Goal: Task Accomplishment & Management: Use online tool/utility

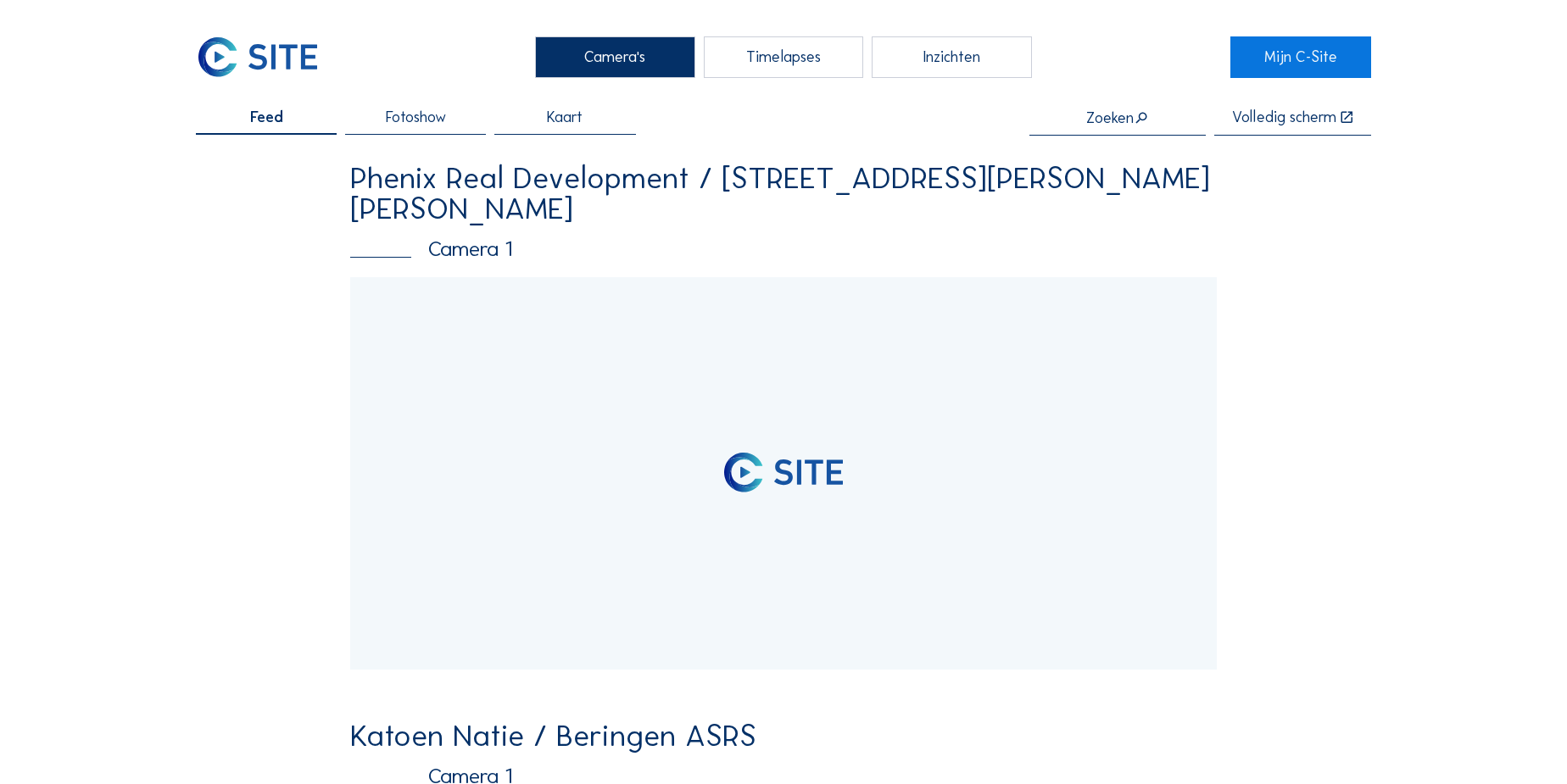
click at [1096, 123] on input "text" at bounding box center [1117, 118] width 177 height 17
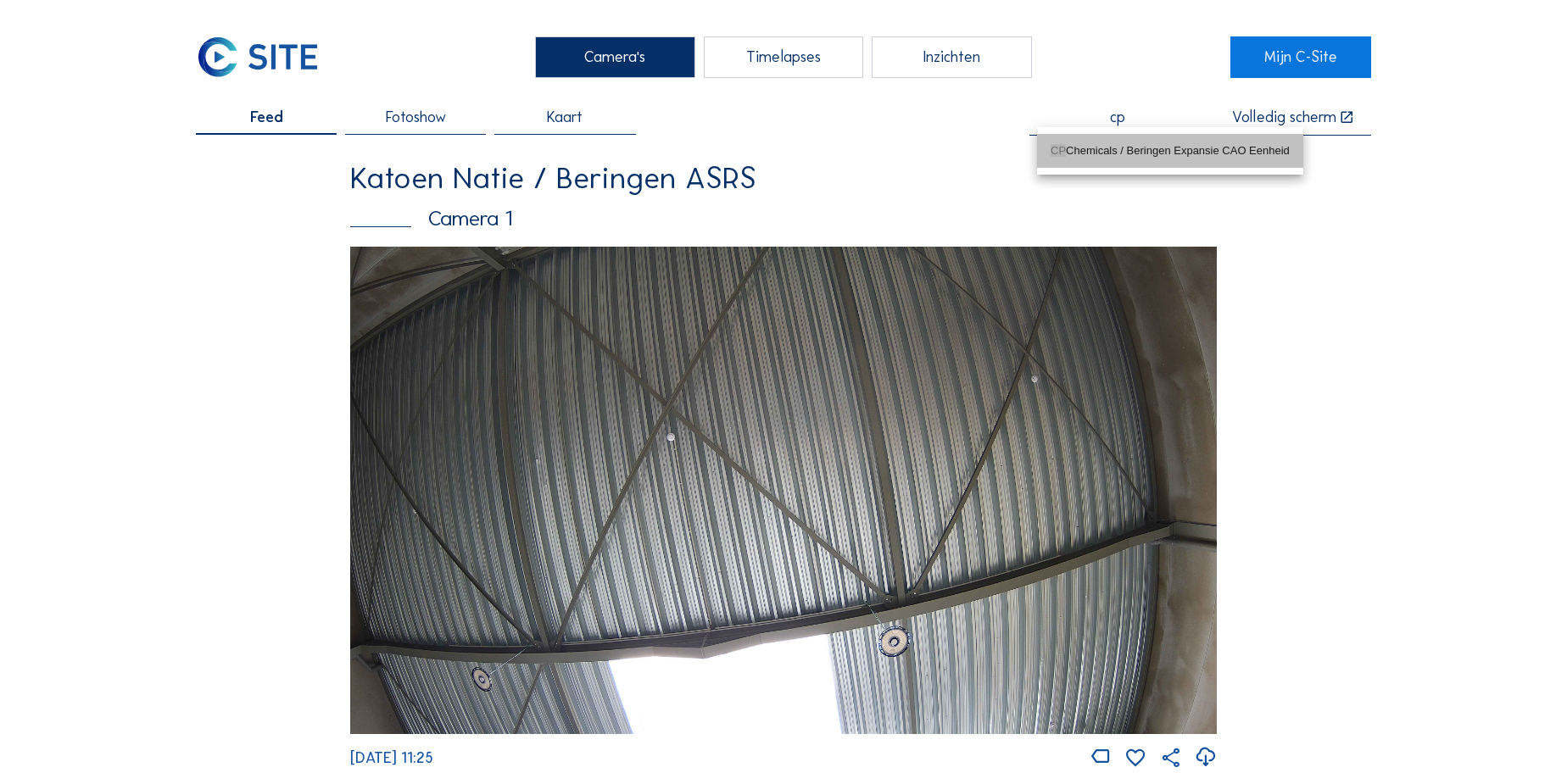
click at [1094, 144] on div "CP Chemicals / Beringen Expansie CAO Eenheid" at bounding box center [1170, 150] width 239 height 13
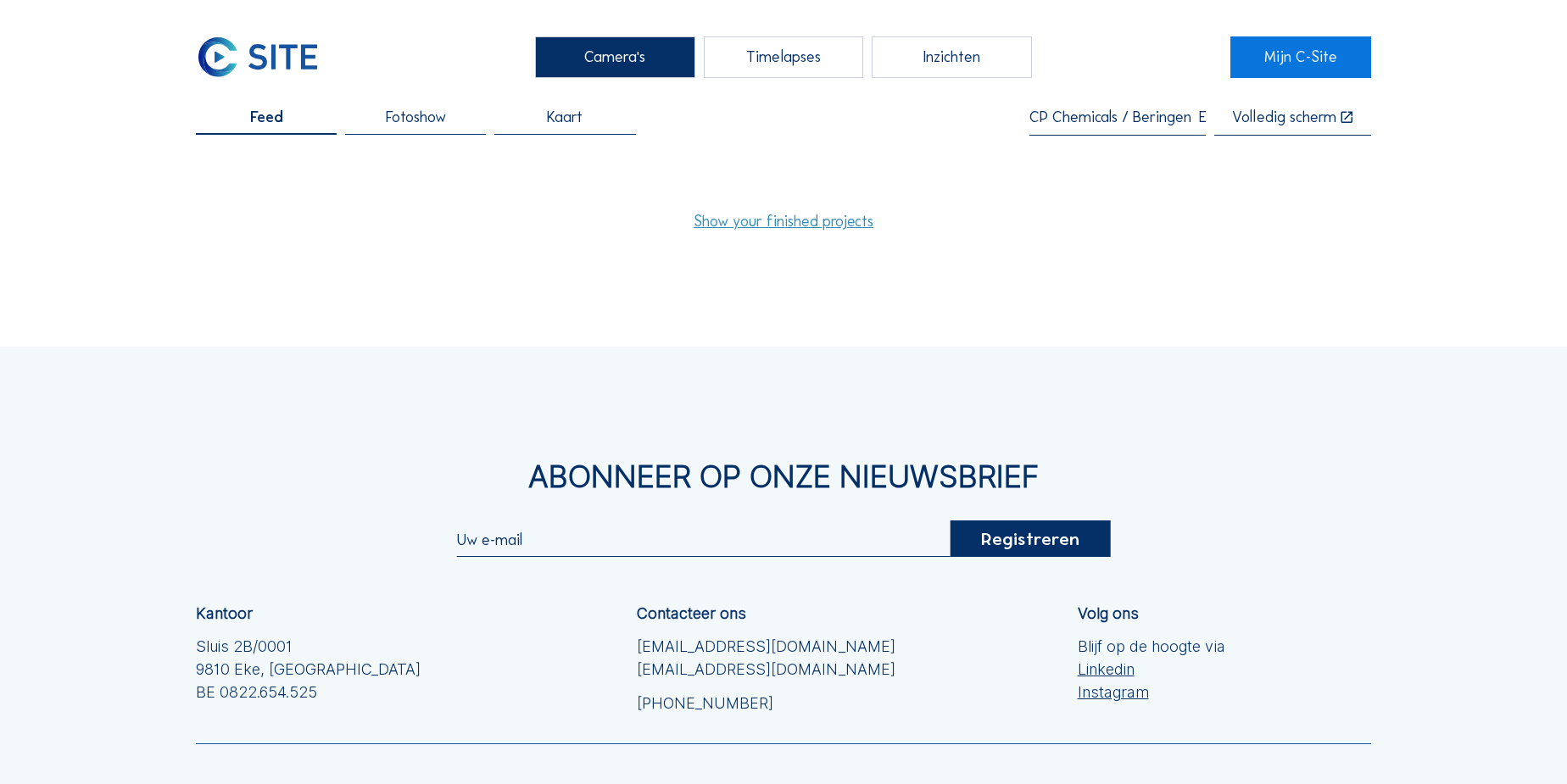
click at [763, 220] on link "Show your finished projects" at bounding box center [784, 220] width 180 height 15
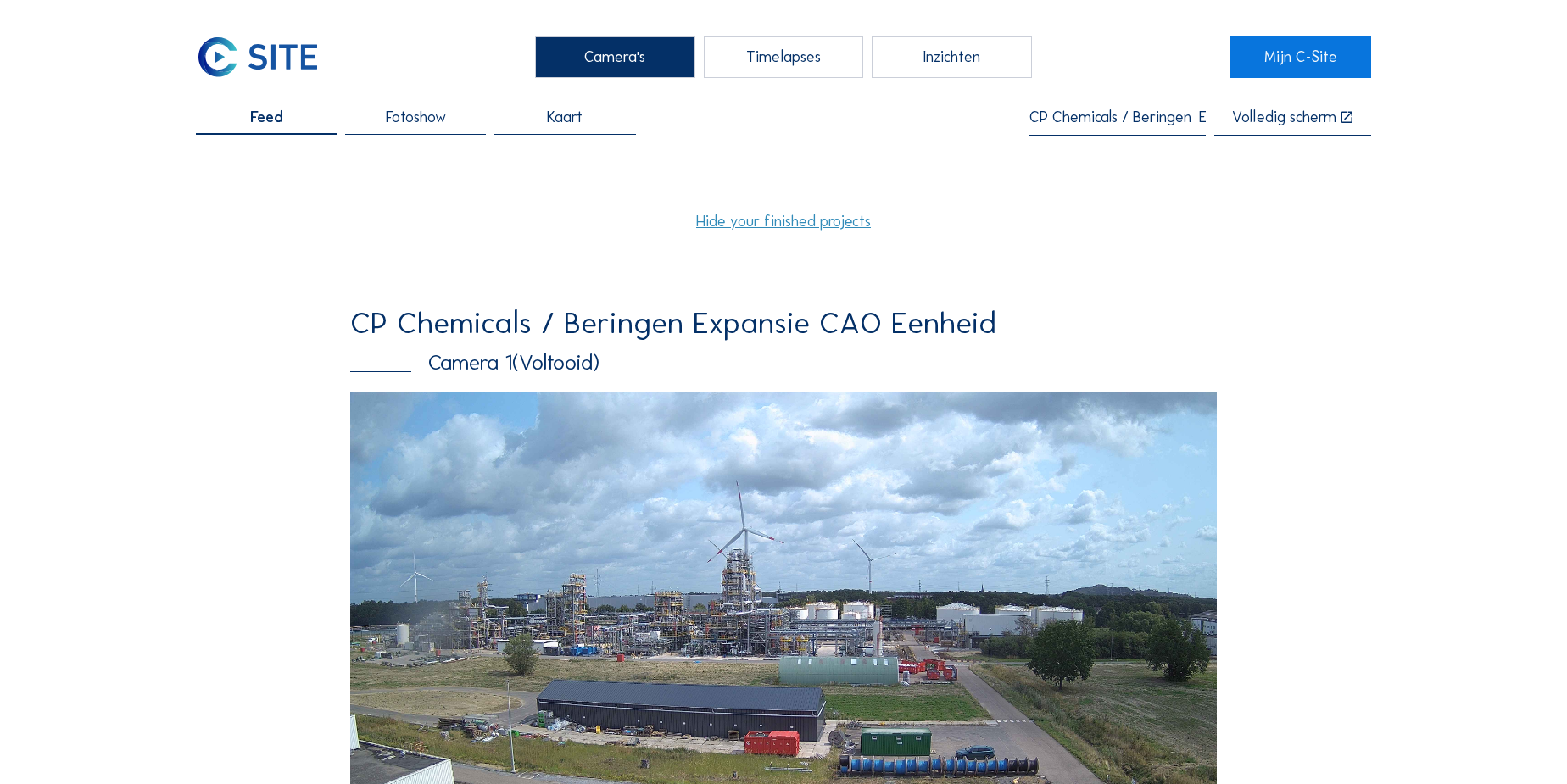
click at [1074, 123] on input "CP Chemicals / Beringen Expansie CAO Eenheid" at bounding box center [1117, 118] width 177 height 17
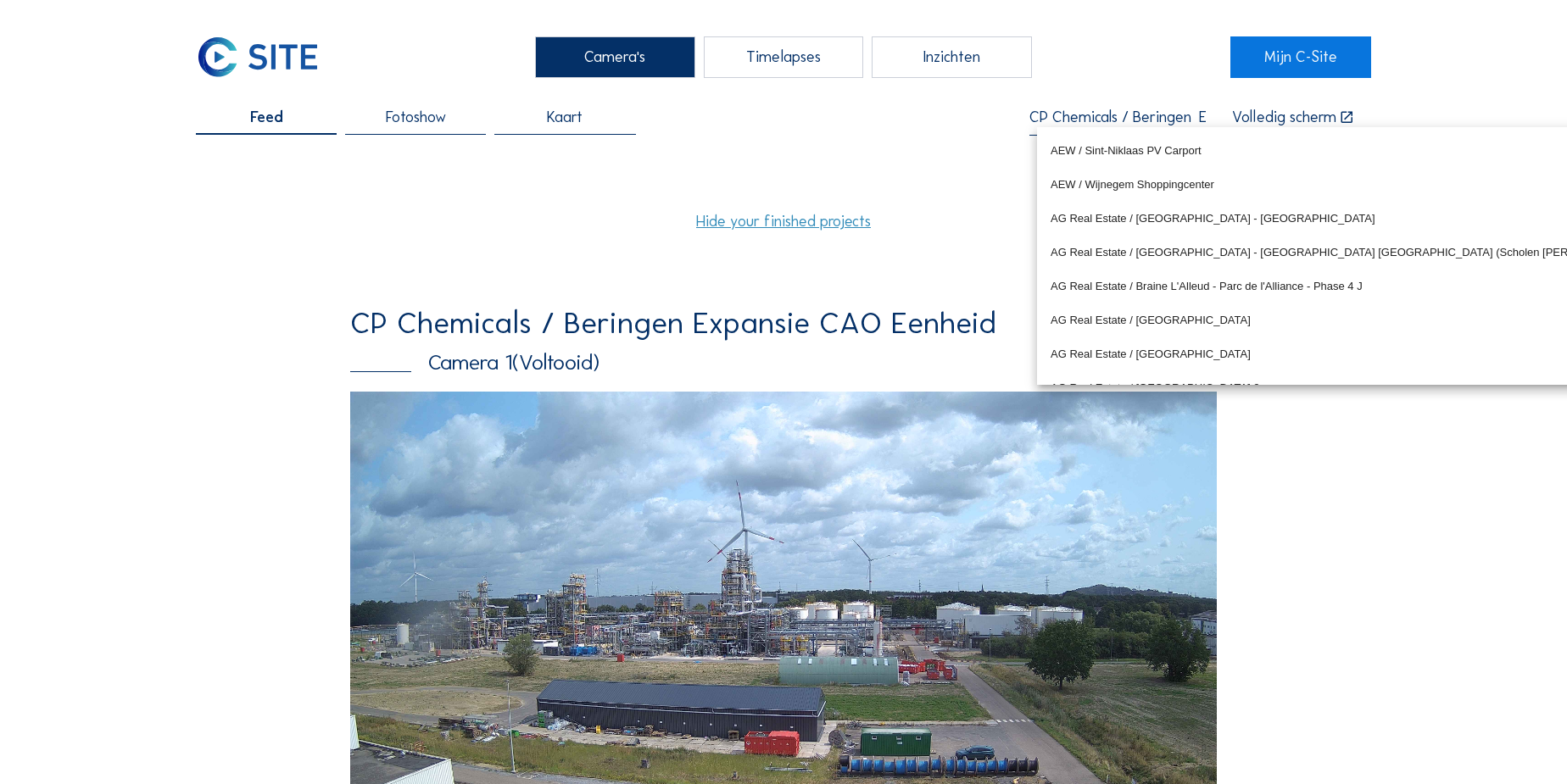
click at [1074, 123] on input "CP Chemicals / Beringen Expansie CAO Eenheid" at bounding box center [1117, 118] width 177 height 17
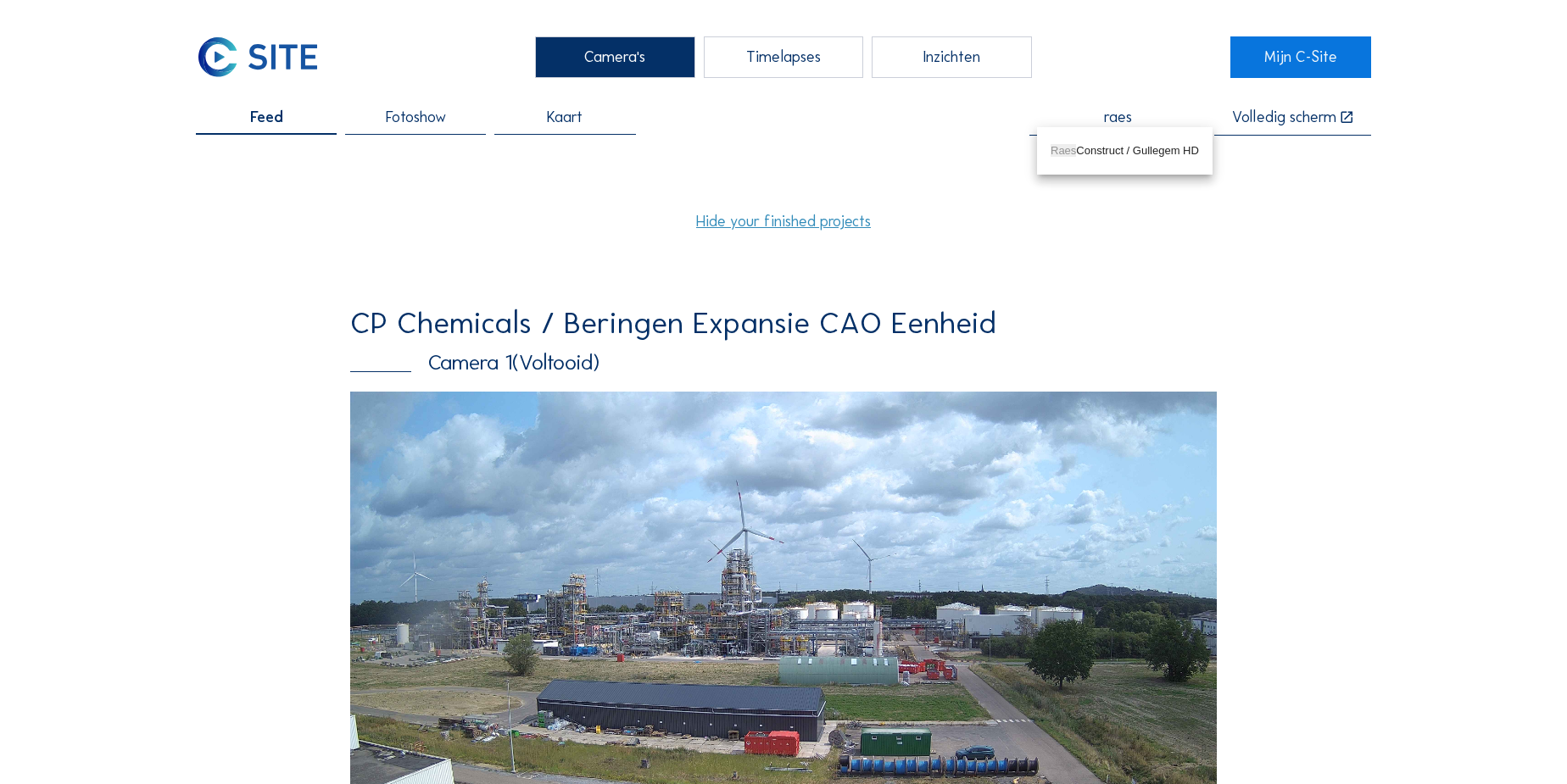
click at [1101, 147] on div "Raes Construct / Gullegem HD" at bounding box center [1124, 150] width 148 height 13
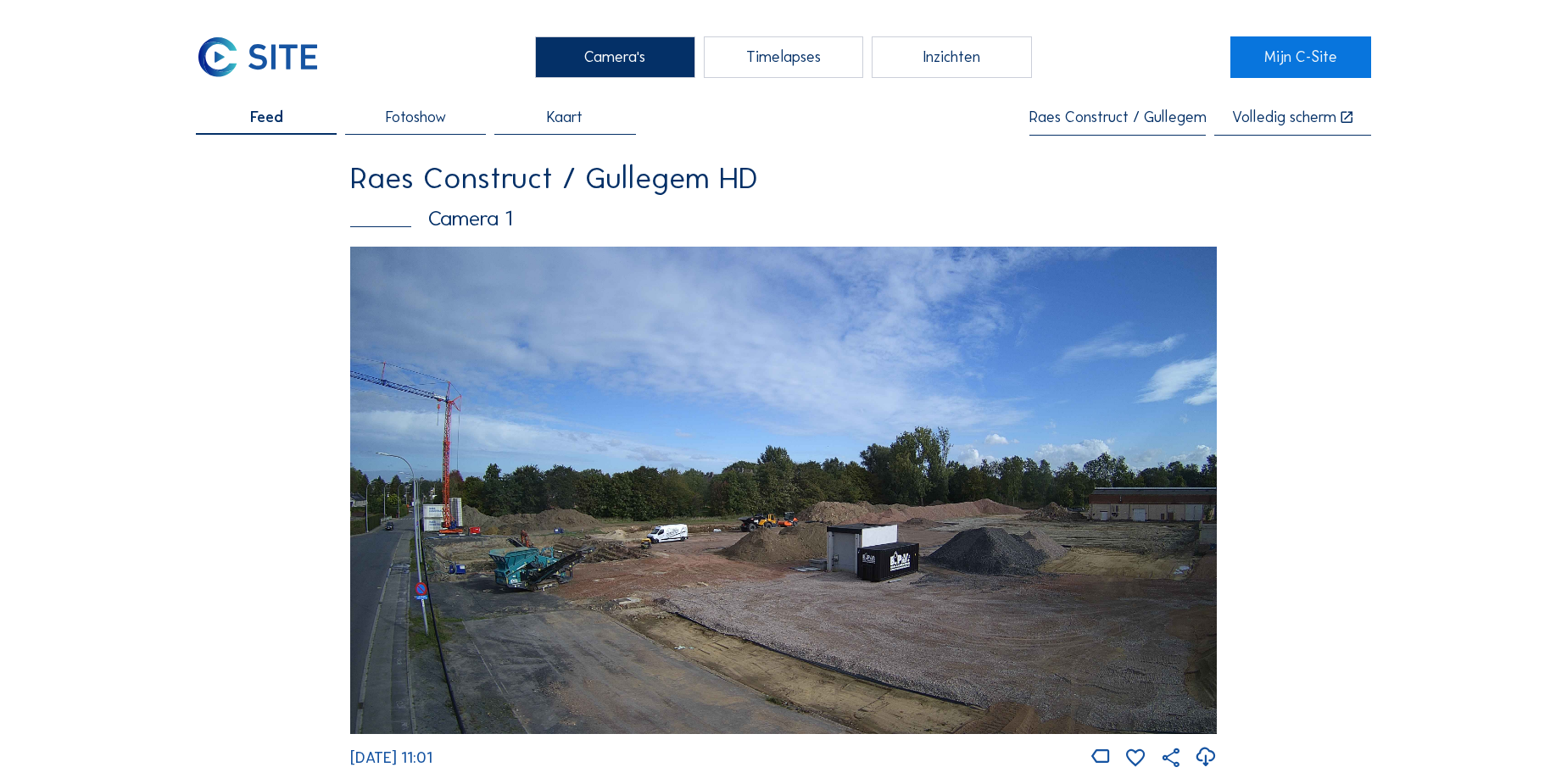
type input "Raes Construct / Gullegem HD"
click at [661, 450] on img at bounding box center [784, 490] width 867 height 487
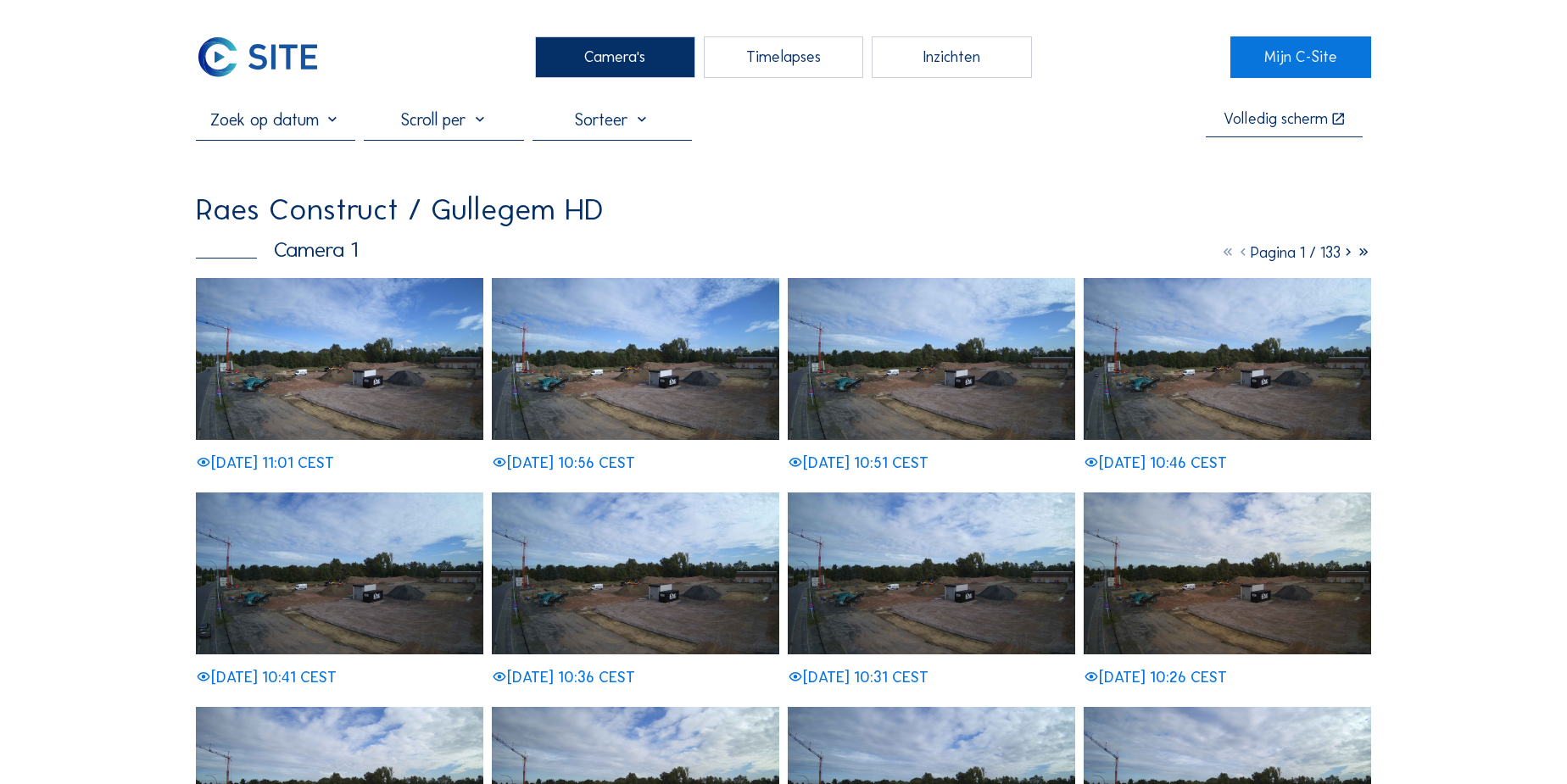
click at [1364, 255] on icon at bounding box center [1363, 252] width 15 height 18
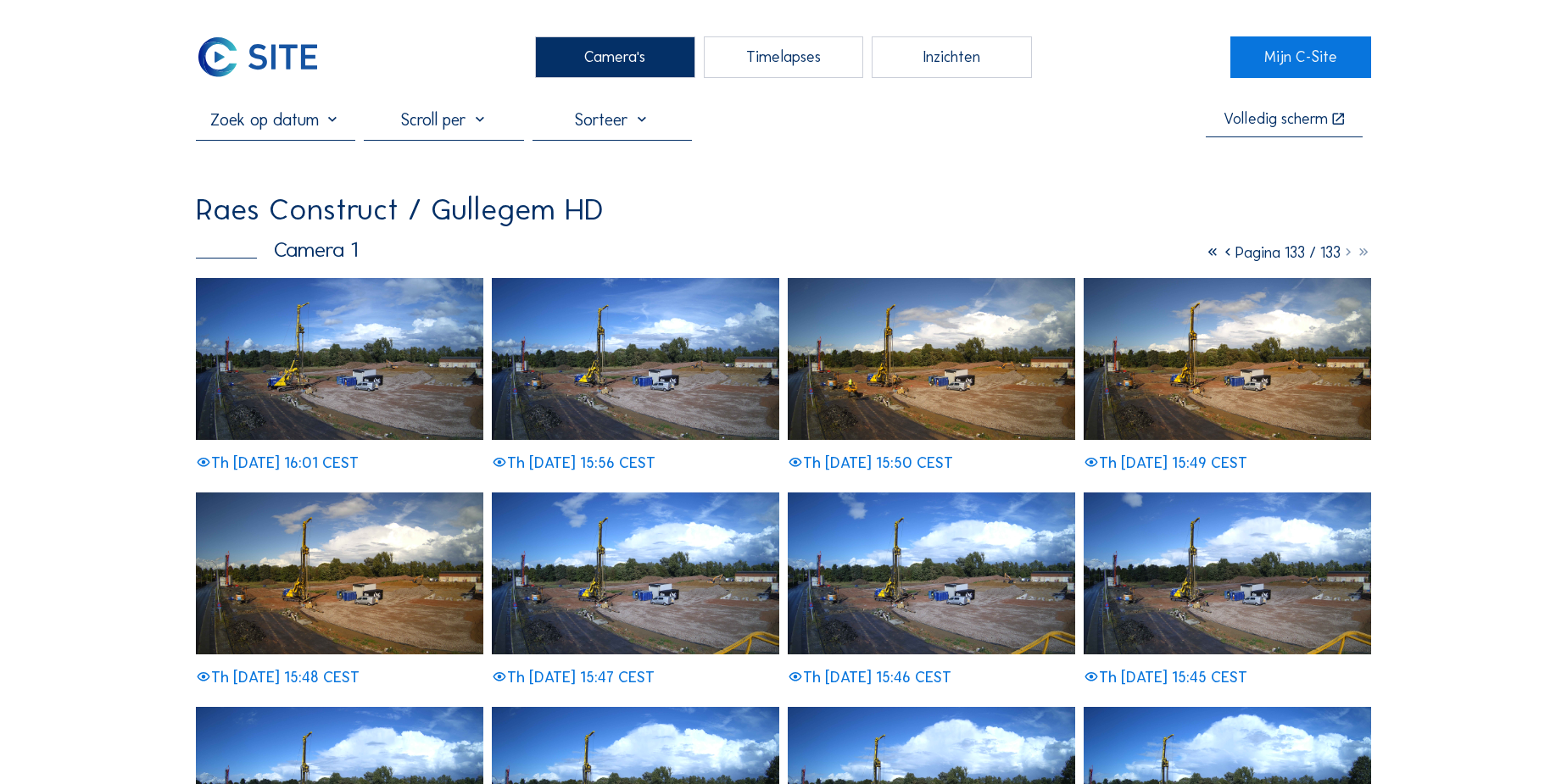
click at [624, 54] on div "Camera's" at bounding box center [615, 57] width 160 height 41
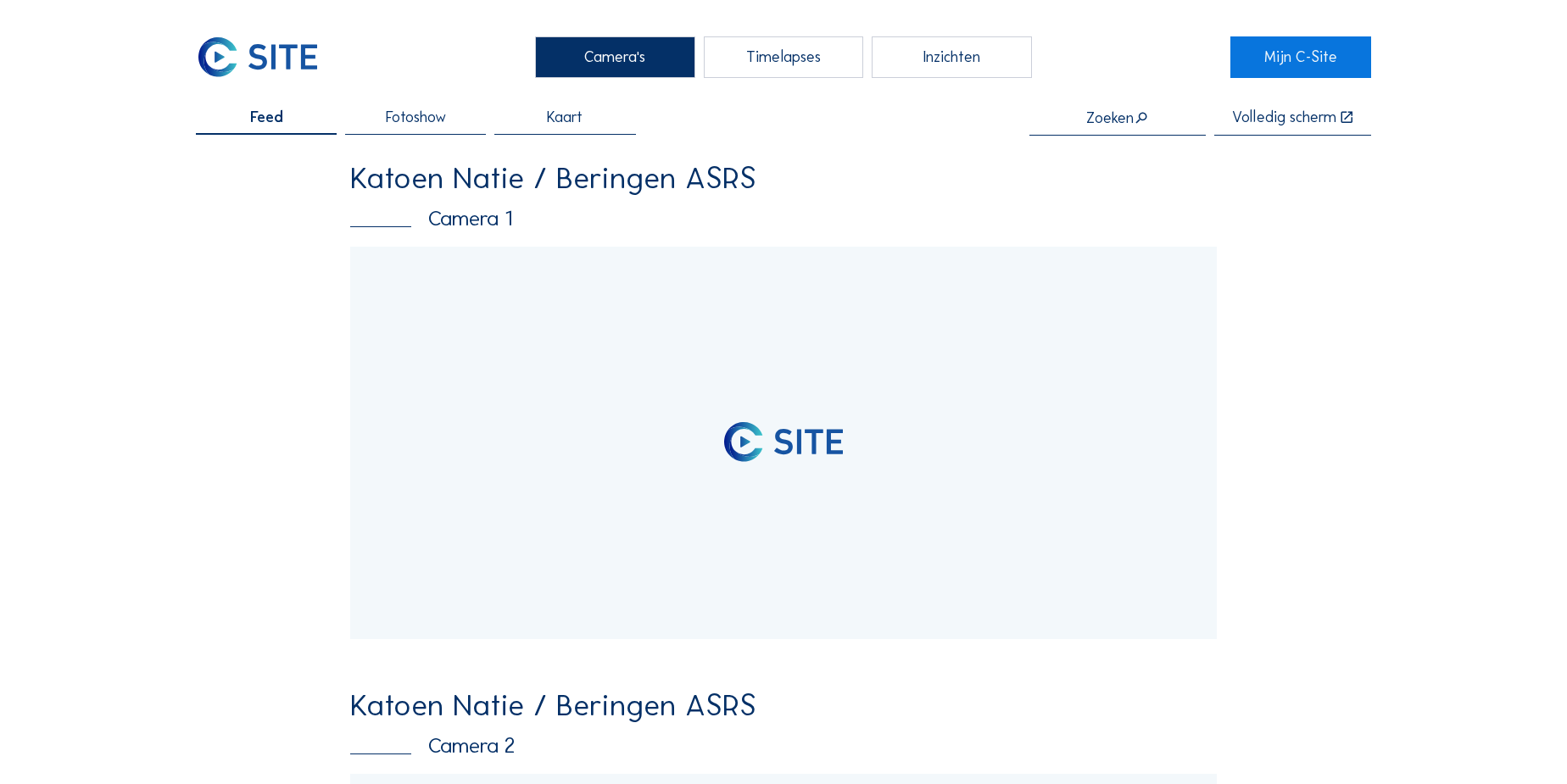
click at [1130, 114] on input "text" at bounding box center [1117, 118] width 177 height 17
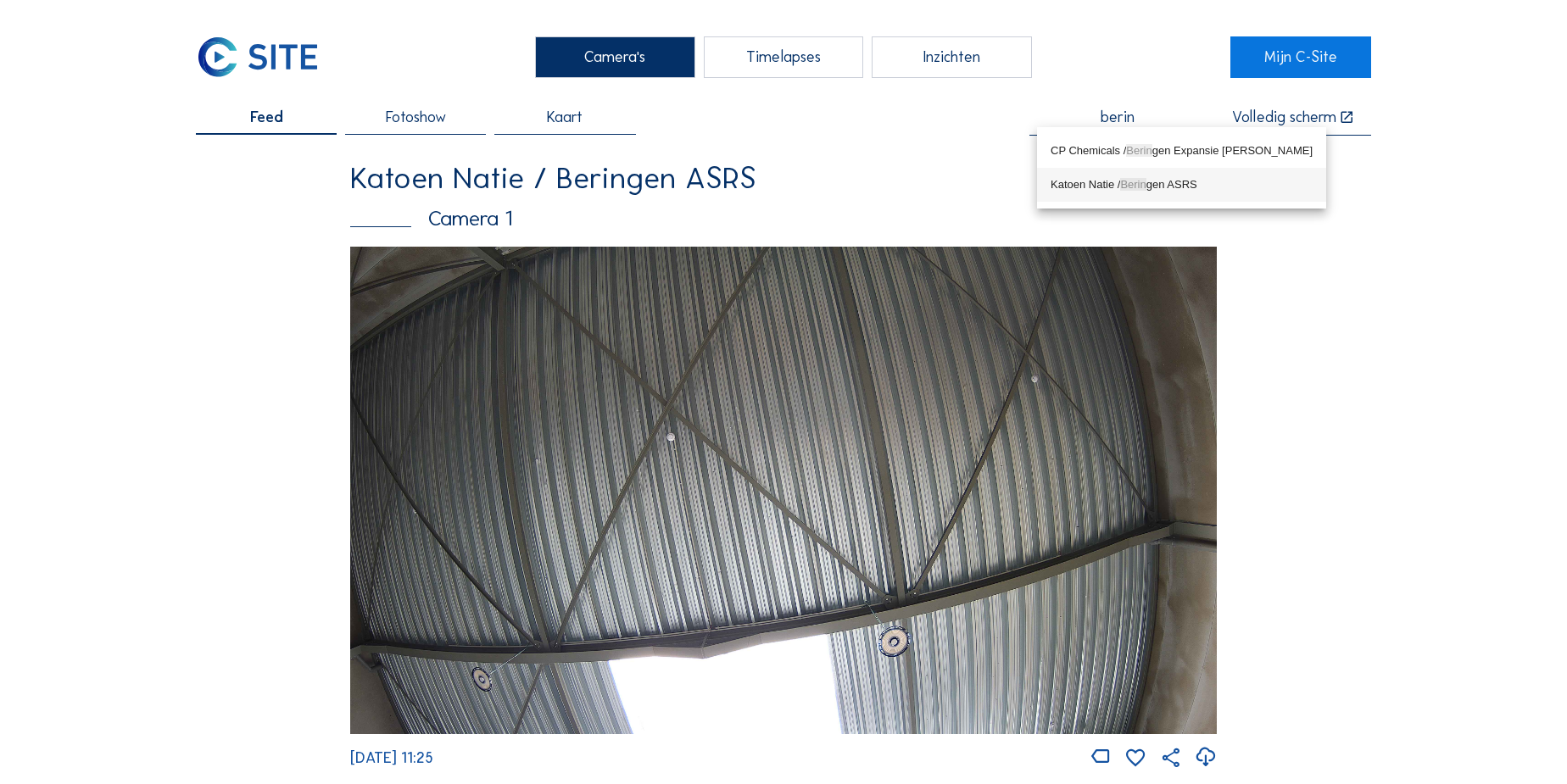
click at [1118, 187] on div "Katoen Natie / Berin gen ASRS" at bounding box center [1181, 184] width 262 height 13
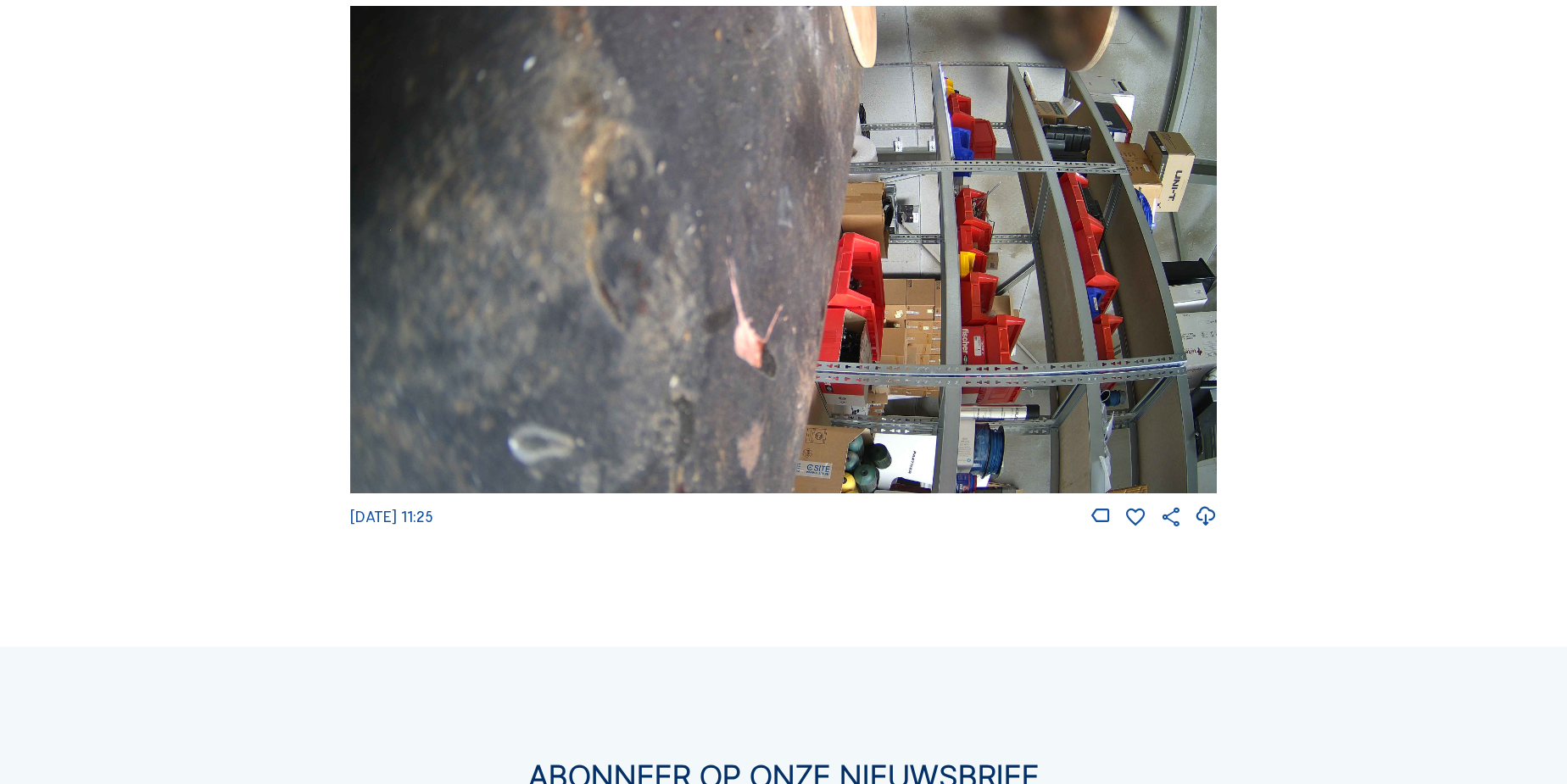
scroll to position [694, 0]
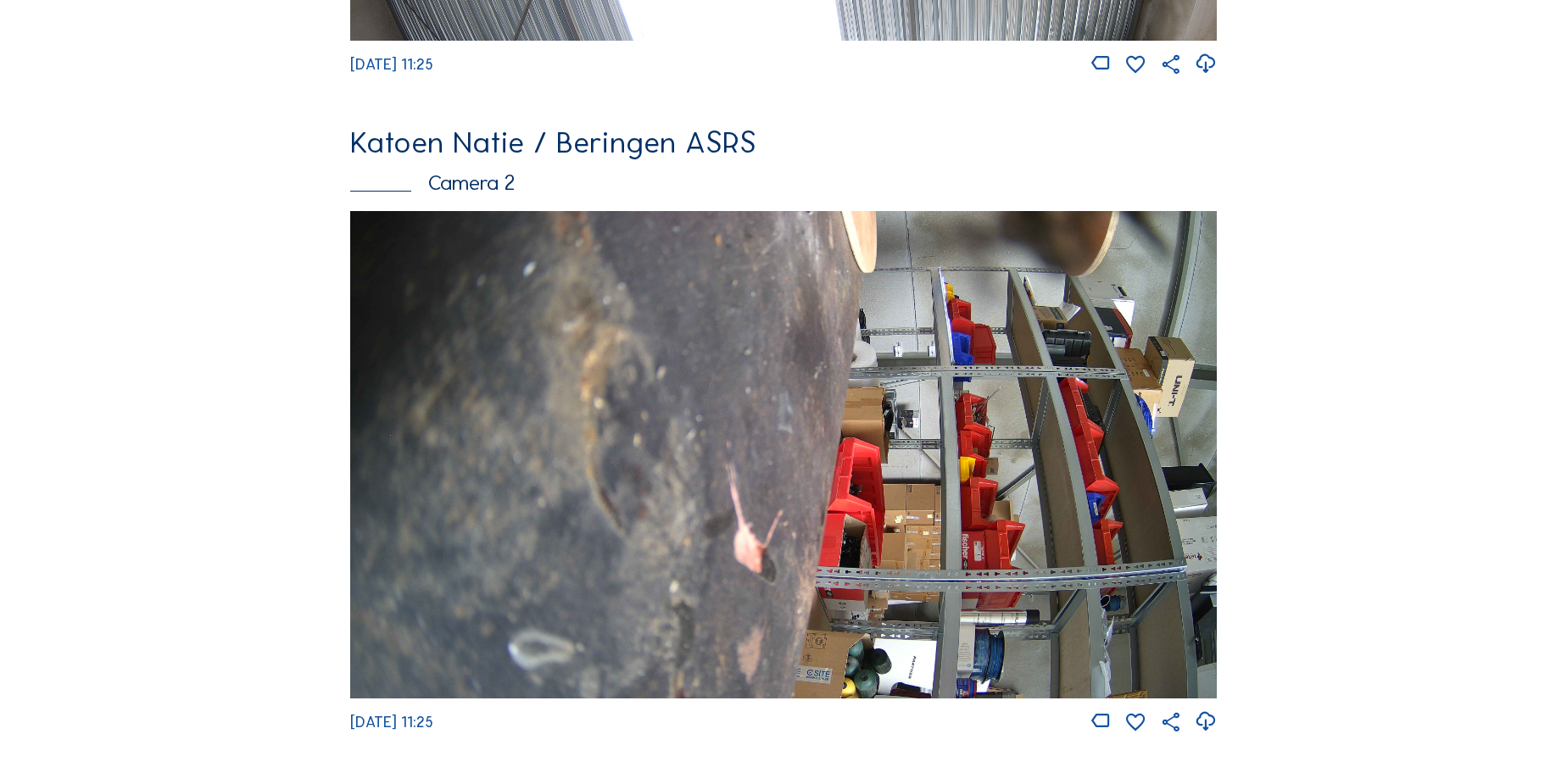
type input "Katoen Natie / Beringen ASRS"
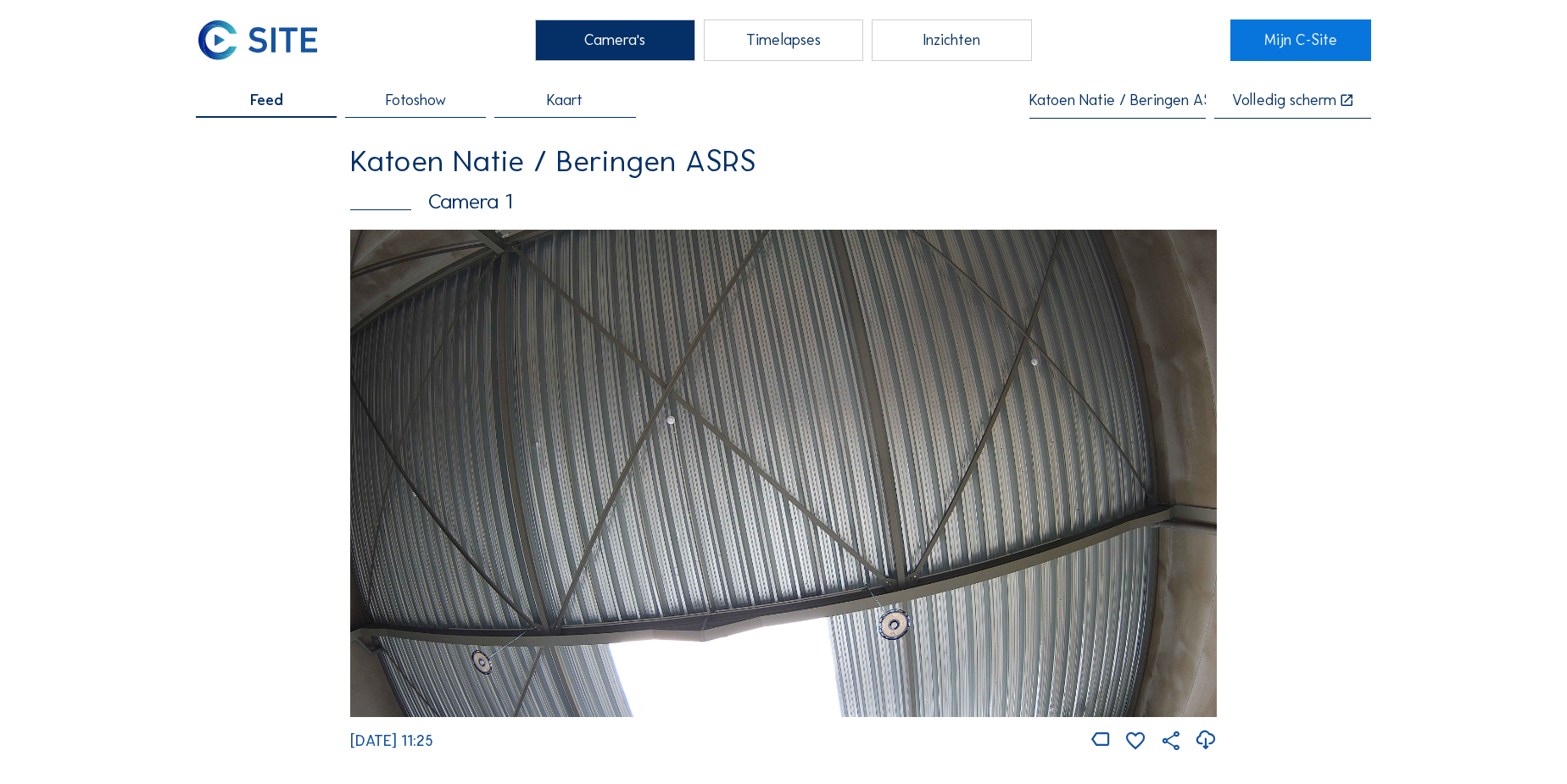
scroll to position [0, 0]
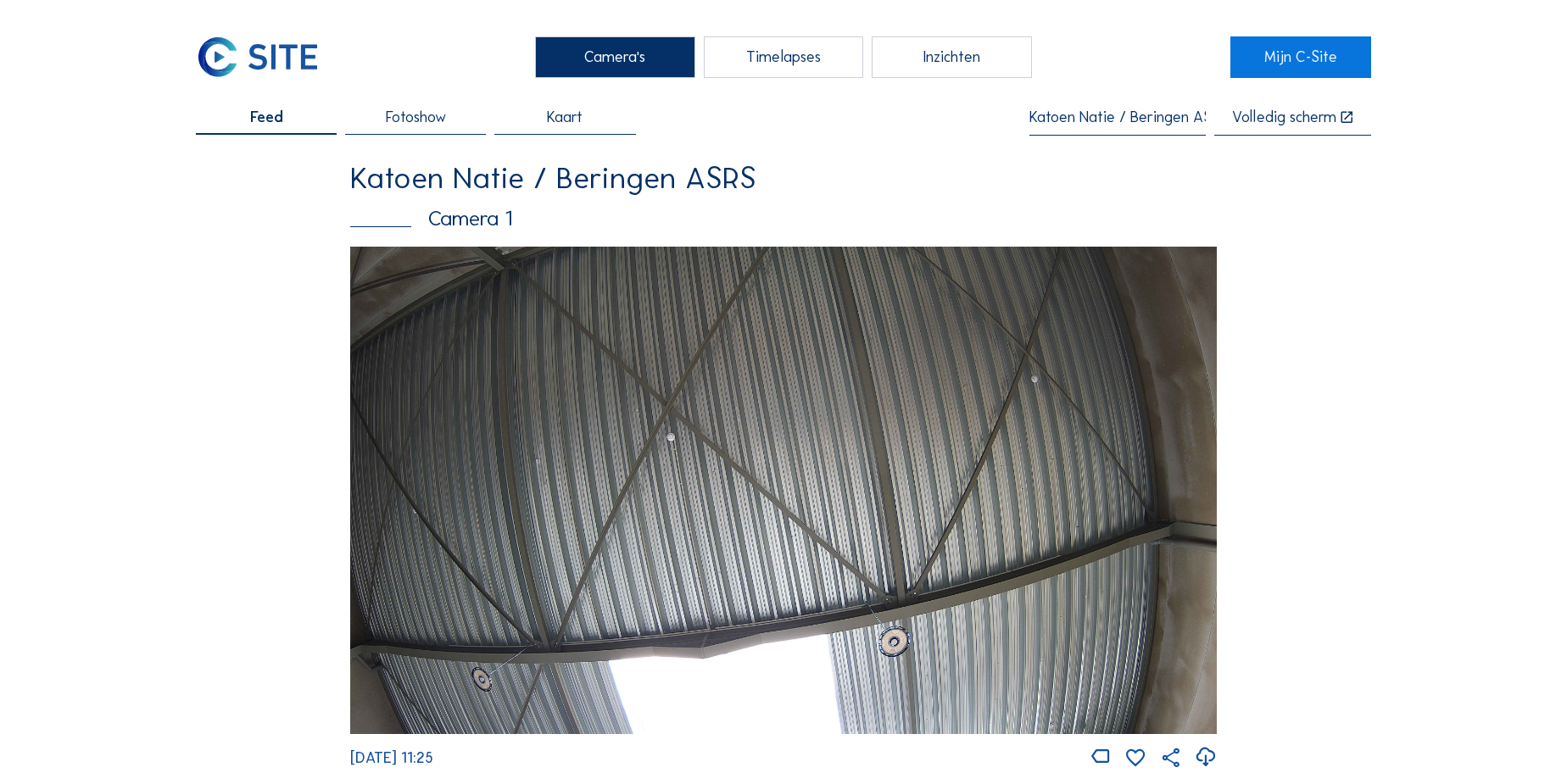
click at [798, 75] on div "Timelapses" at bounding box center [784, 57] width 160 height 41
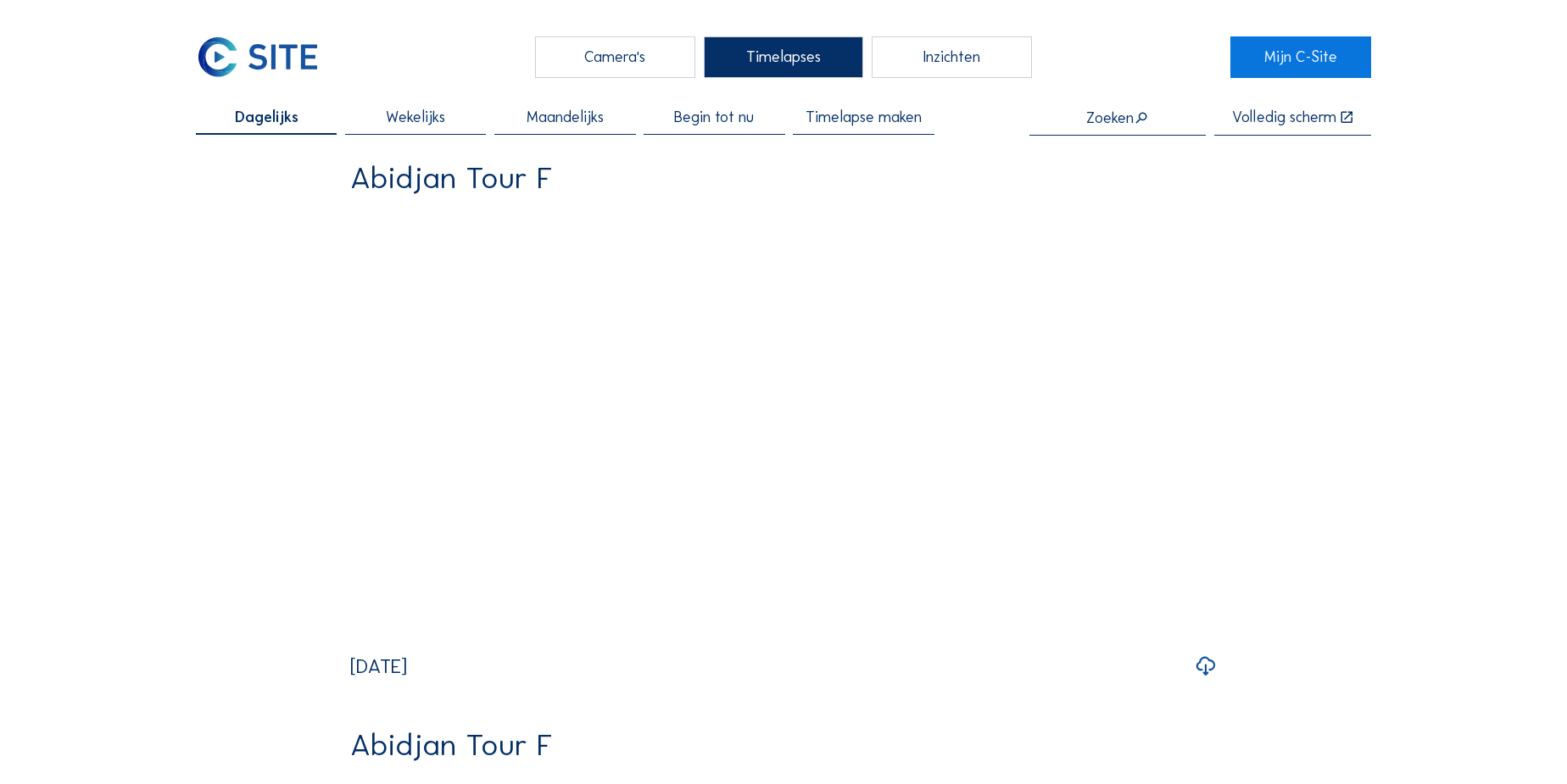
click at [706, 118] on span "Begin tot nu" at bounding box center [714, 117] width 80 height 15
click at [1110, 120] on input "text" at bounding box center [1117, 118] width 177 height 17
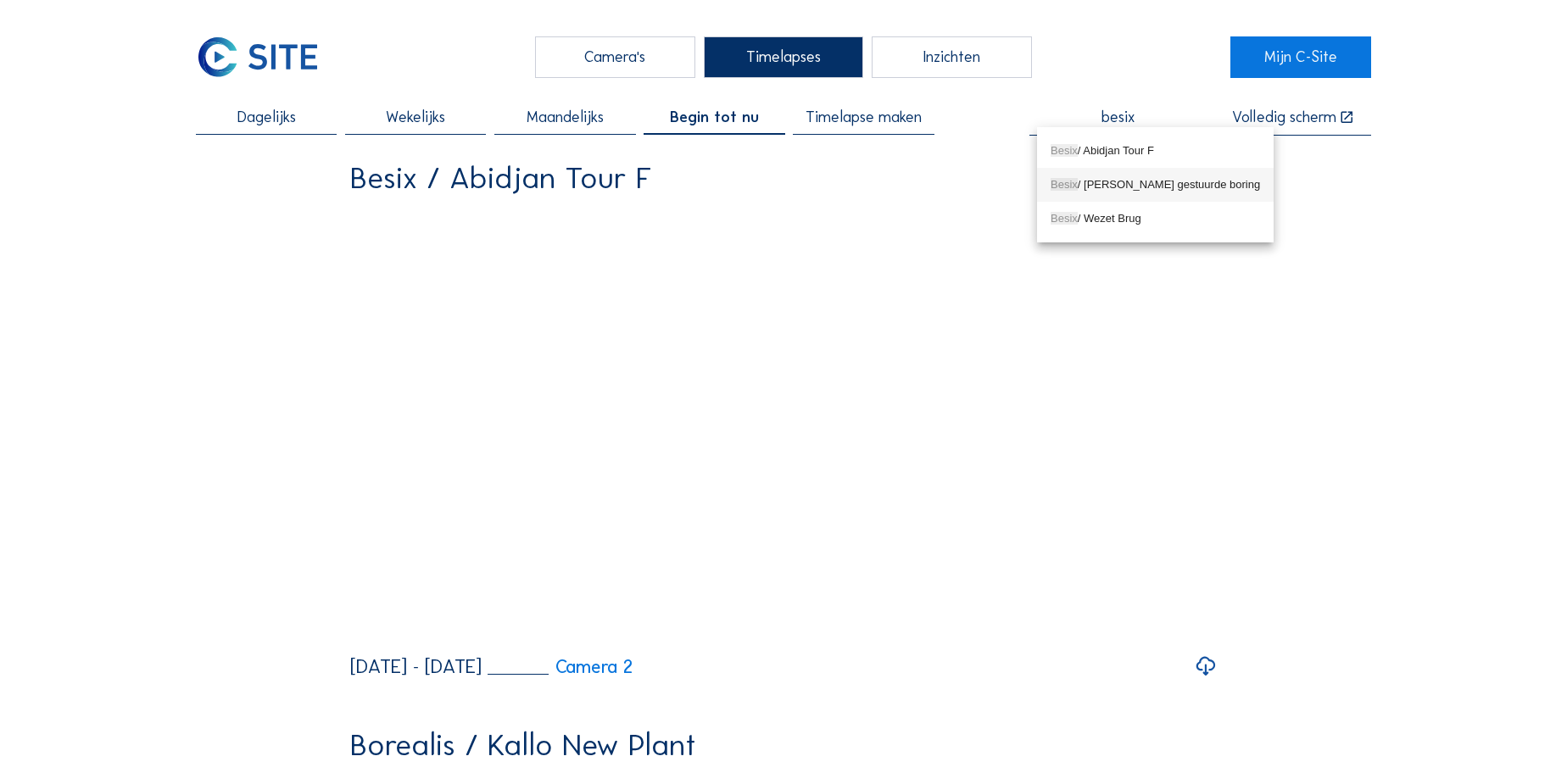
click at [1098, 182] on div "Besix / Seraing Wachtbuizen gestuurde boring" at bounding box center [1155, 184] width 209 height 13
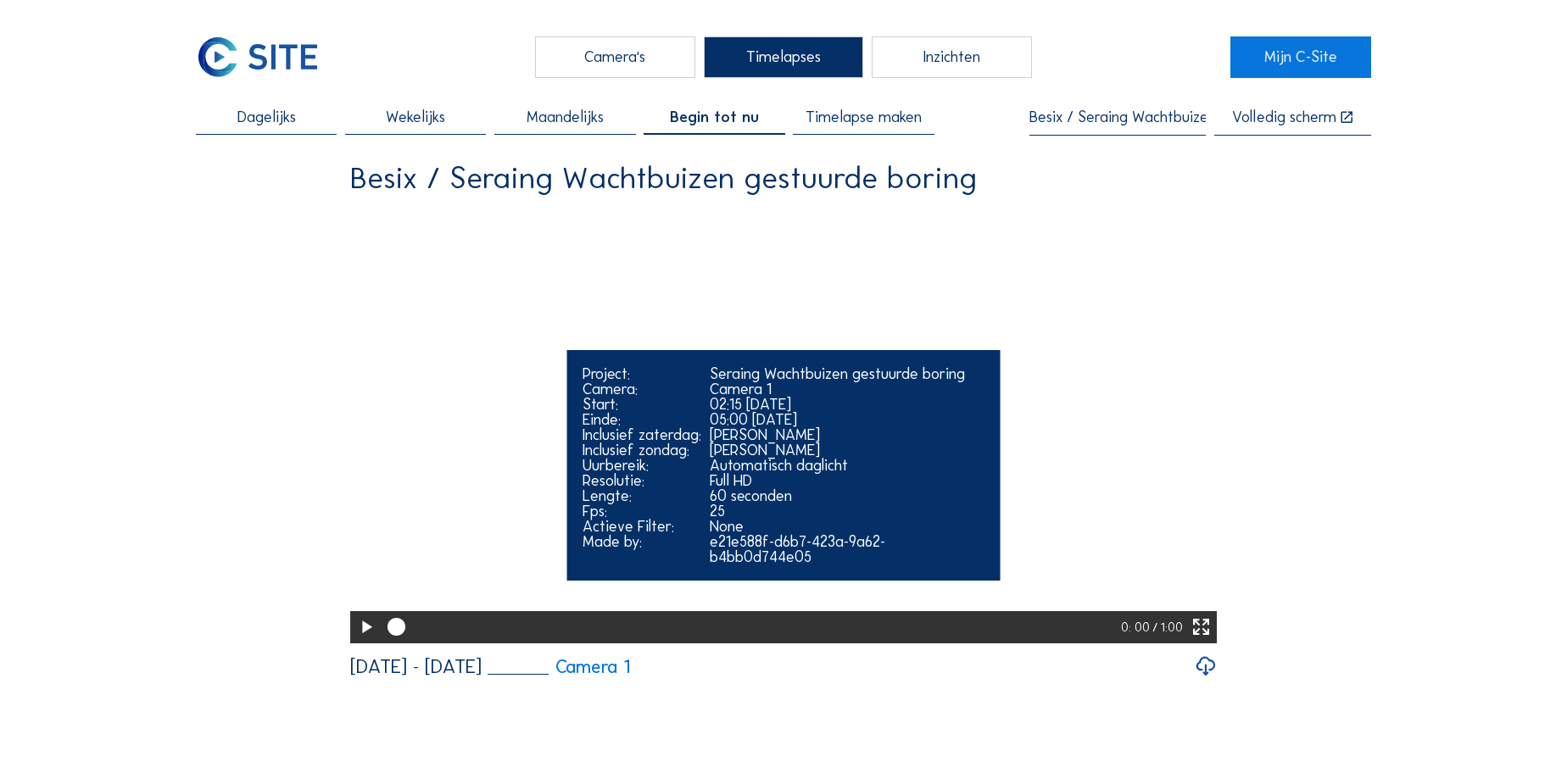
type input "Besix / Seraing Wachtbuizen gestuurde boring"
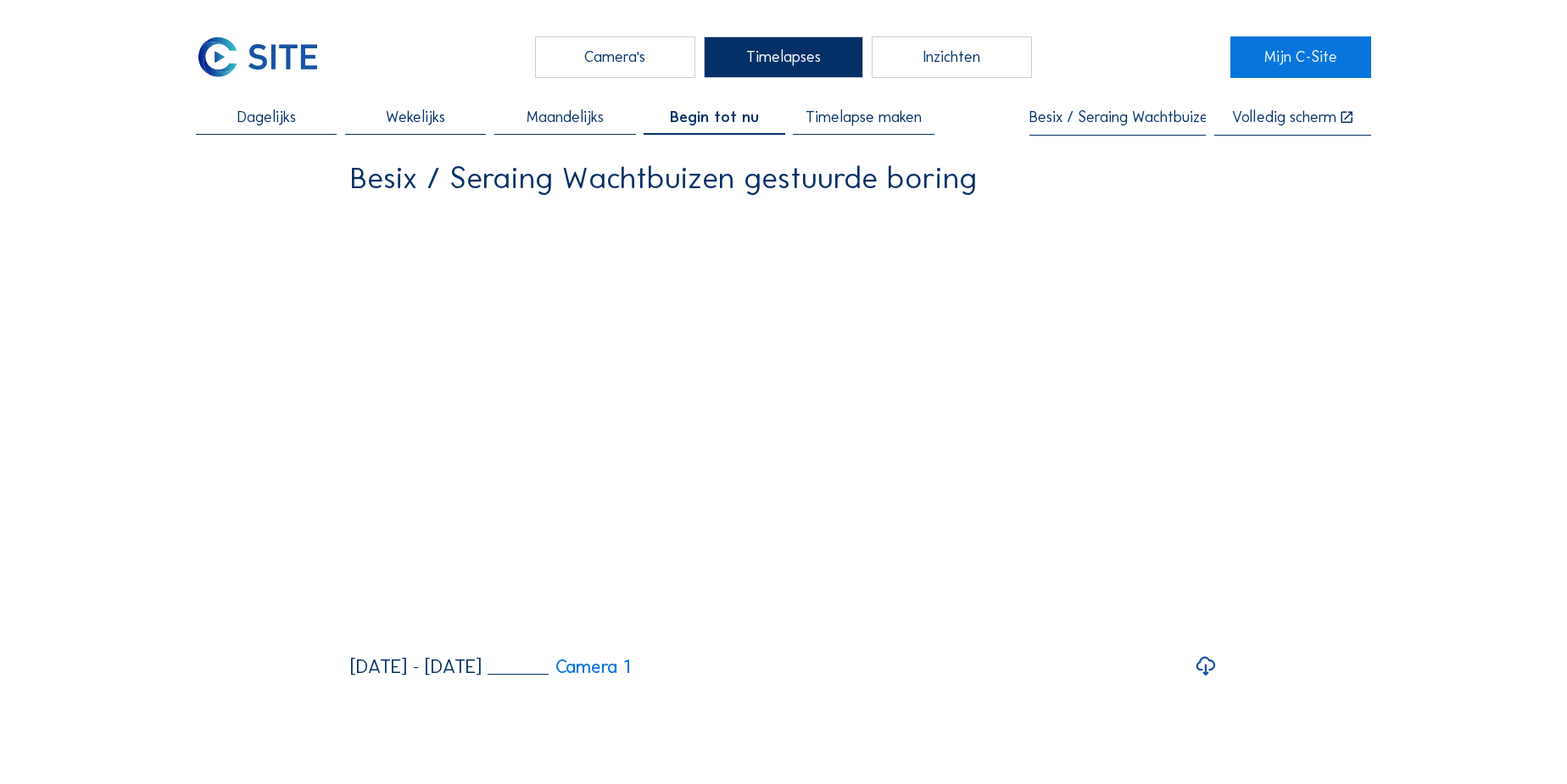
drag, startPoint x: 361, startPoint y: 689, endPoint x: 343, endPoint y: 685, distance: 18.4
click at [359, 641] on icon at bounding box center [366, 628] width 21 height 26
click at [865, 119] on span "Timelapse maken" at bounding box center [863, 117] width 116 height 15
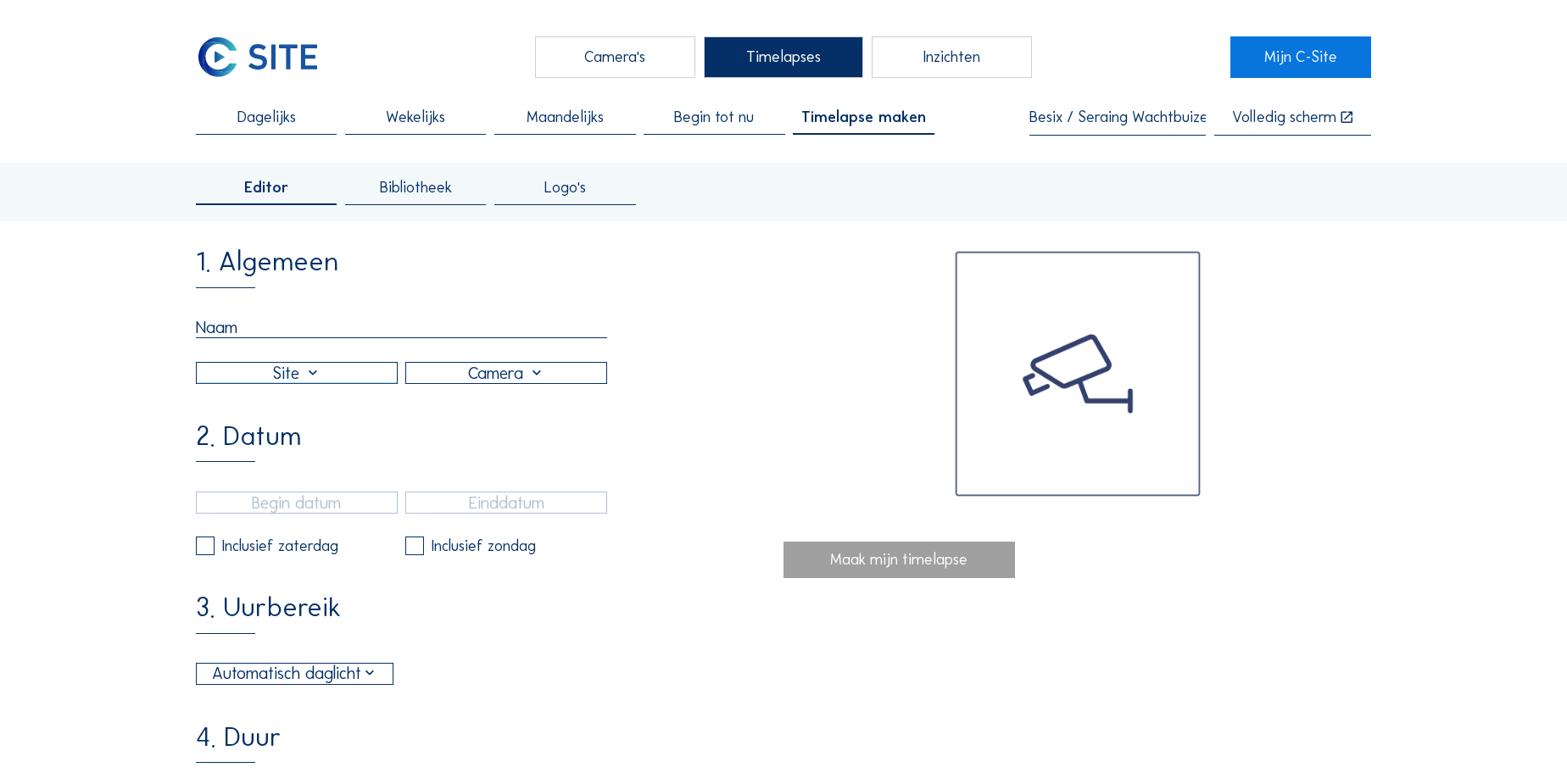
click at [214, 324] on input "text" at bounding box center [401, 327] width 411 height 21
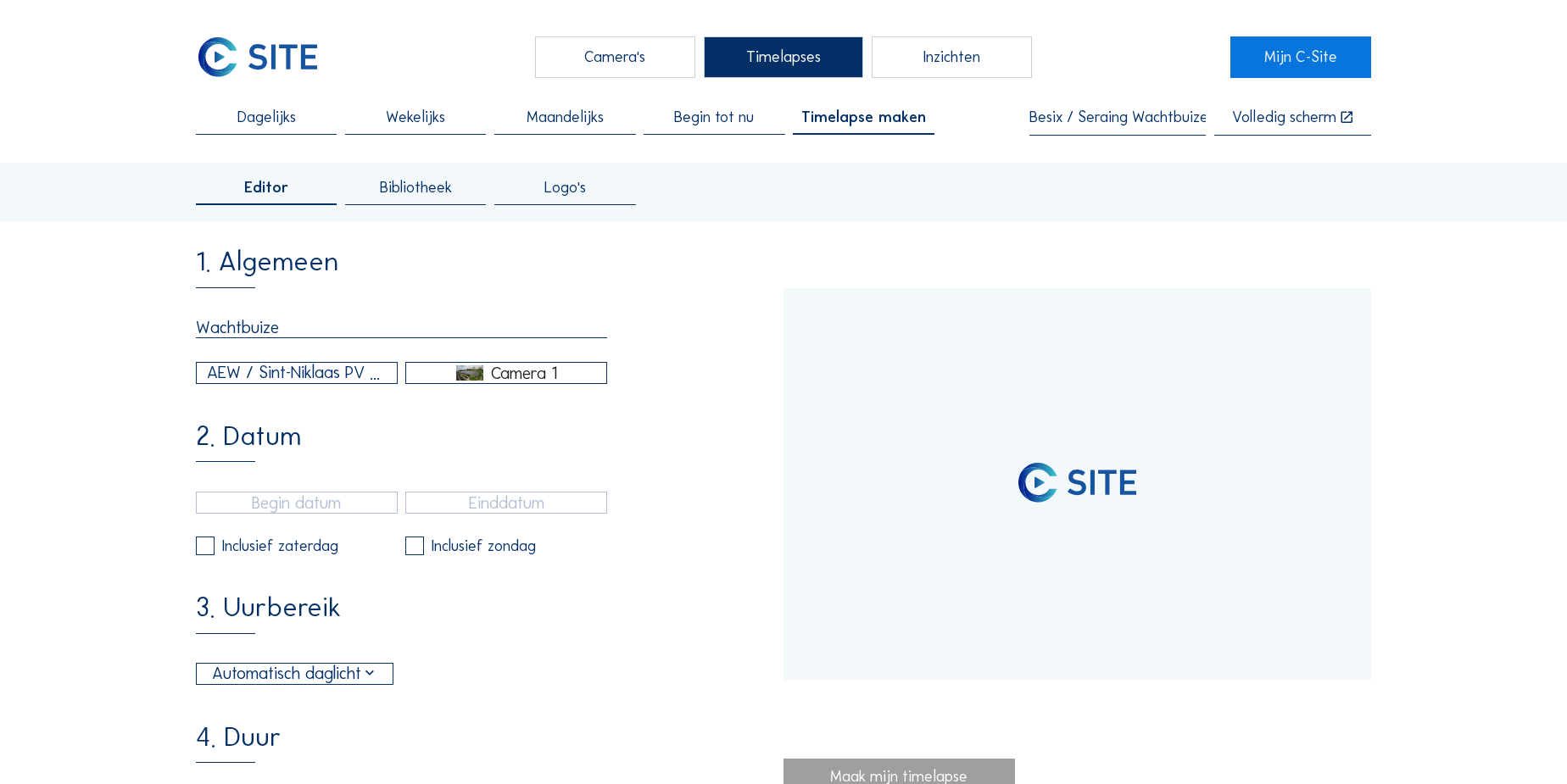
type input "Wachtbuizen"
type input "[DATE] 15:40"
type input "[DATE] 15:55"
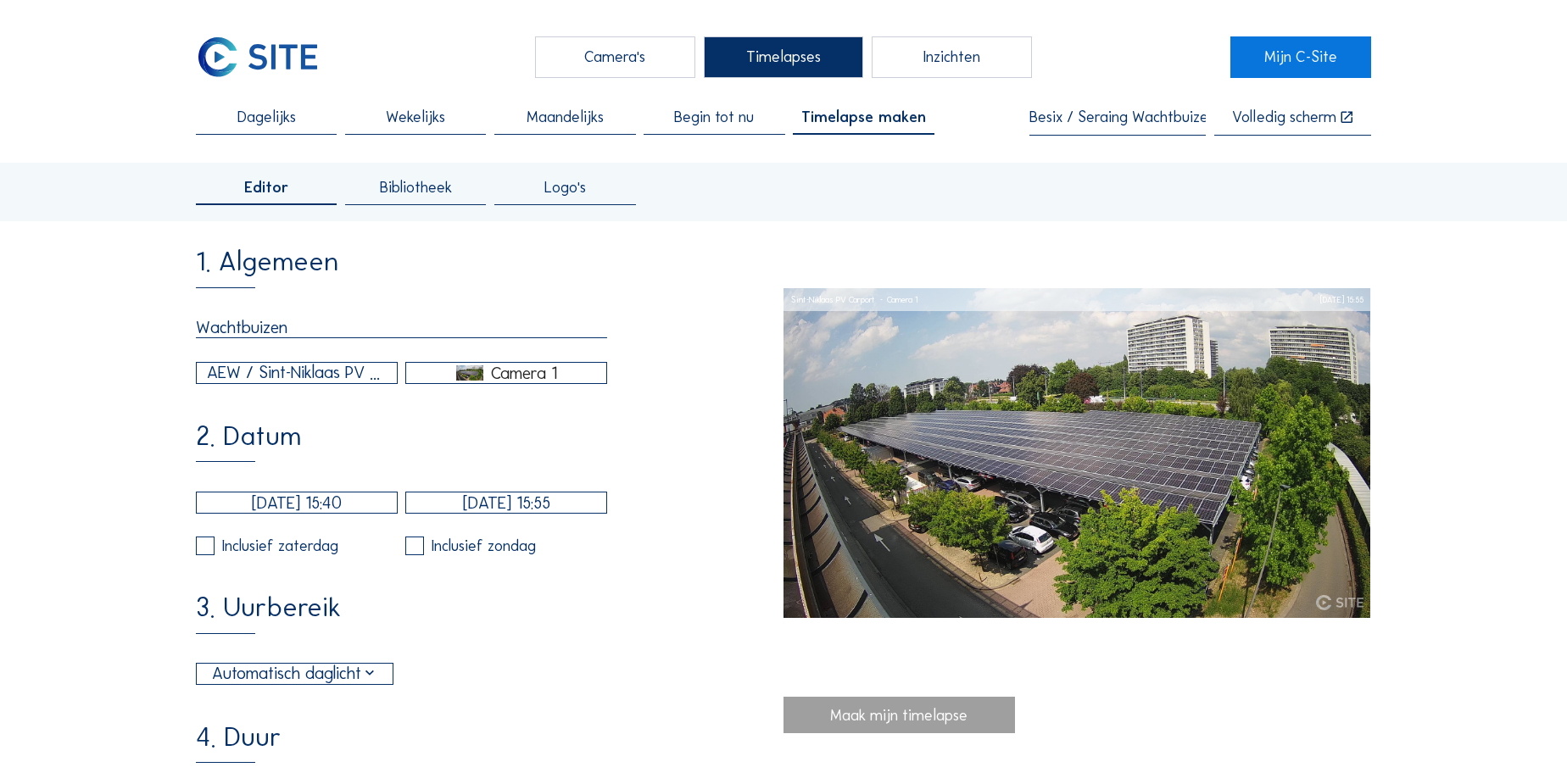
type input "Wachtbuizen"
click at [227, 378] on div "AEW / Sint-Niklaas PV Carport" at bounding box center [297, 372] width 180 height 25
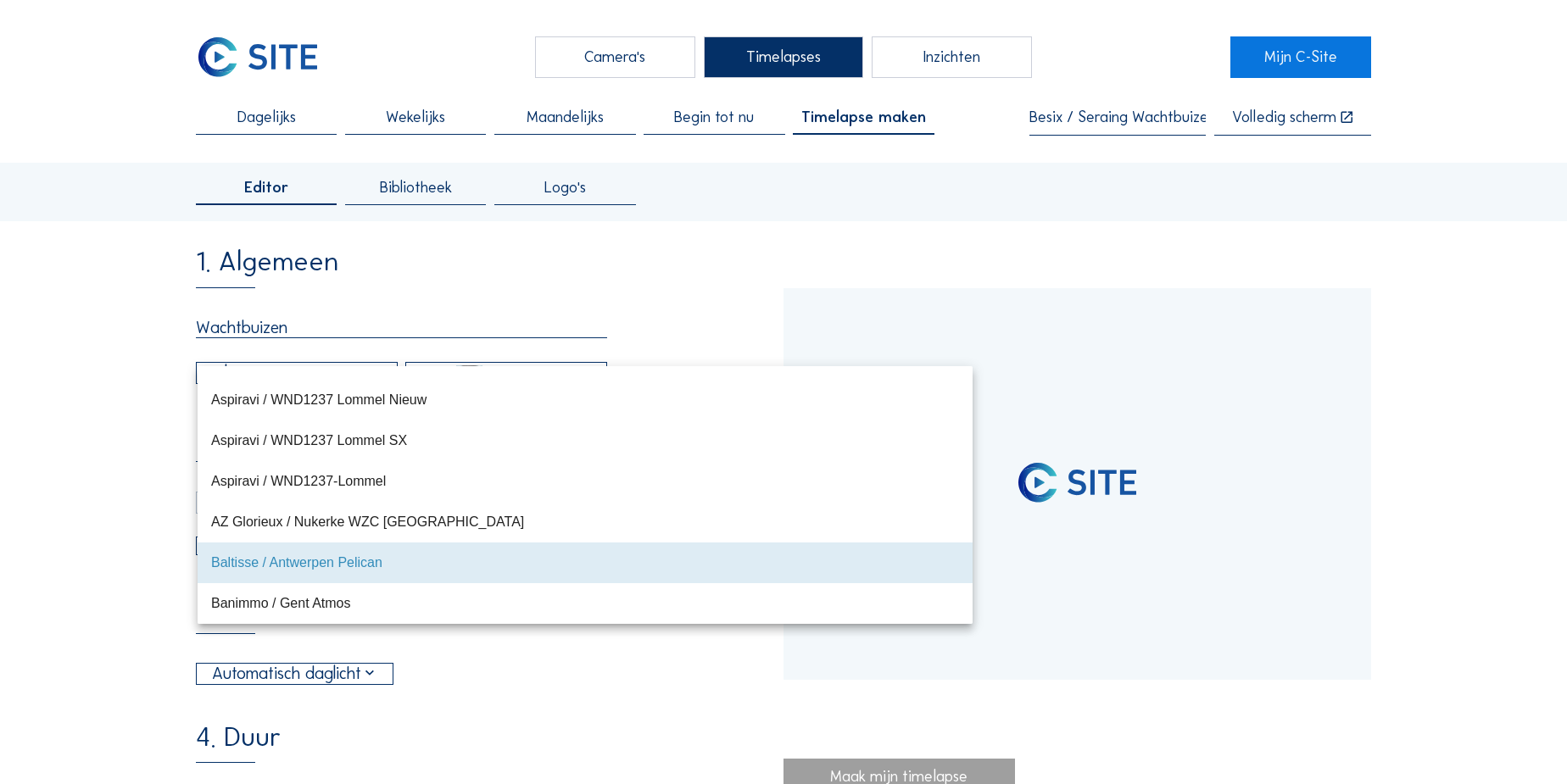
type input "[DATE] 10:30"
type input "[DATE] 13:55"
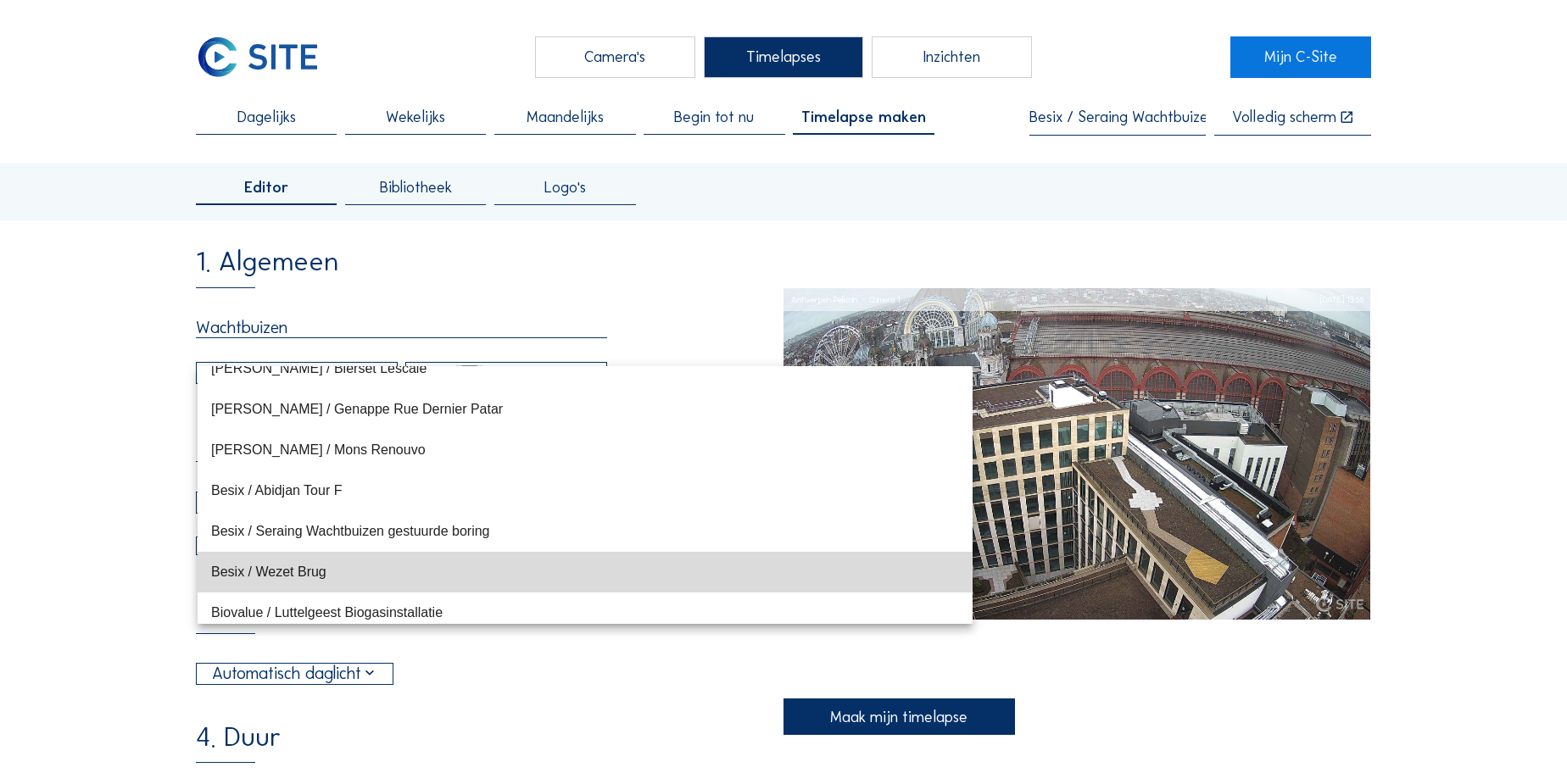
scroll to position [3452, 0]
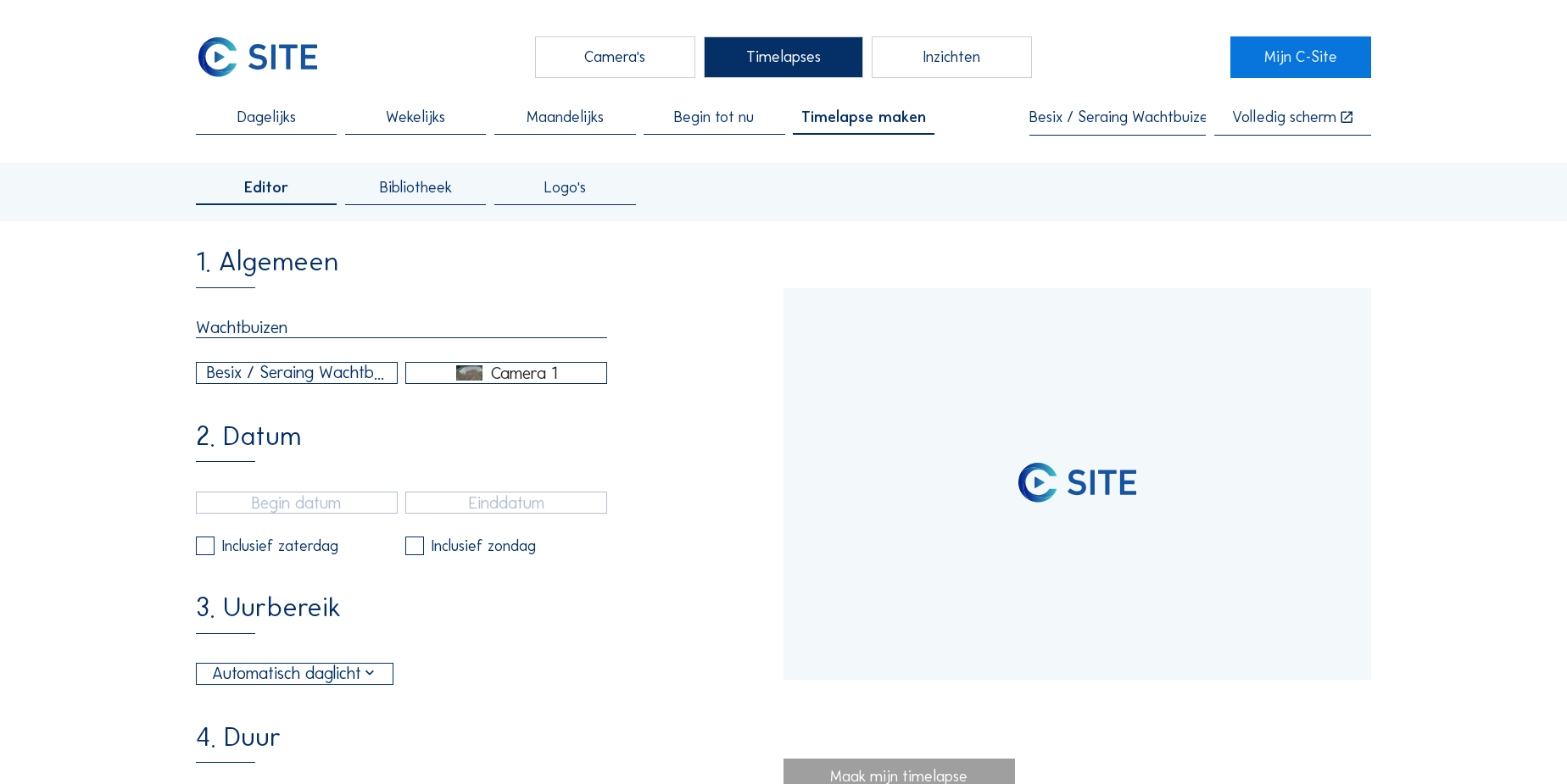
type input "[DATE] 11:06"
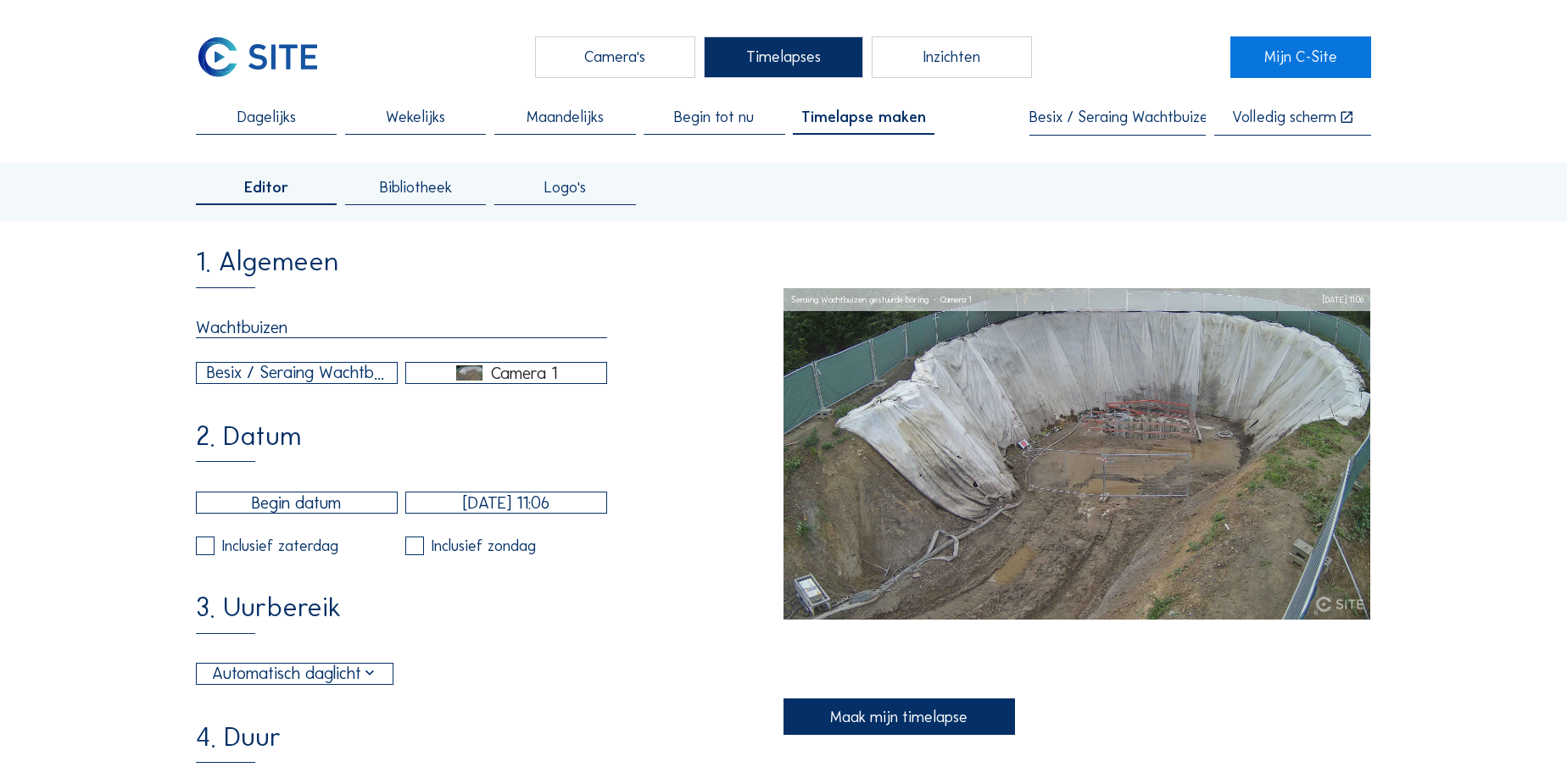
click at [305, 504] on input "text" at bounding box center [297, 502] width 202 height 22
click at [293, 378] on div "Besix / Seraing Wachtbuizen gestuurde boring" at bounding box center [297, 372] width 180 height 25
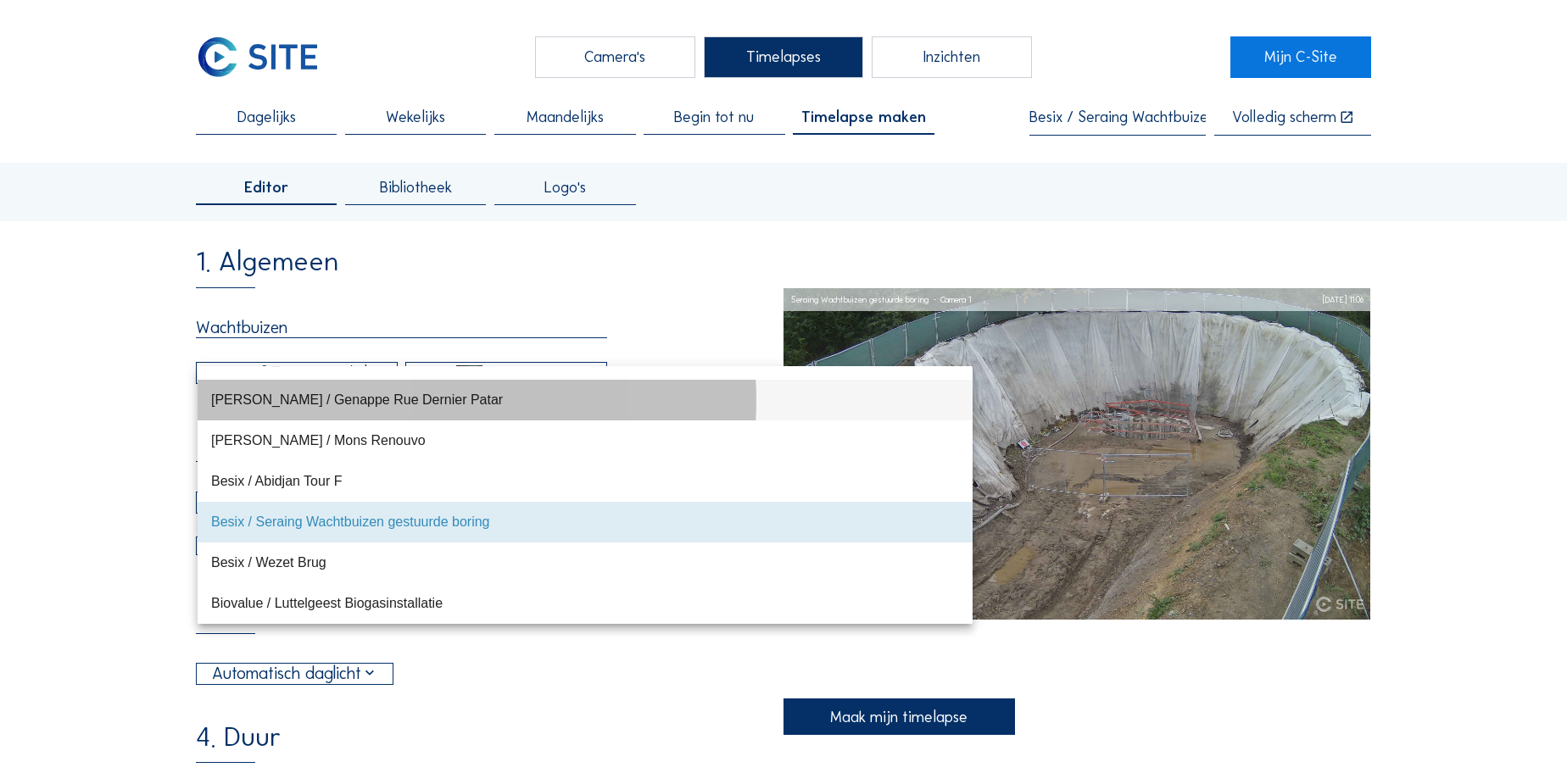
click at [277, 399] on div "[PERSON_NAME] / Genappe Rue Dernier Patar" at bounding box center [585, 399] width 748 height 16
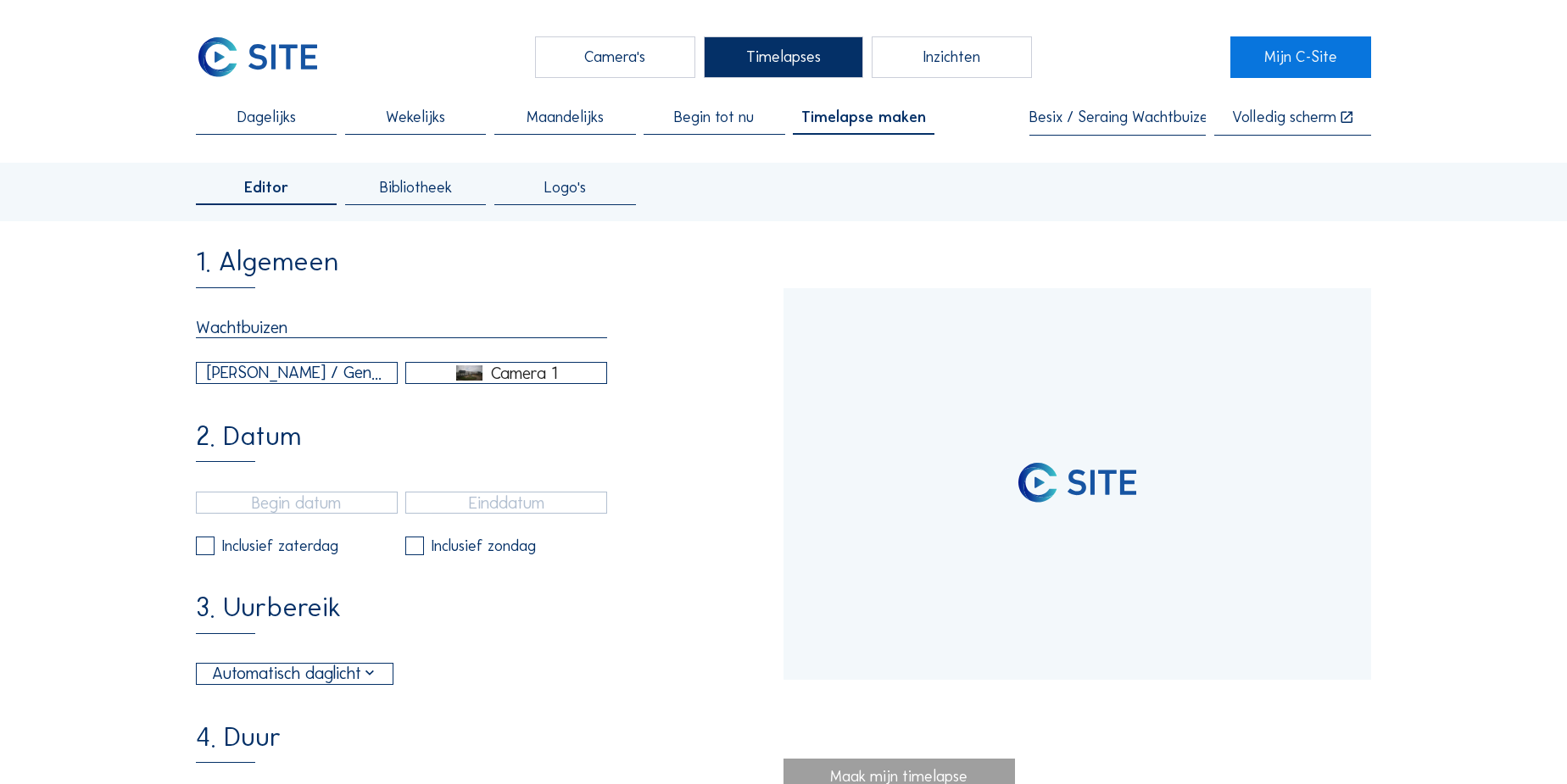
type input "[DATE] 15:50"
type input "[DATE] 11:05"
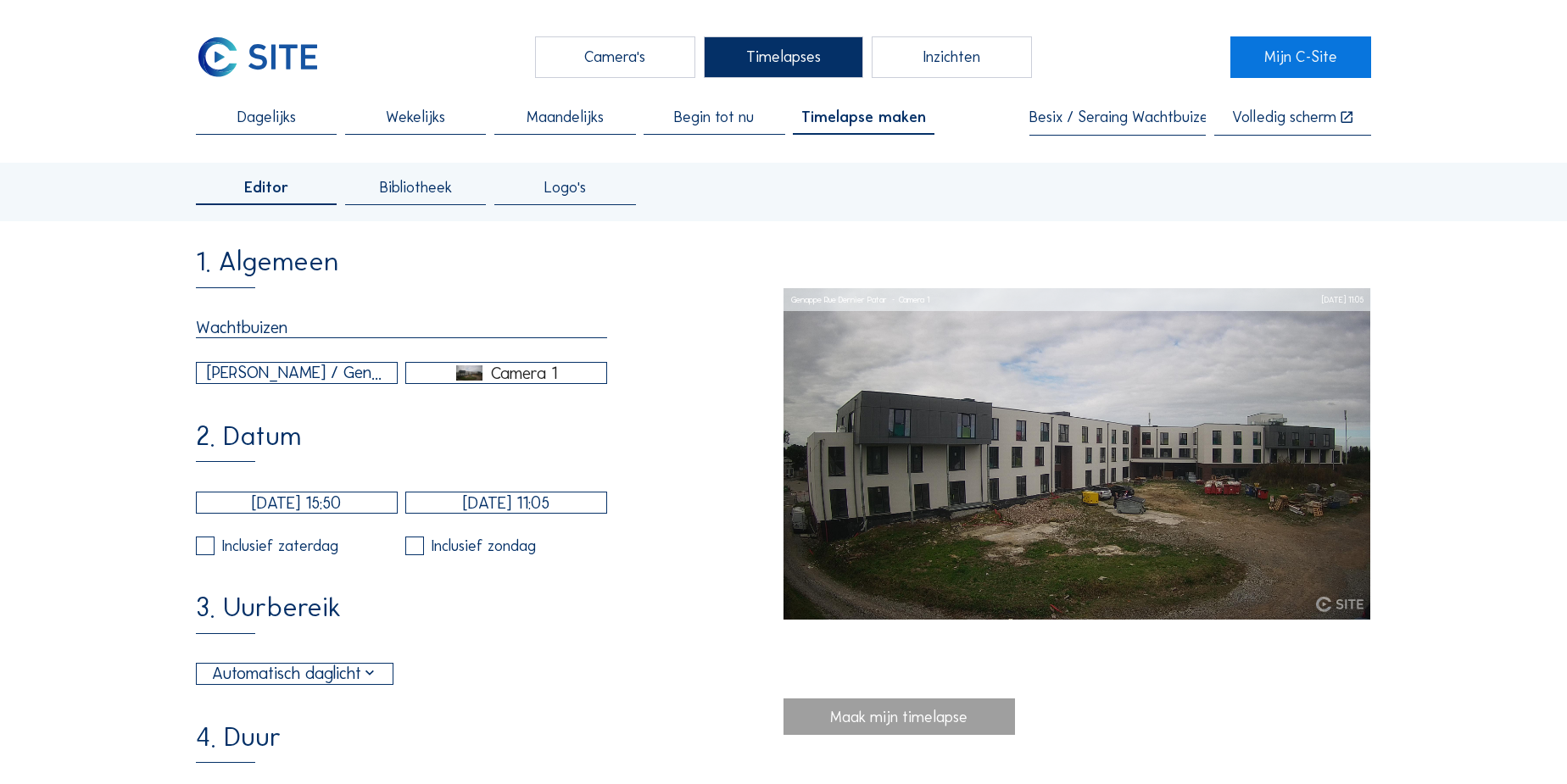
click at [280, 382] on div "[PERSON_NAME] / Genappe Rue Dernier Patar" at bounding box center [297, 372] width 180 height 25
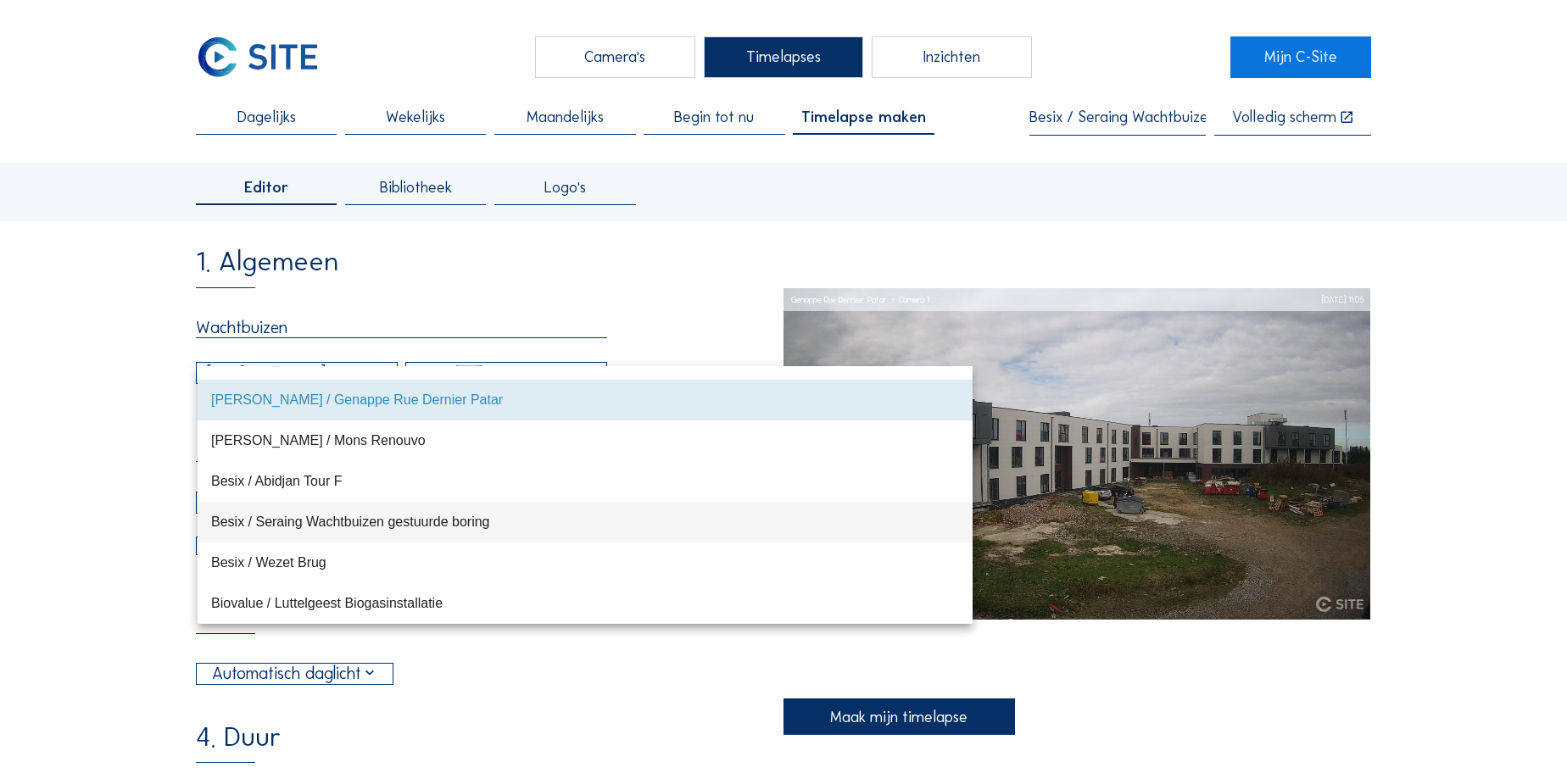
click at [273, 519] on div "Besix / Seraing Wachtbuizen gestuurde boring" at bounding box center [585, 521] width 748 height 16
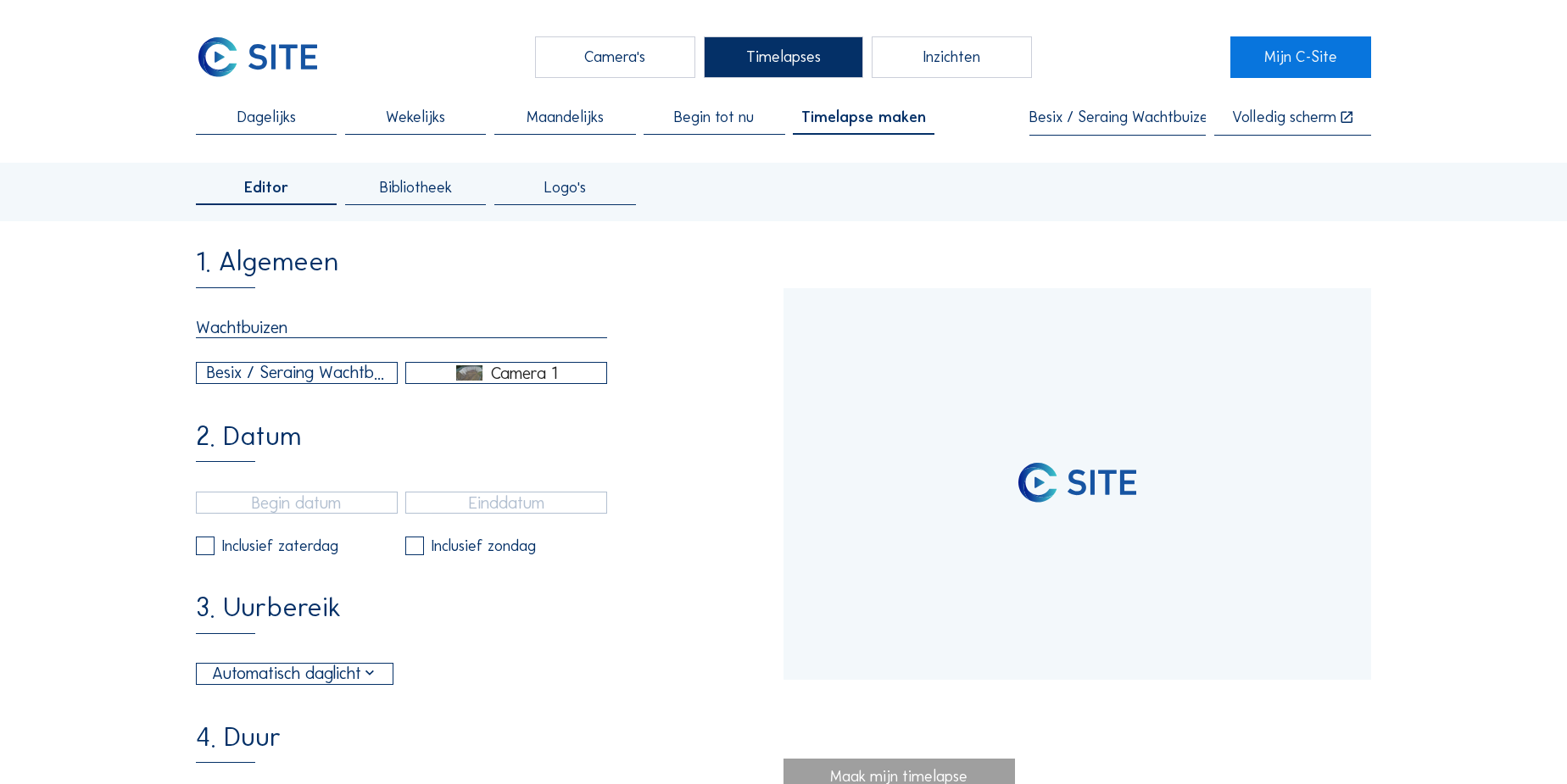
type input "[DATE] 11:06"
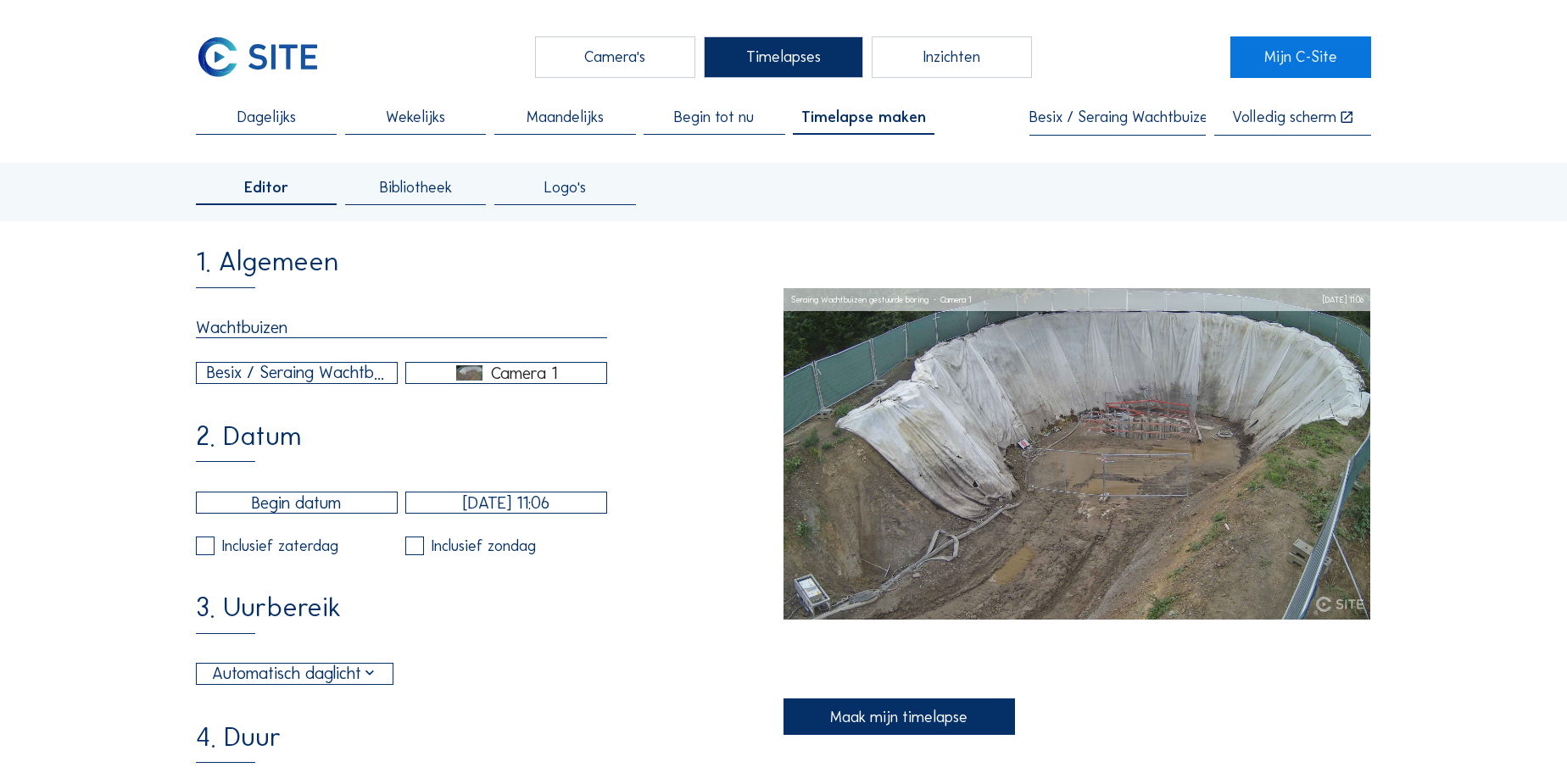
click at [406, 180] on span "Bibliotheek" at bounding box center [416, 187] width 72 height 15
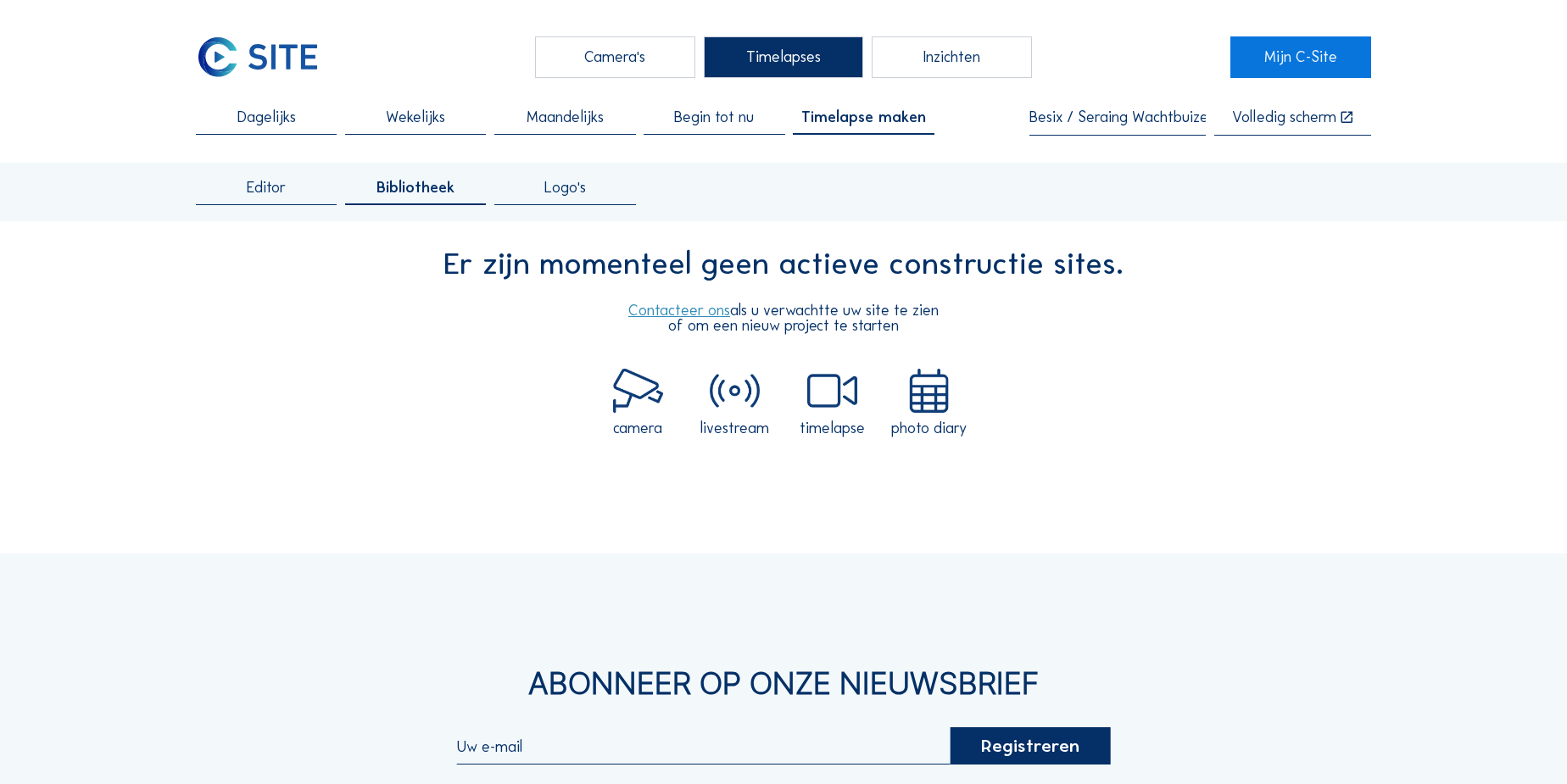
click at [259, 185] on span "Editor" at bounding box center [266, 187] width 39 height 15
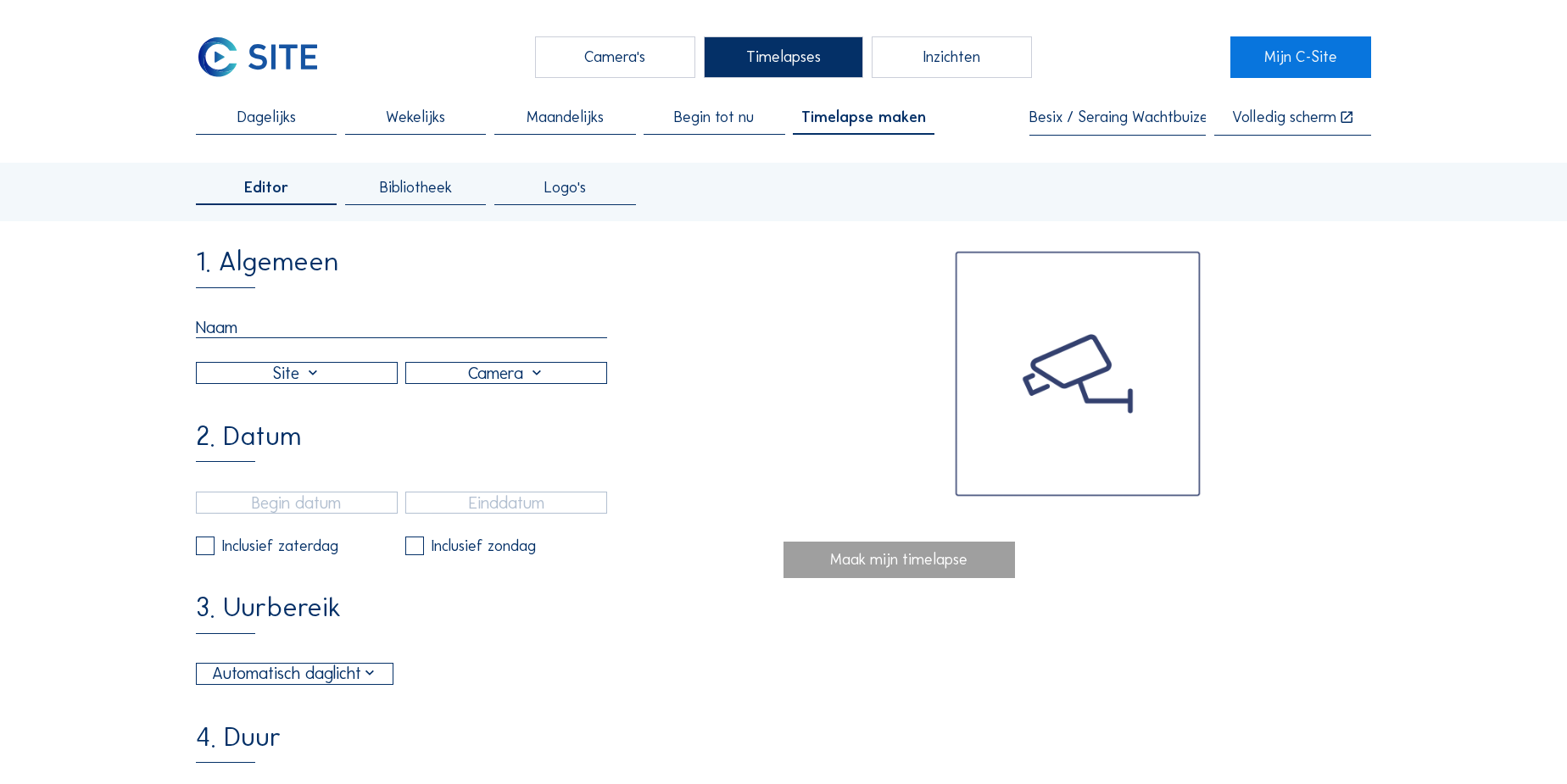
click at [1076, 111] on input "Besix / Seraing Wachtbuizen gestuurde boring" at bounding box center [1117, 118] width 177 height 17
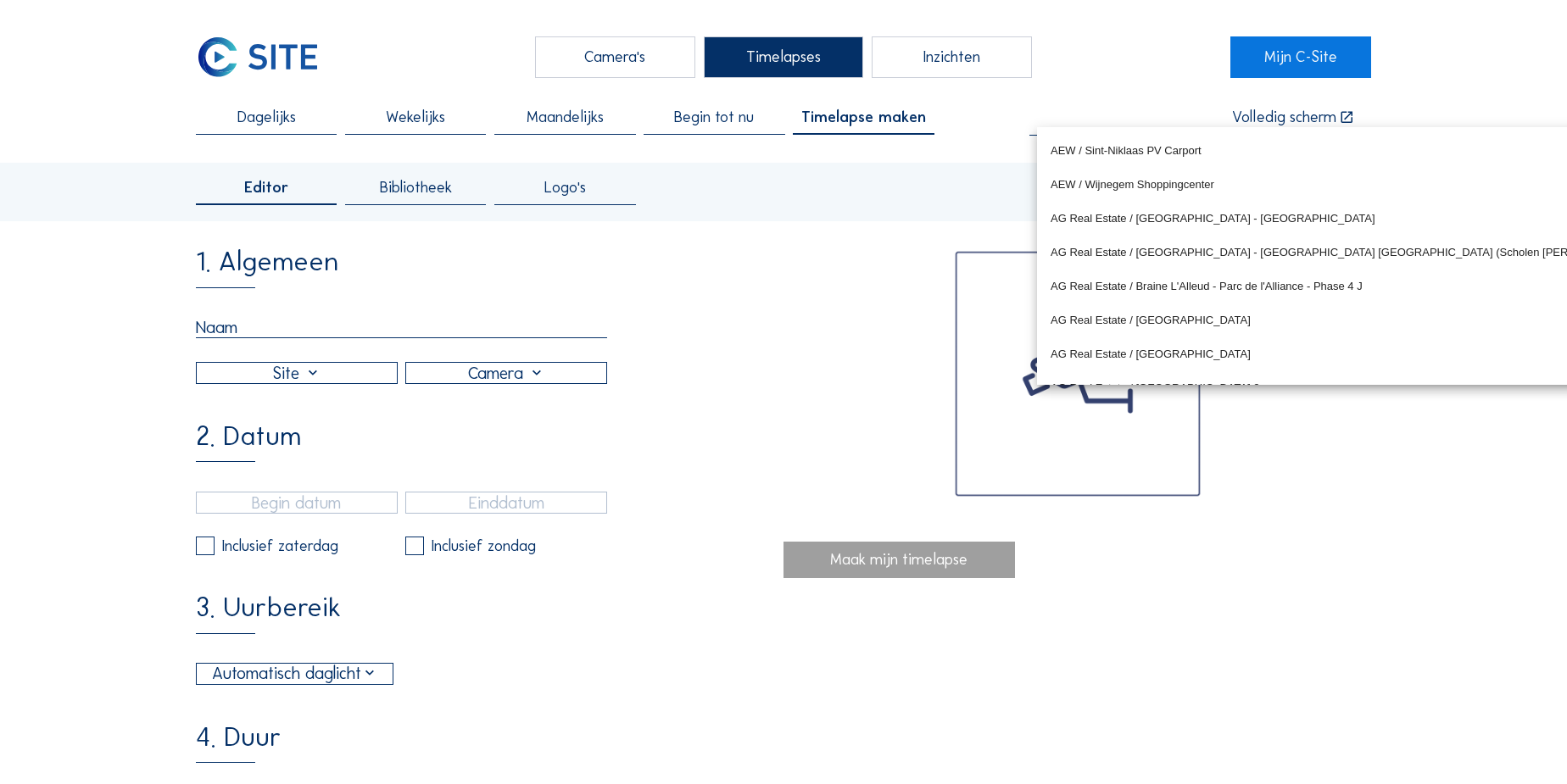
click at [856, 234] on div "Editor Bibliotheek Logo's 1. Algemeen 2. Datum Inclusief zaterdag Inclusief zon…" at bounding box center [784, 692] width 1175 height 1059
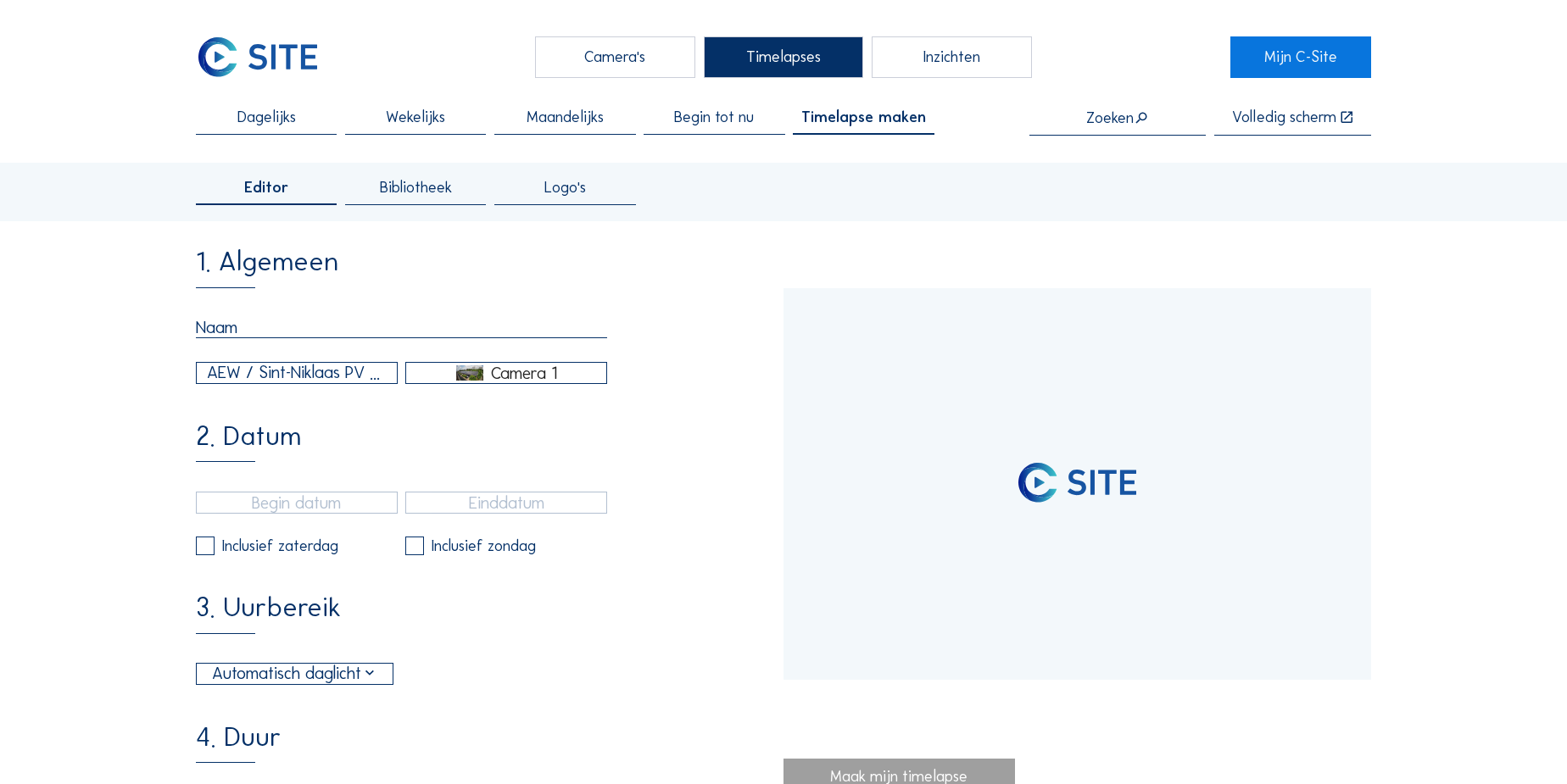
type input "[DATE] 15:40"
type input "[DATE] 15:55"
click at [226, 331] on input "text" at bounding box center [401, 327] width 411 height 21
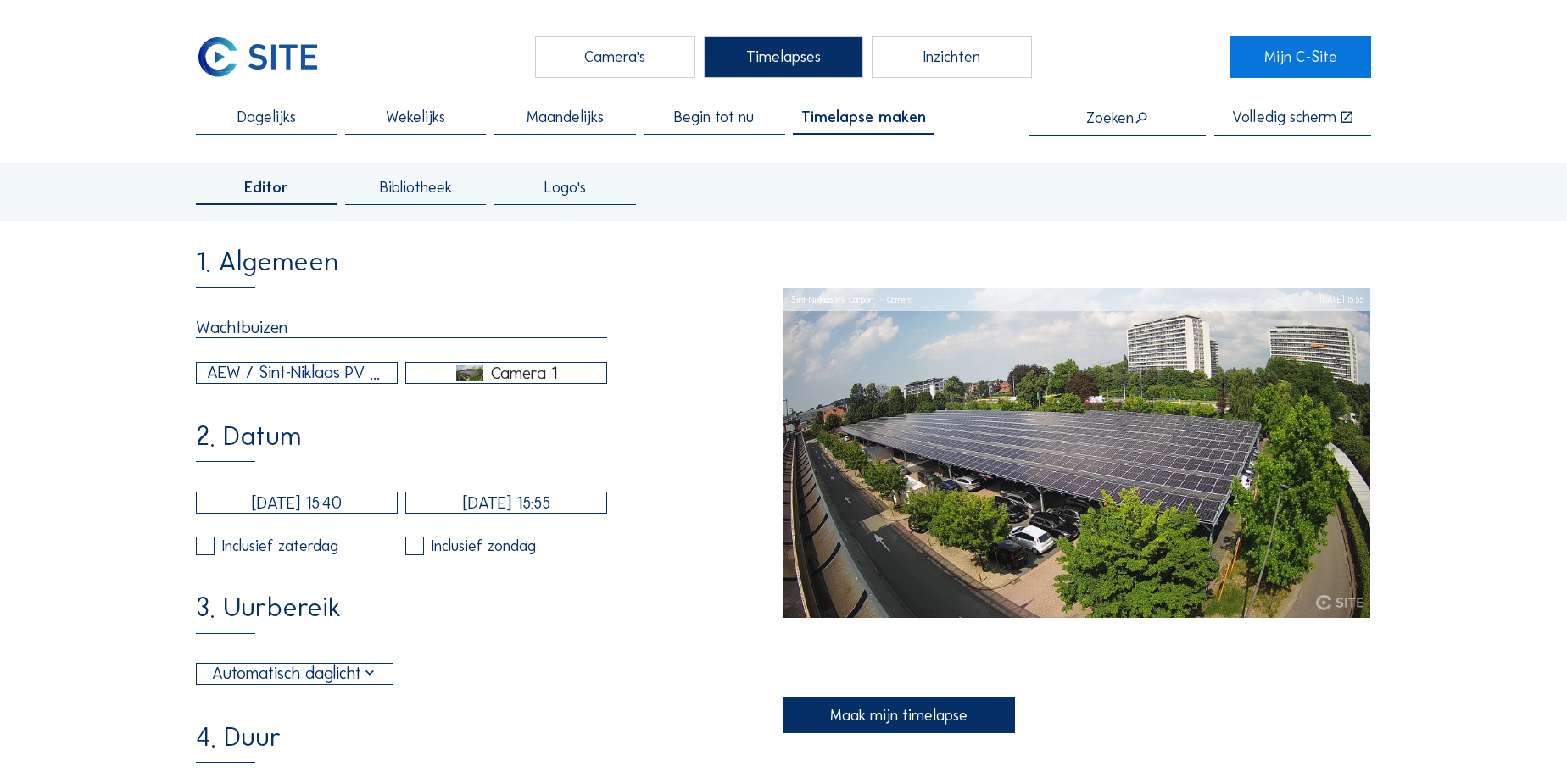
type input "Wachtbuizen"
click at [255, 380] on div "AEW / Sint-Niklaas PV Carport" at bounding box center [297, 372] width 180 height 25
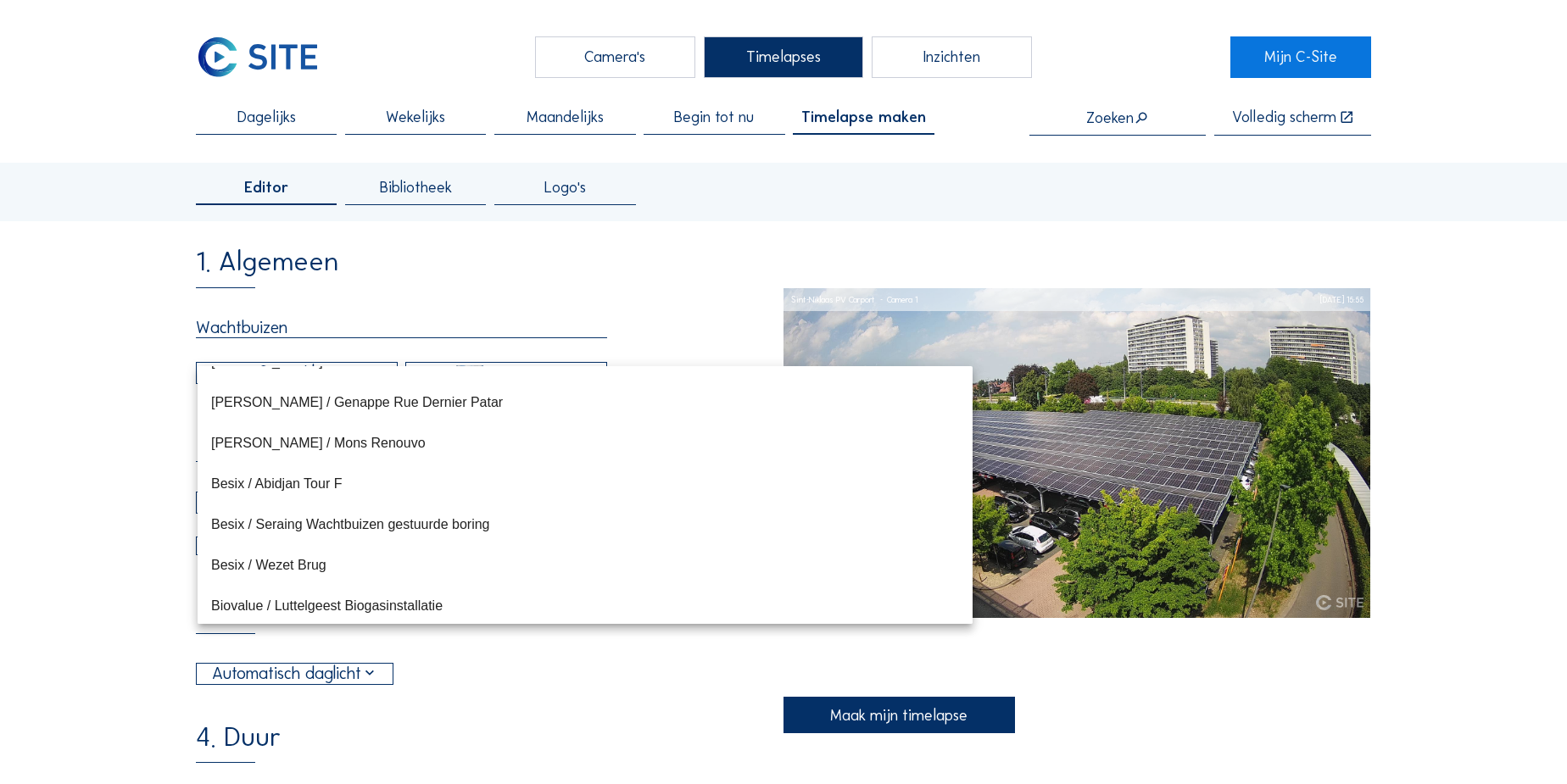
scroll to position [3550, 0]
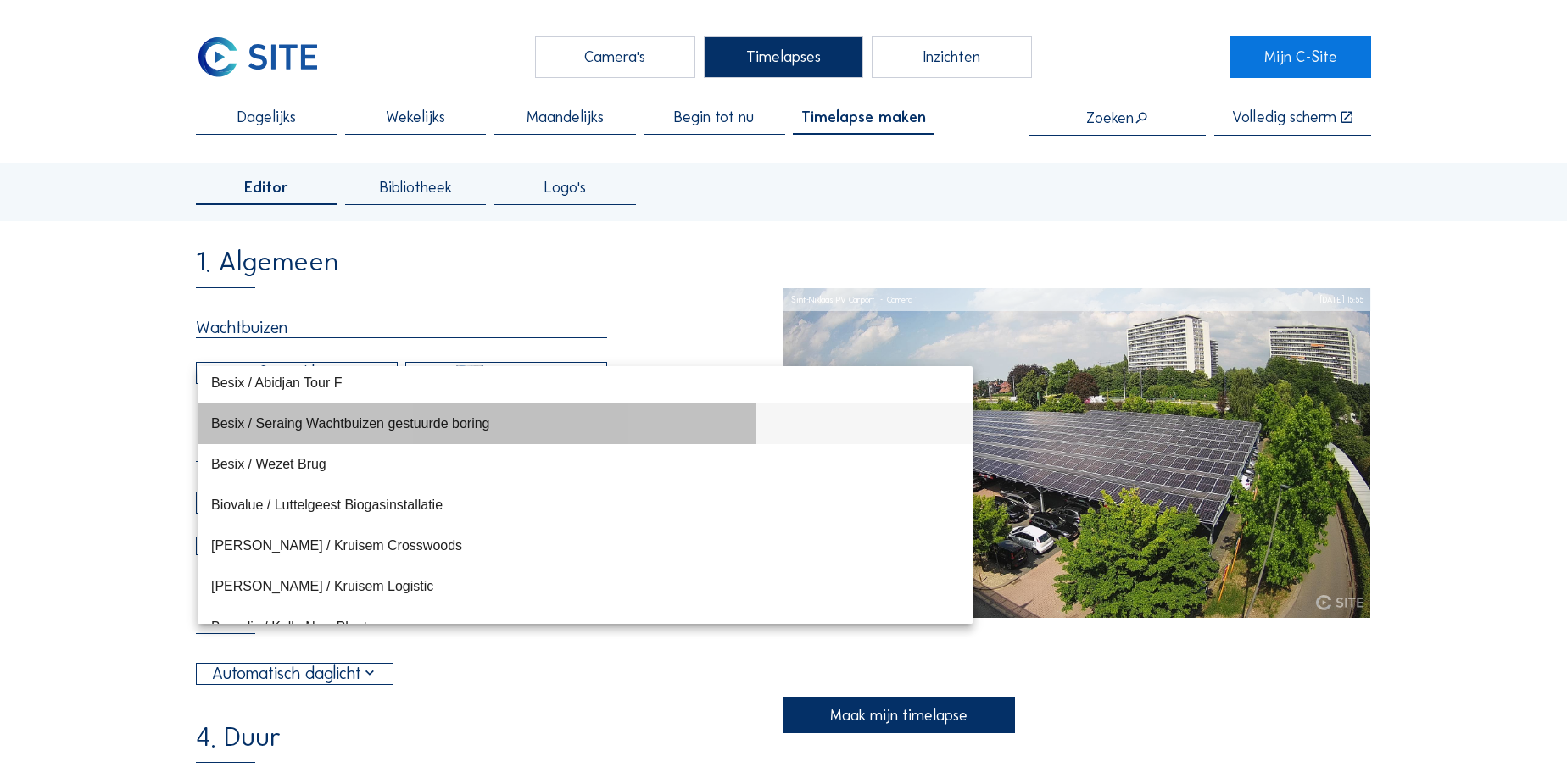
click at [271, 428] on div "Besix / Seraing Wachtbuizen gestuurde boring" at bounding box center [585, 423] width 748 height 16
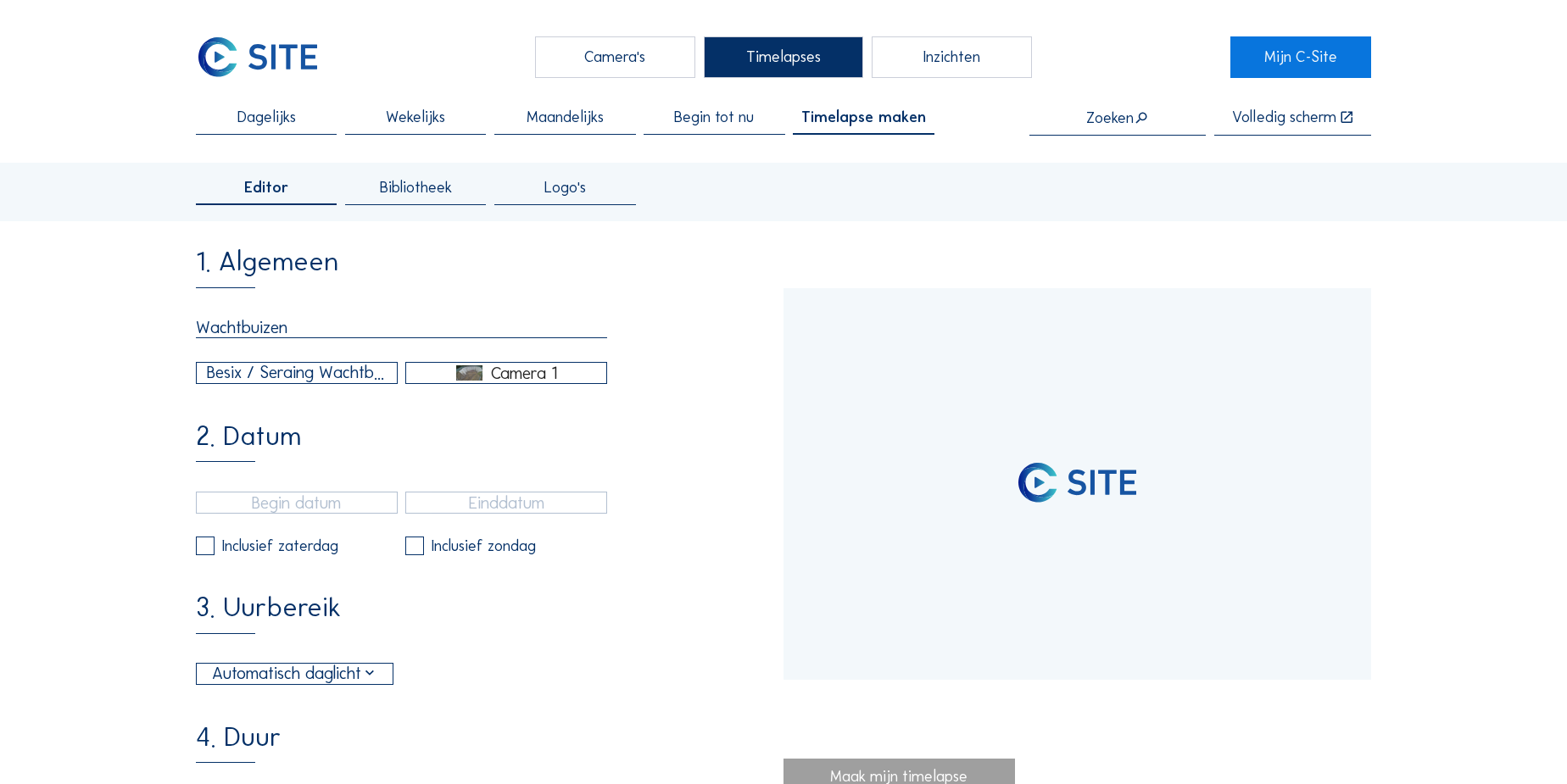
type input "[DATE] 11:06"
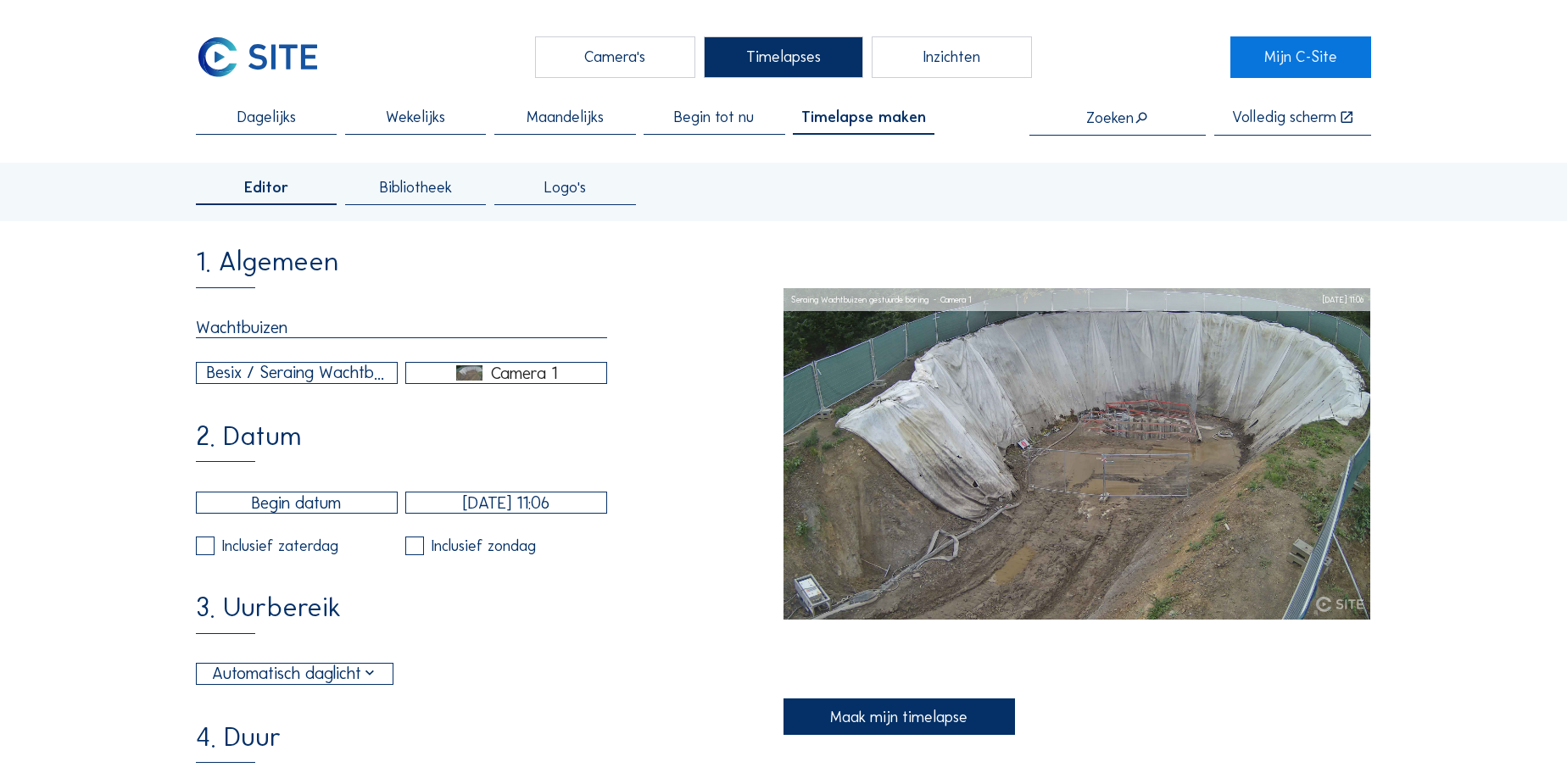
click at [723, 110] on span "Begin tot nu" at bounding box center [714, 117] width 80 height 15
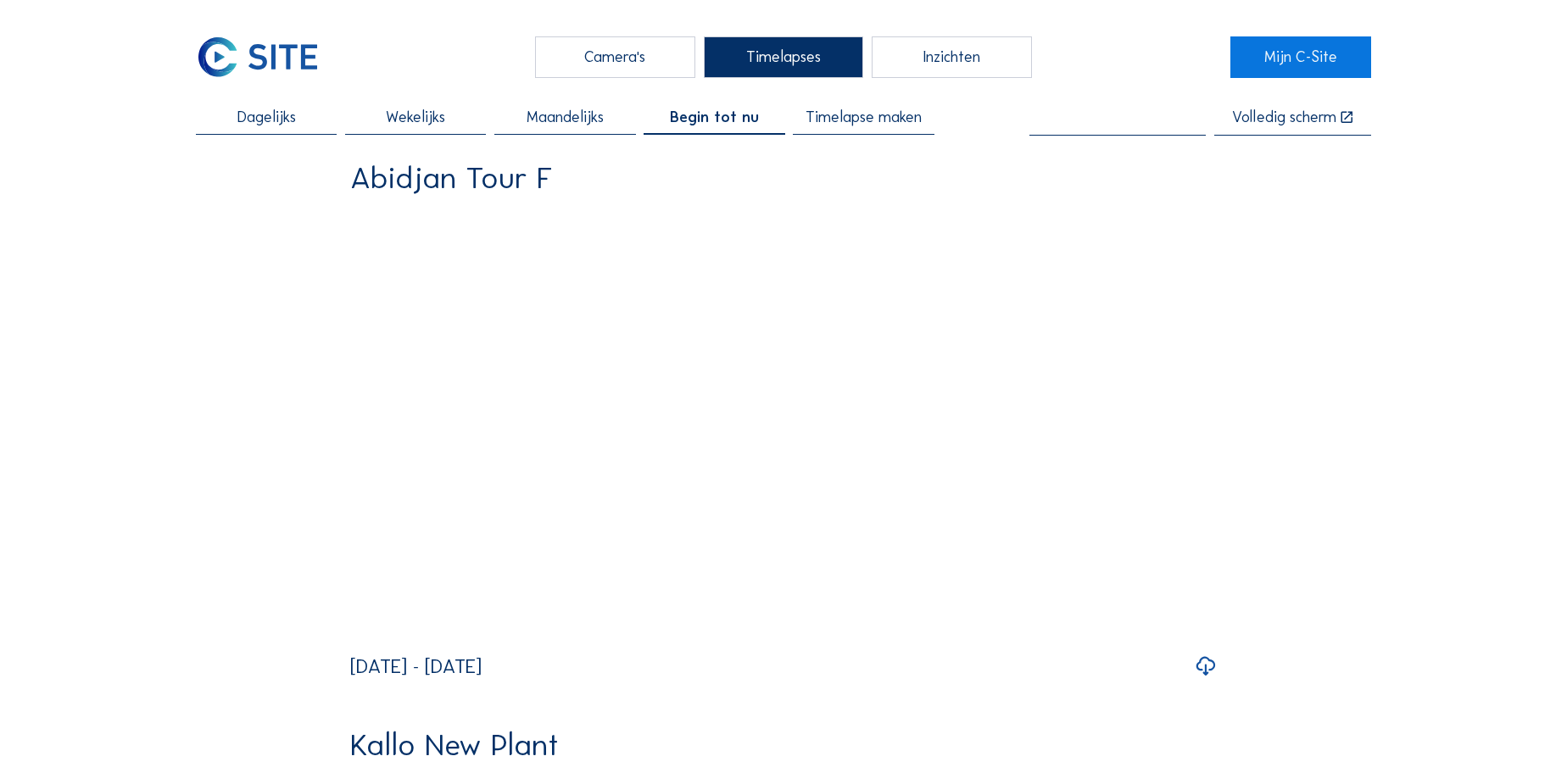
click at [1136, 111] on input "text" at bounding box center [1117, 118] width 177 height 17
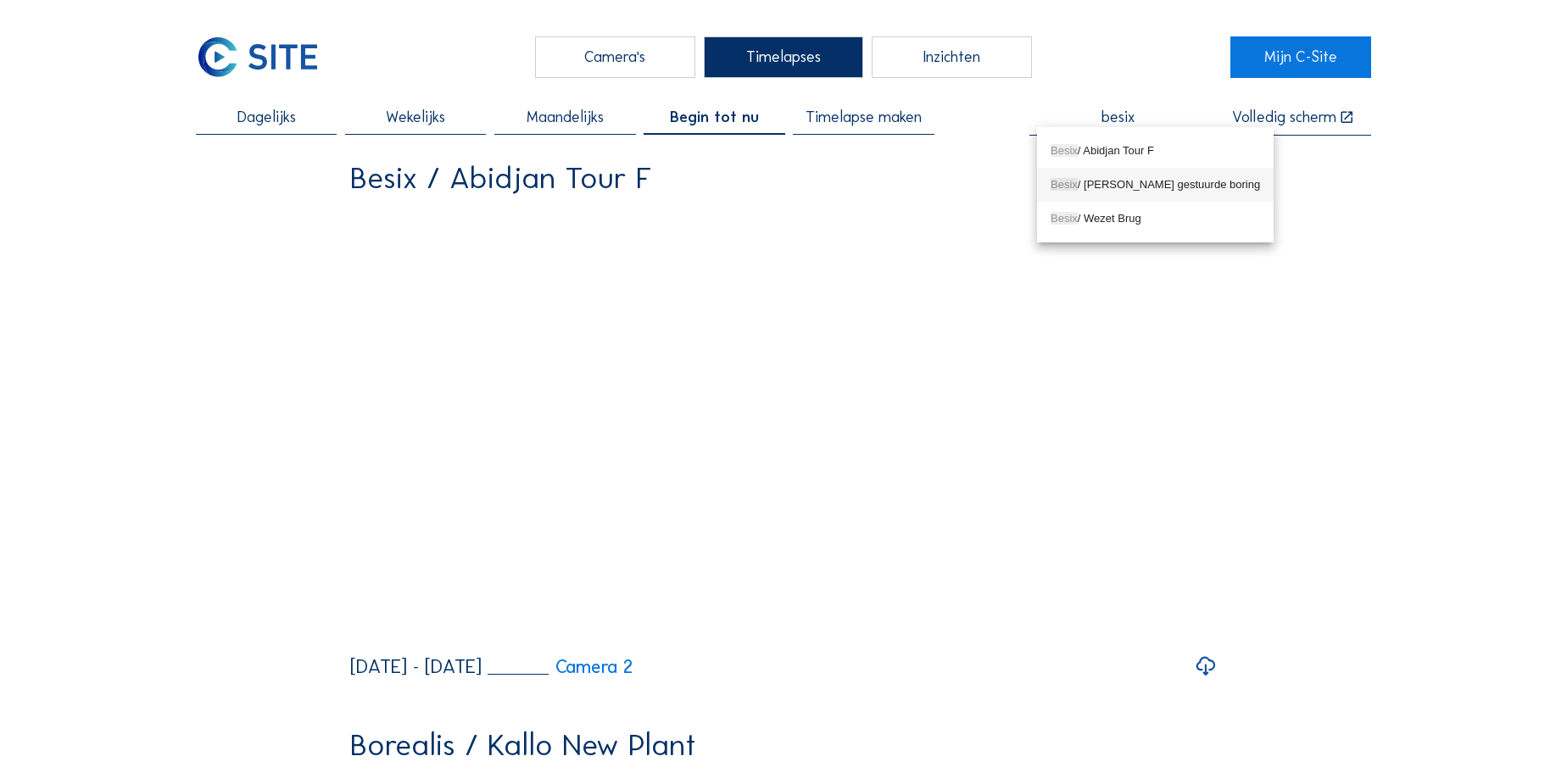
click at [1141, 184] on div "Besix / Seraing Wachtbuizen gestuurde boring" at bounding box center [1155, 184] width 209 height 13
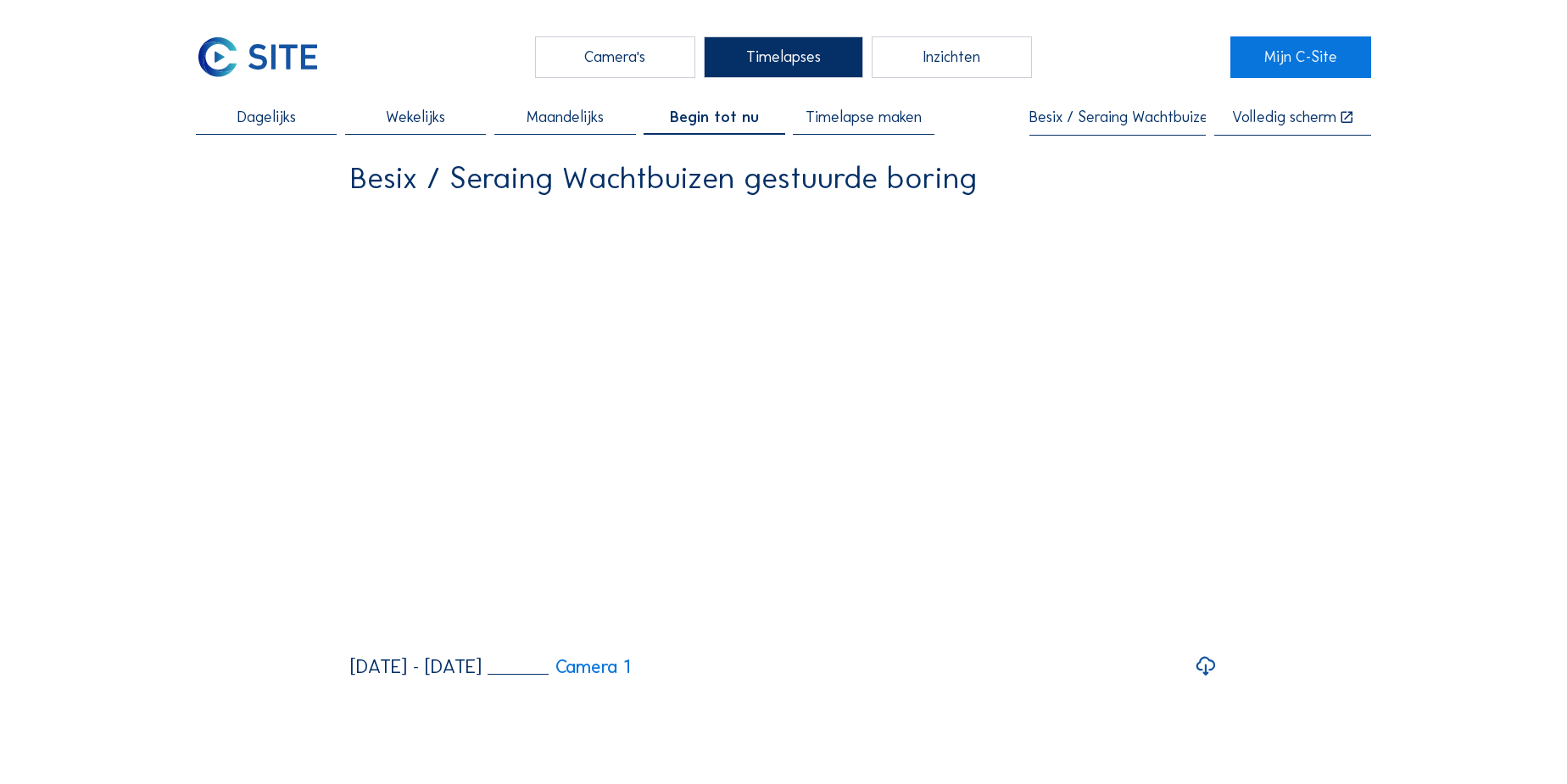
type input "Besix / Seraing Wachtbuizen gestuurde boring"
click at [872, 113] on span "Timelapse maken" at bounding box center [863, 117] width 116 height 15
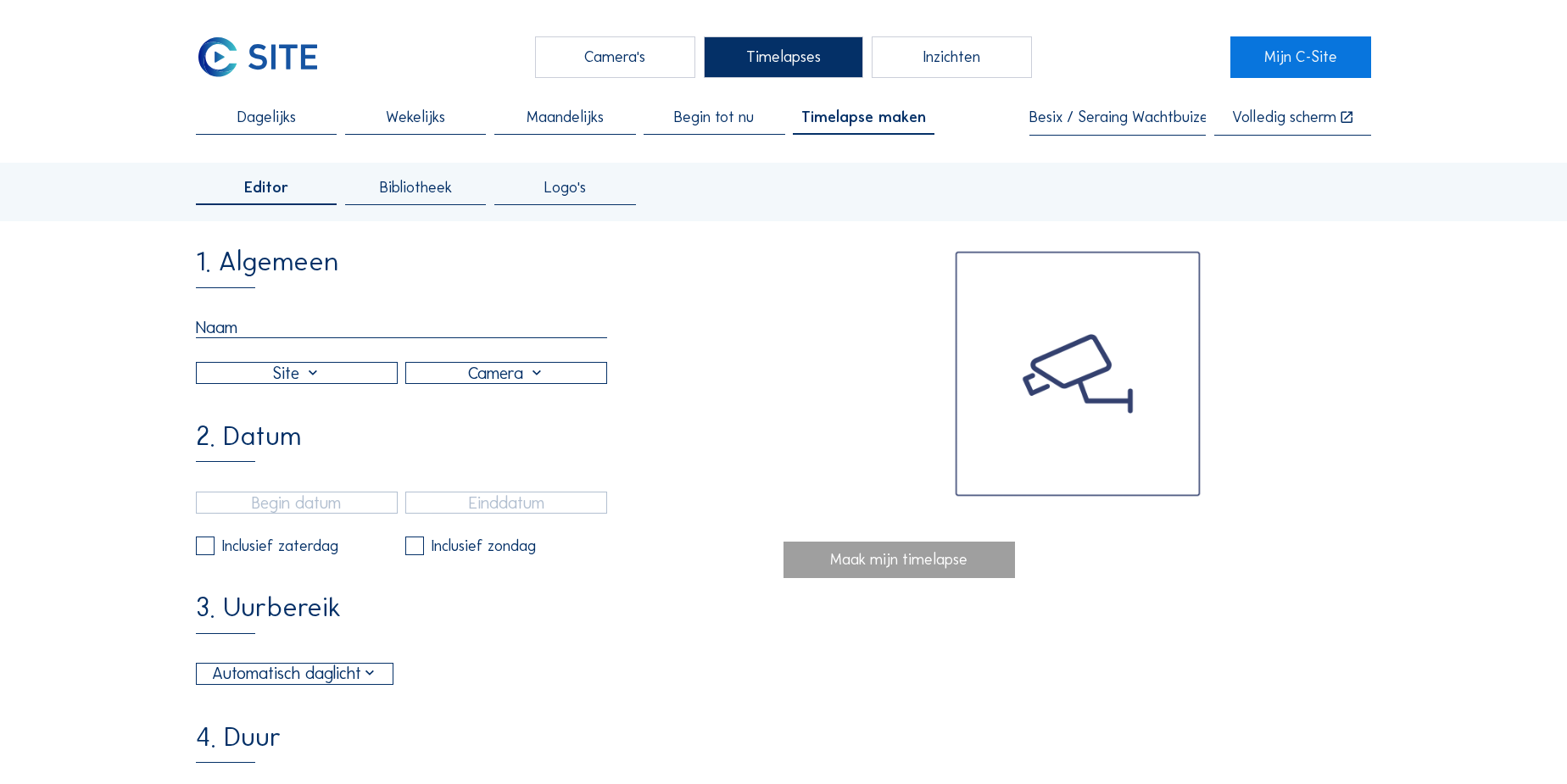
click at [257, 382] on div at bounding box center [297, 372] width 200 height 20
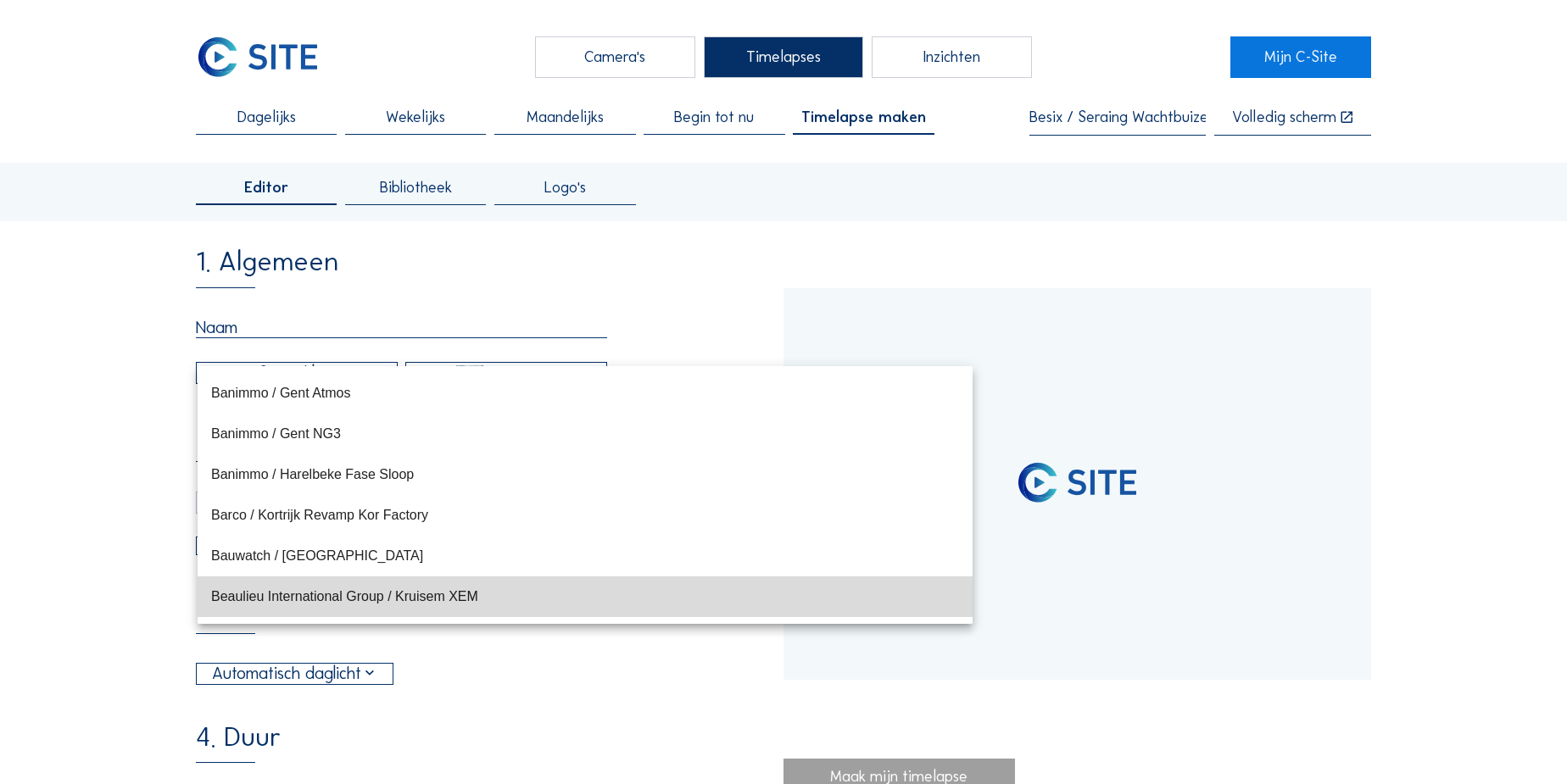
type input "[DATE] 15:40"
type input "[DATE] 15:55"
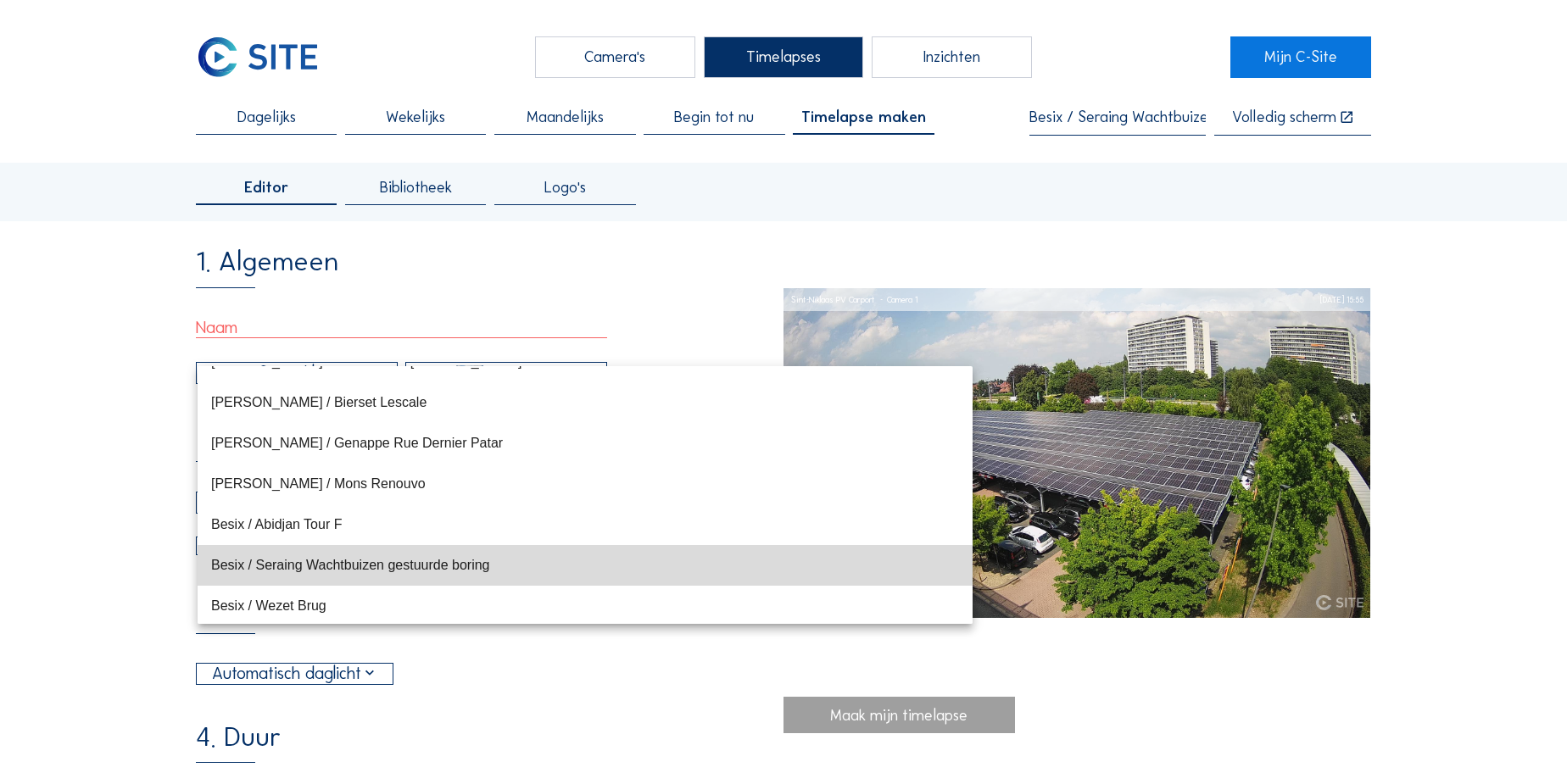
scroll to position [3411, 0]
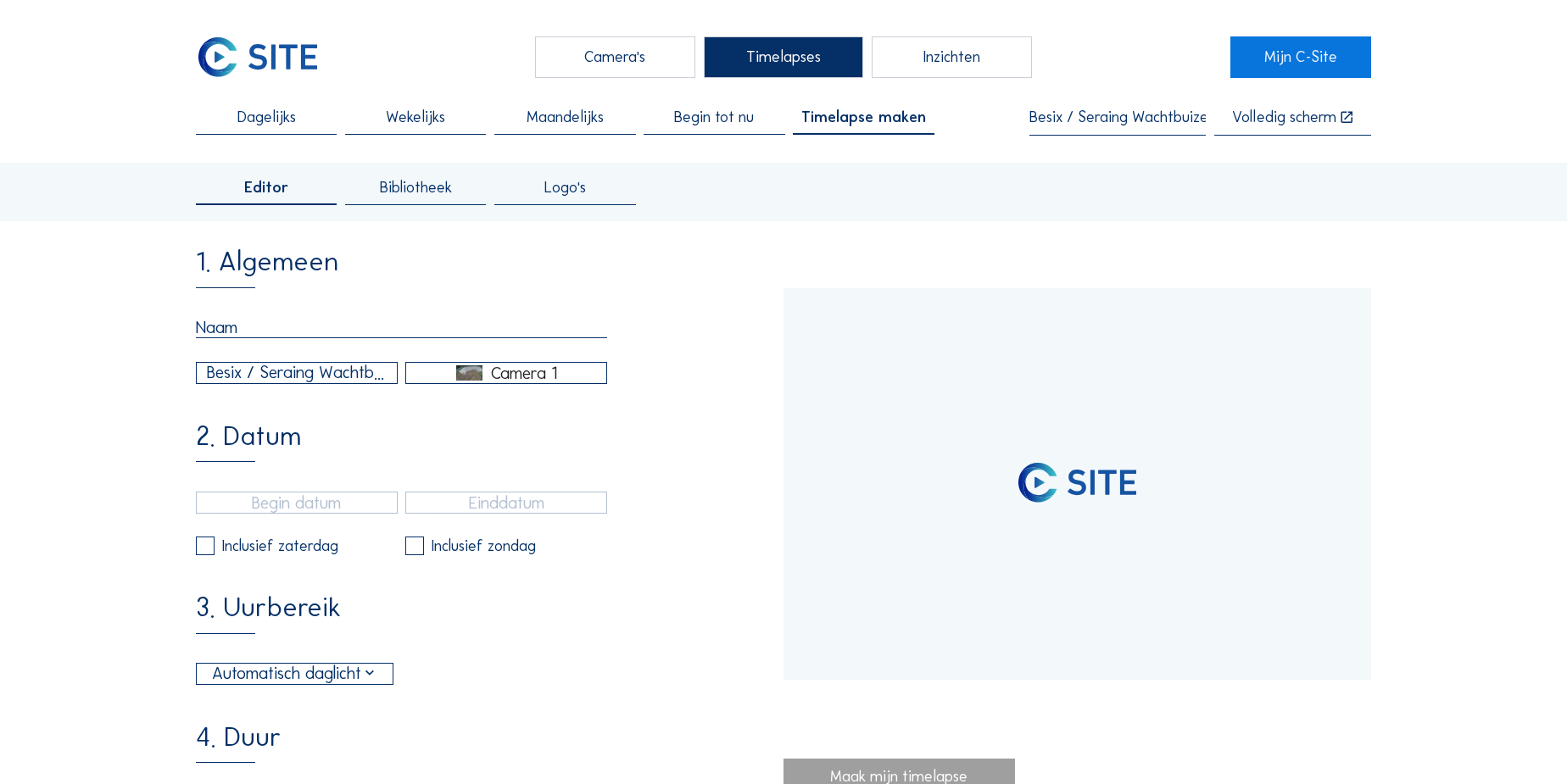
type input "[DATE] 11:06"
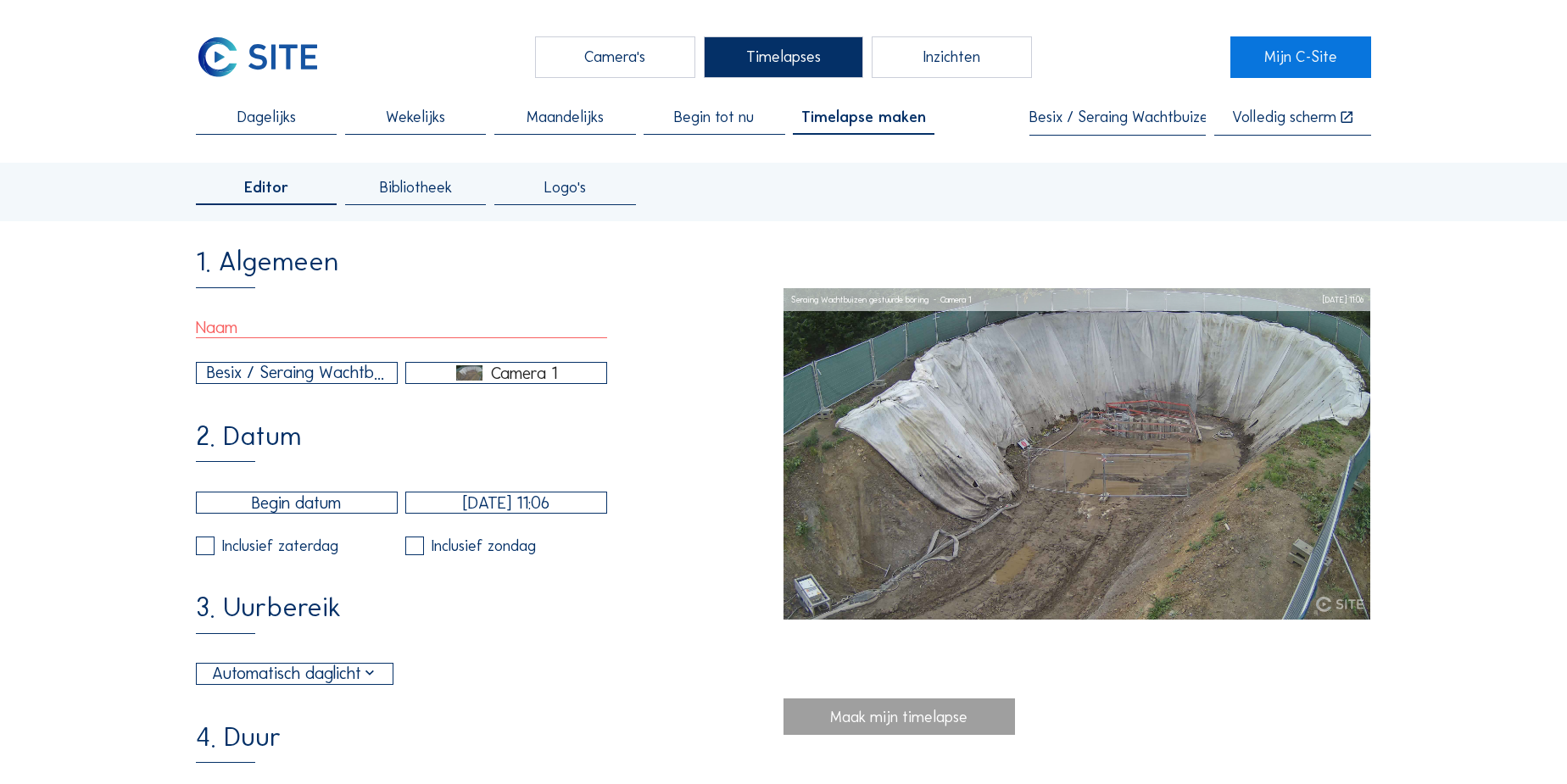
click at [224, 332] on input "text" at bounding box center [401, 327] width 411 height 21
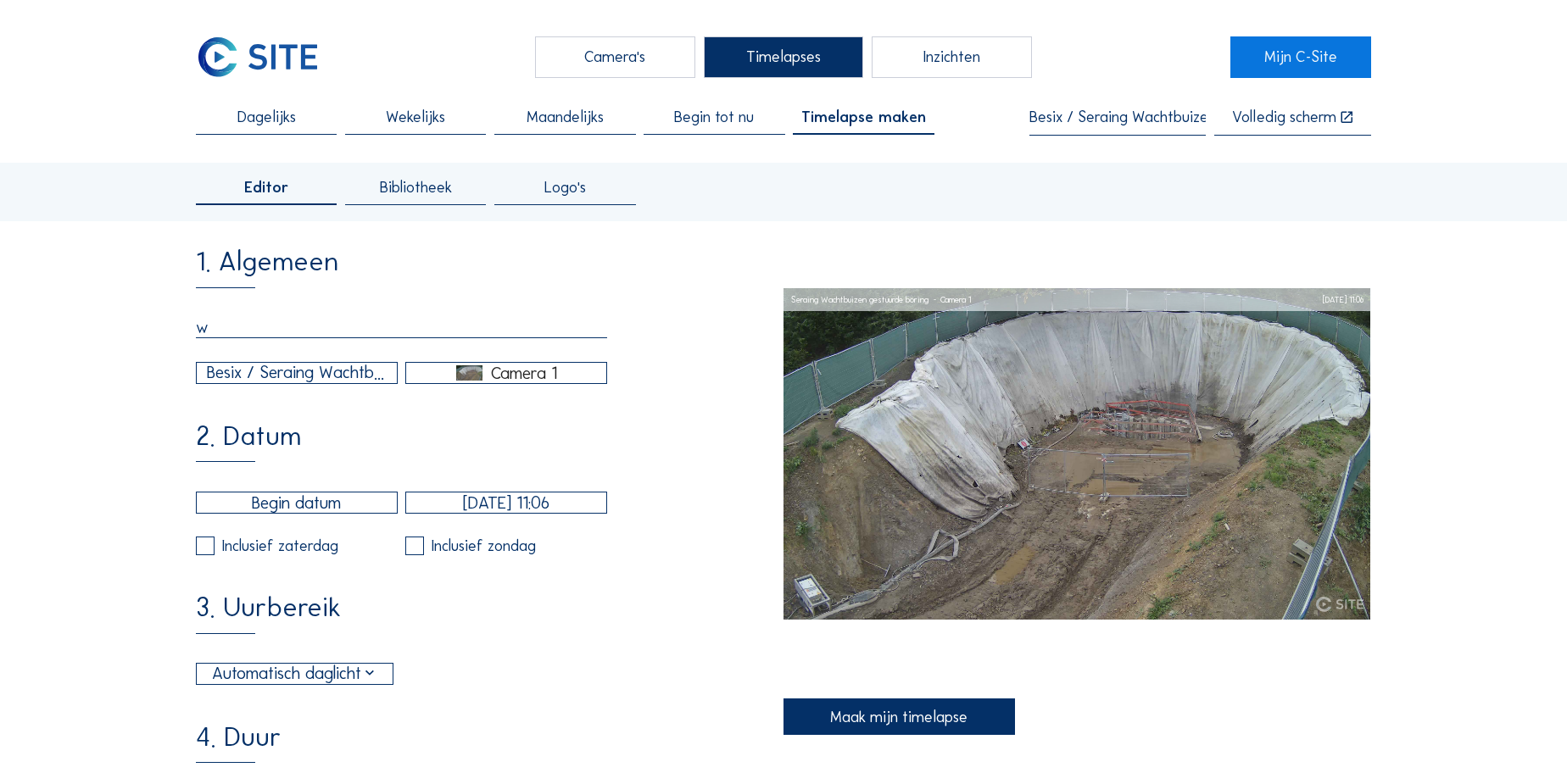
type input "Wachtbuizen"
click at [283, 514] on input "text" at bounding box center [297, 502] width 202 height 22
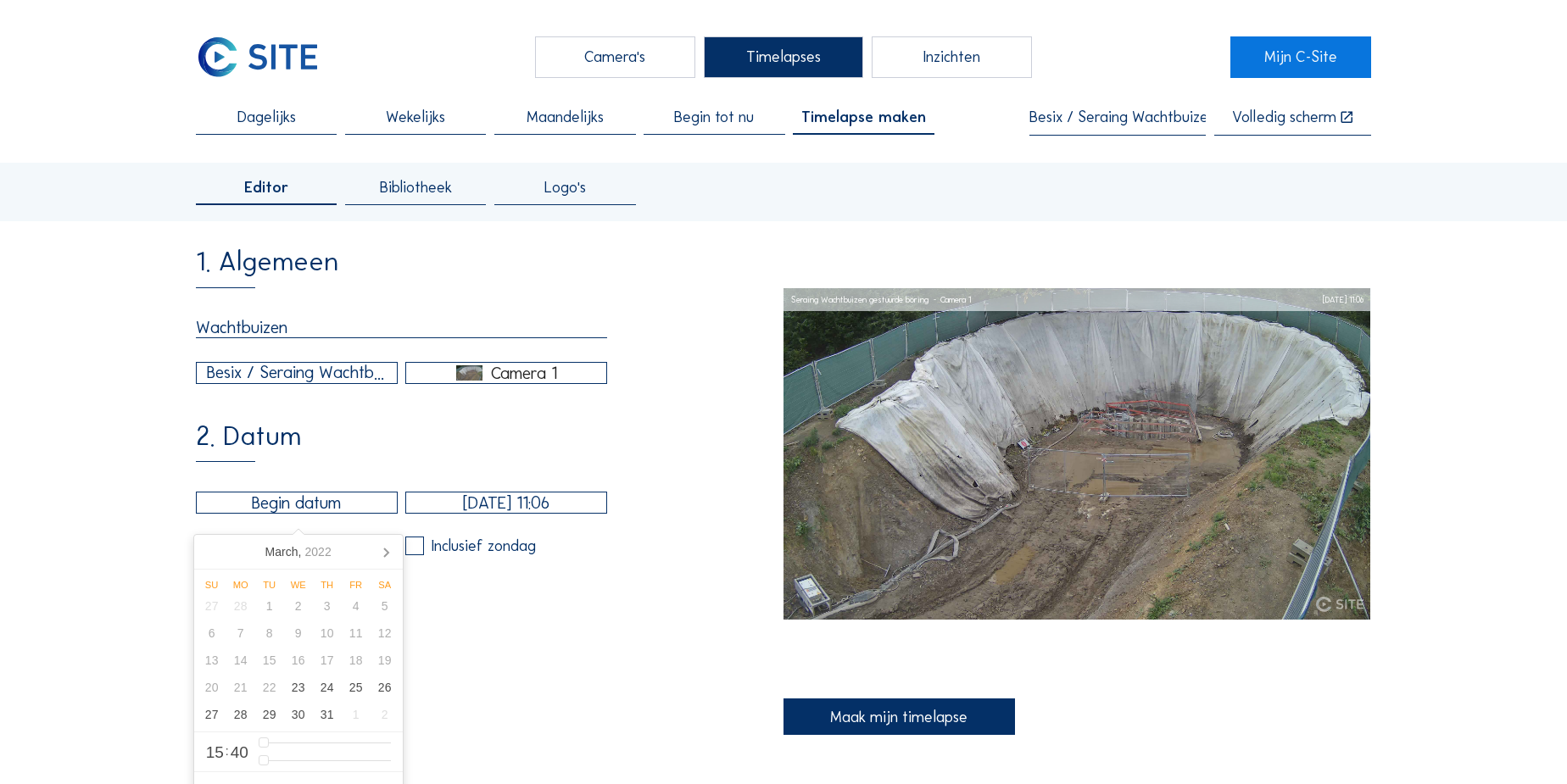
drag, startPoint x: 195, startPoint y: 570, endPoint x: 214, endPoint y: 570, distance: 19.0
click at [200, 570] on div "Su Mo Tu We Th Fr Sa 27 28 1 2 3 4 5 6 7 8 9 10 11 12 13 14 15 16 17 18 19 20 2…" at bounding box center [299, 651] width 209 height 162
click at [378, 548] on icon at bounding box center [386, 551] width 27 height 27
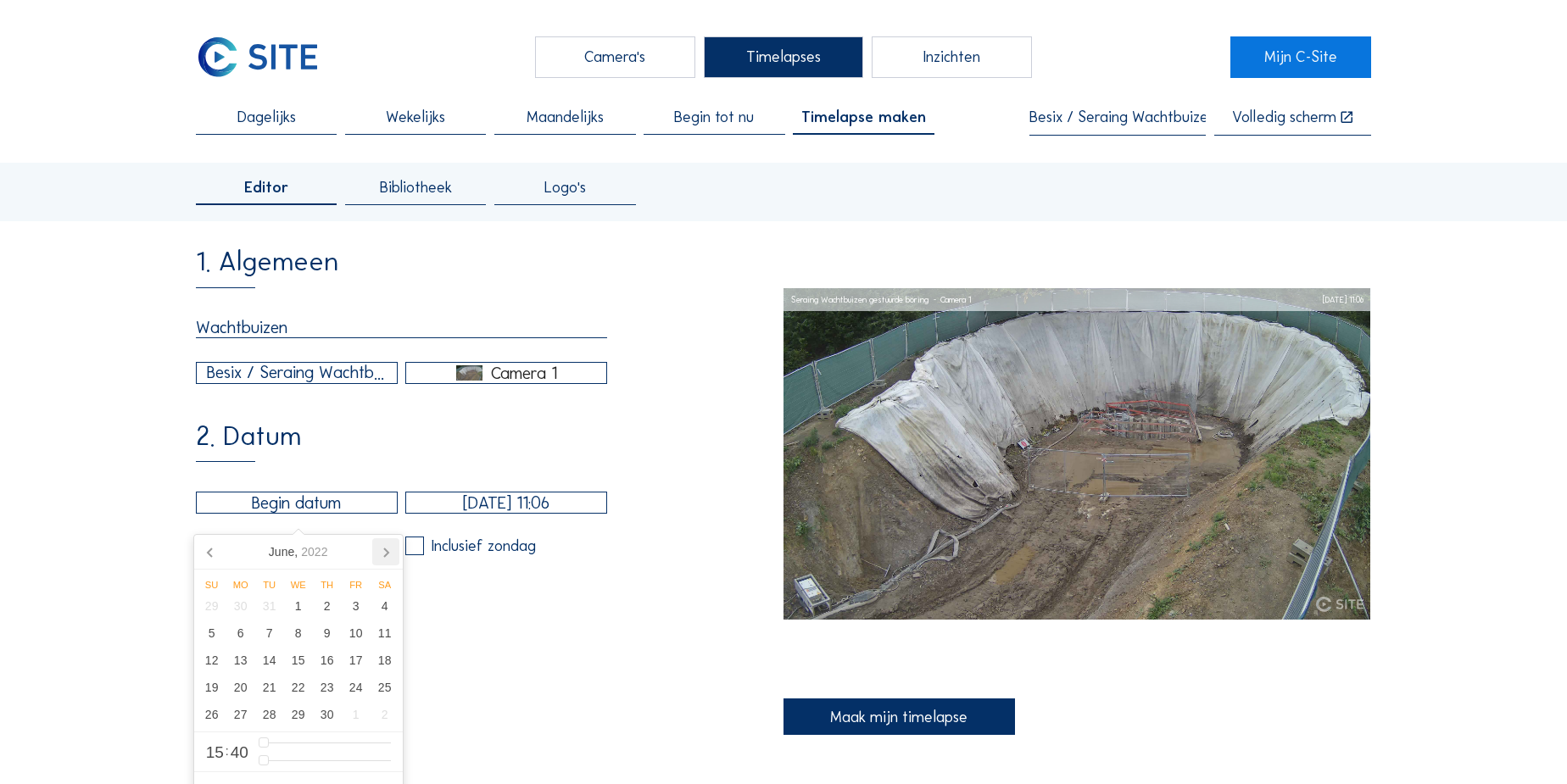
click at [378, 548] on icon at bounding box center [386, 551] width 27 height 27
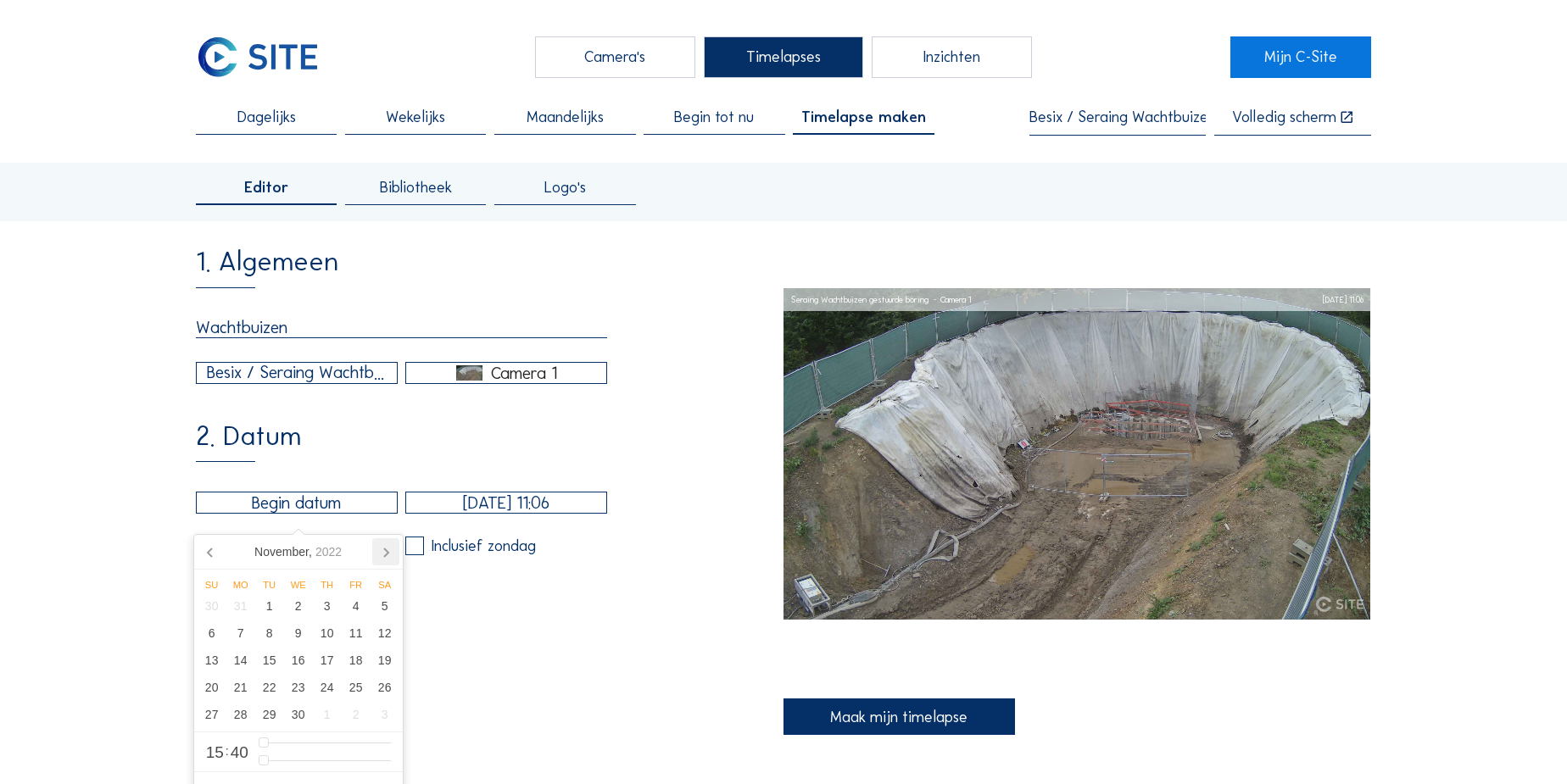
click at [378, 548] on icon at bounding box center [386, 551] width 27 height 27
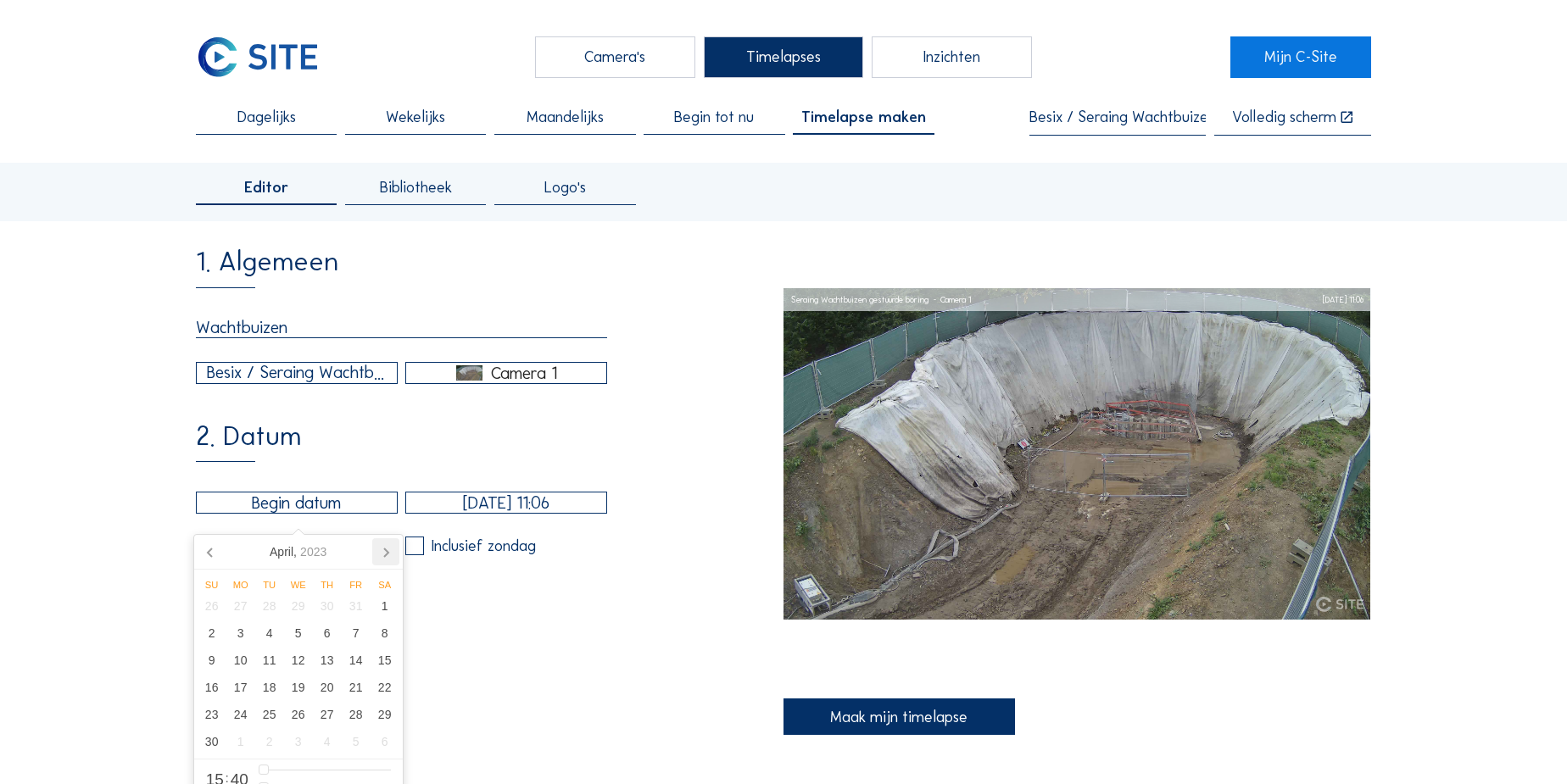
click at [378, 548] on icon at bounding box center [386, 551] width 27 height 27
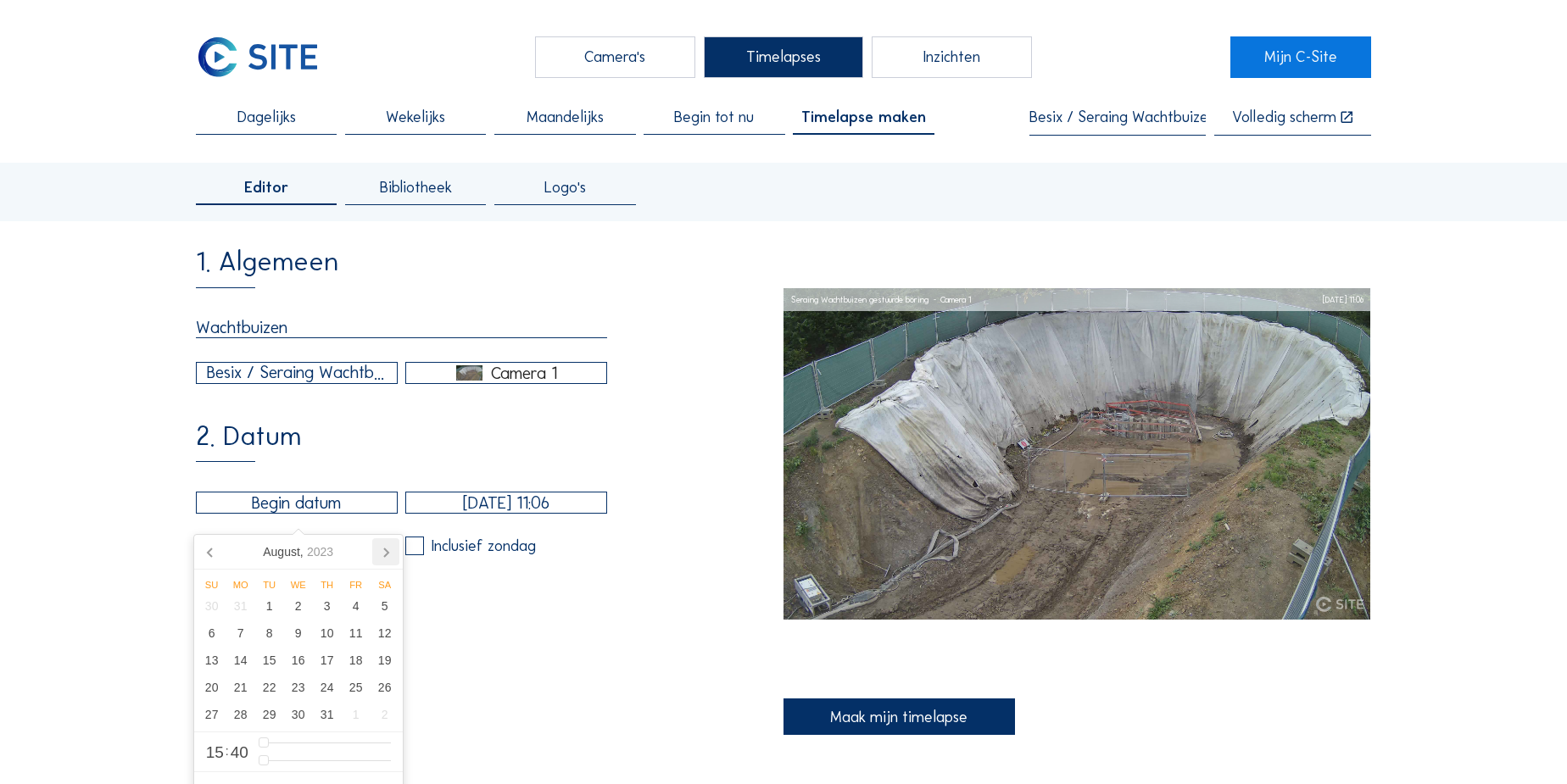
click at [378, 548] on icon at bounding box center [386, 551] width 27 height 27
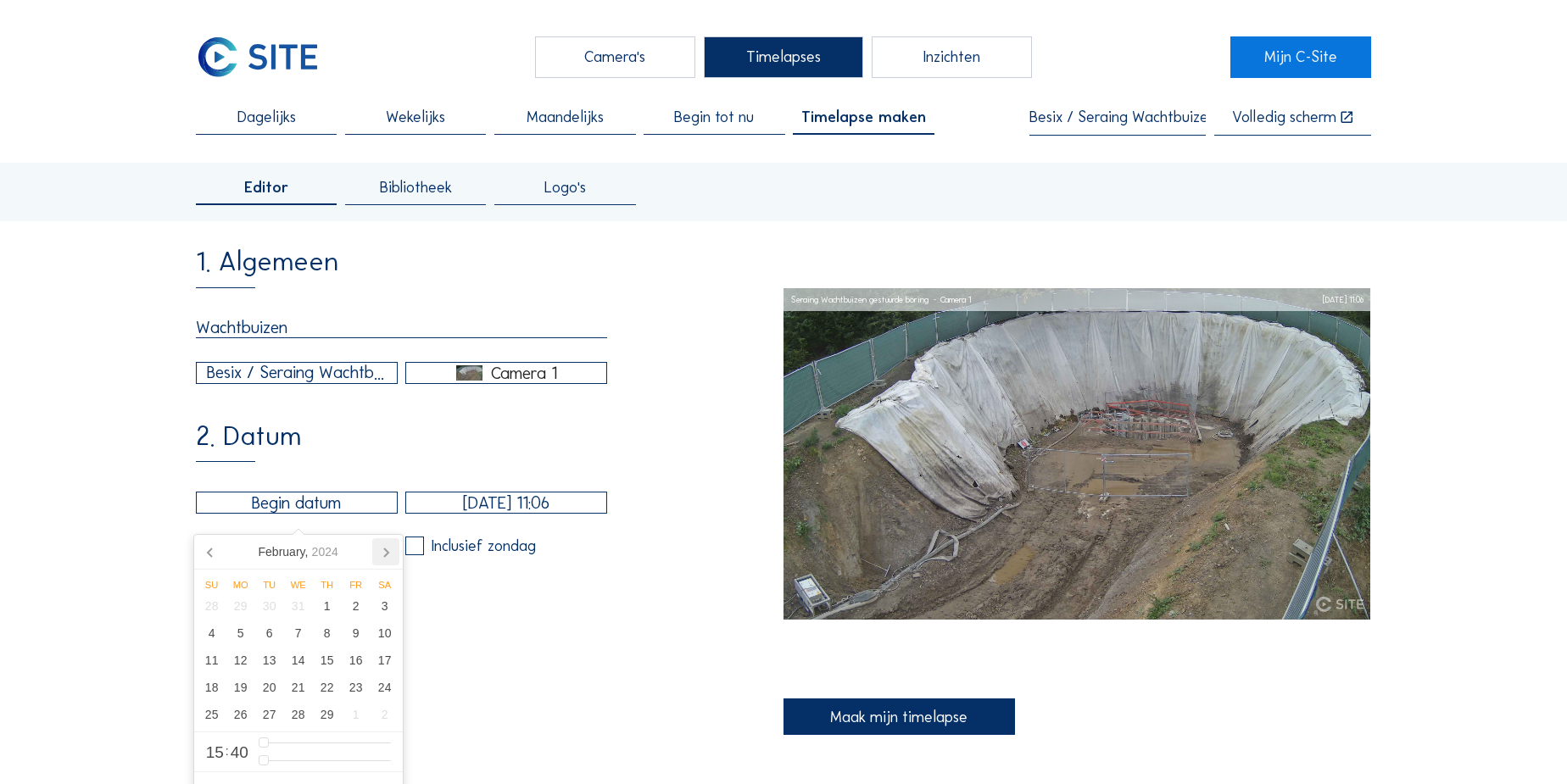
click at [378, 548] on icon at bounding box center [386, 551] width 27 height 27
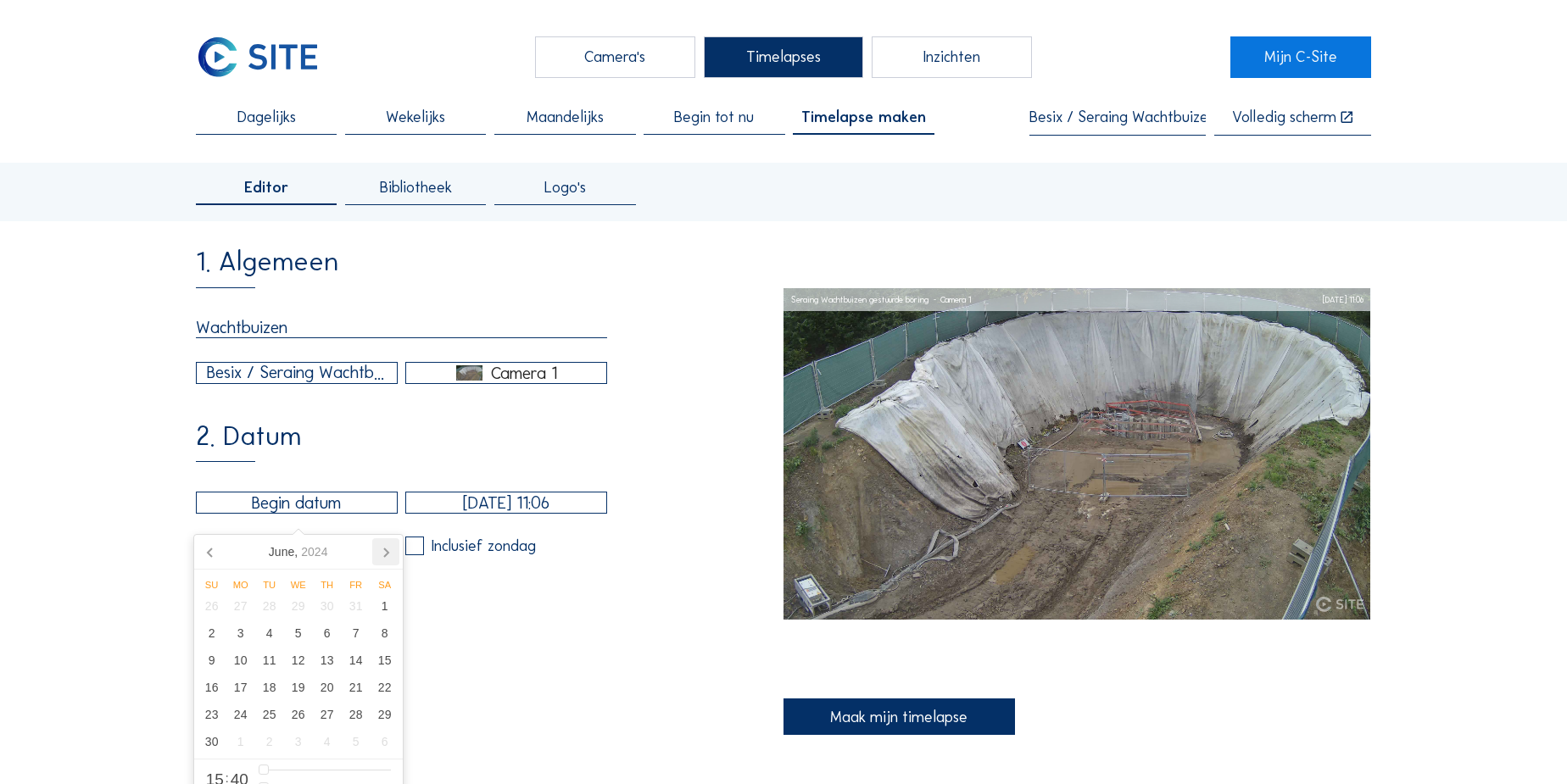
click at [378, 548] on icon at bounding box center [386, 551] width 27 height 27
click at [380, 559] on icon at bounding box center [386, 551] width 27 height 27
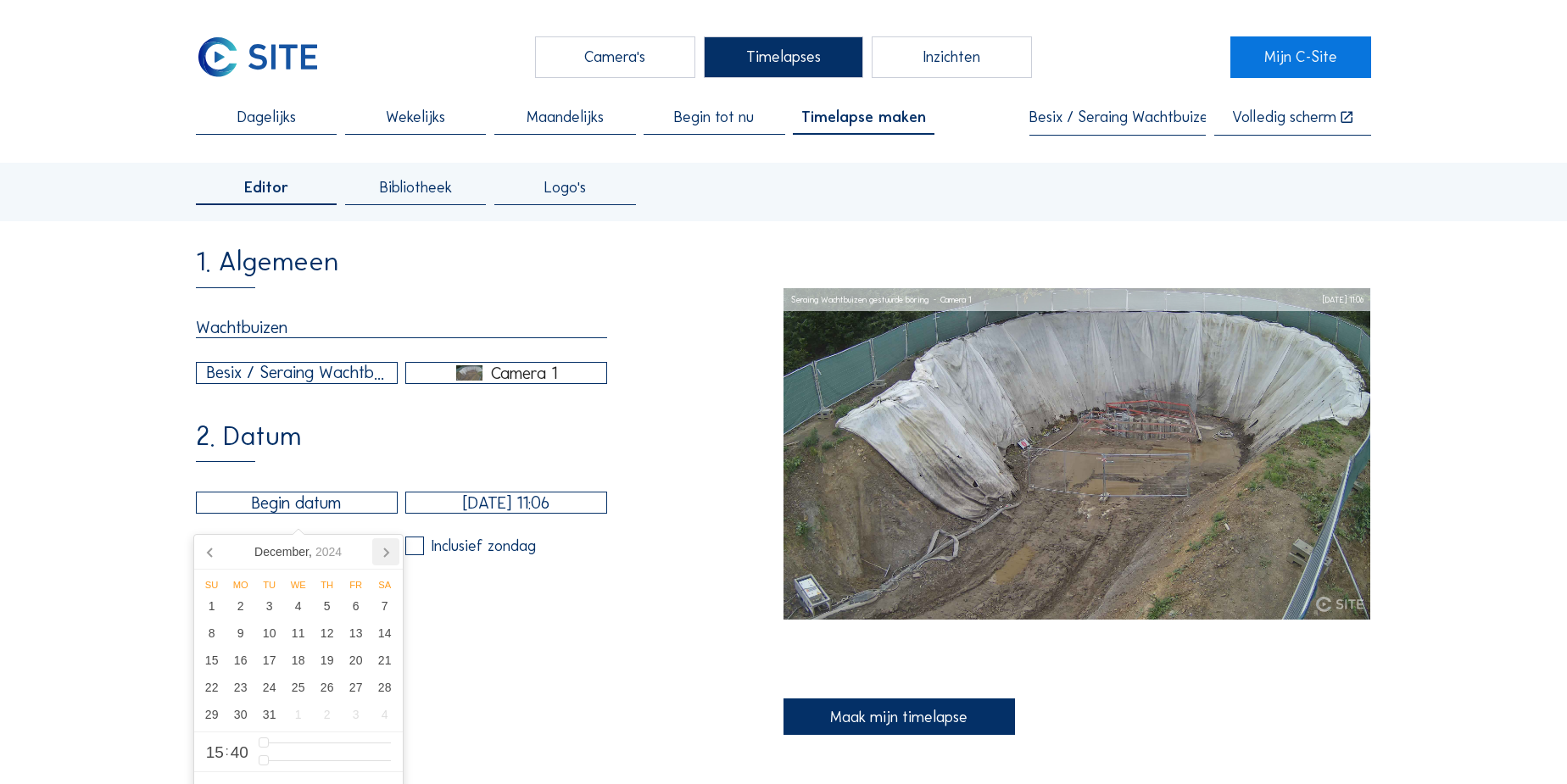
click at [380, 559] on icon at bounding box center [386, 551] width 27 height 27
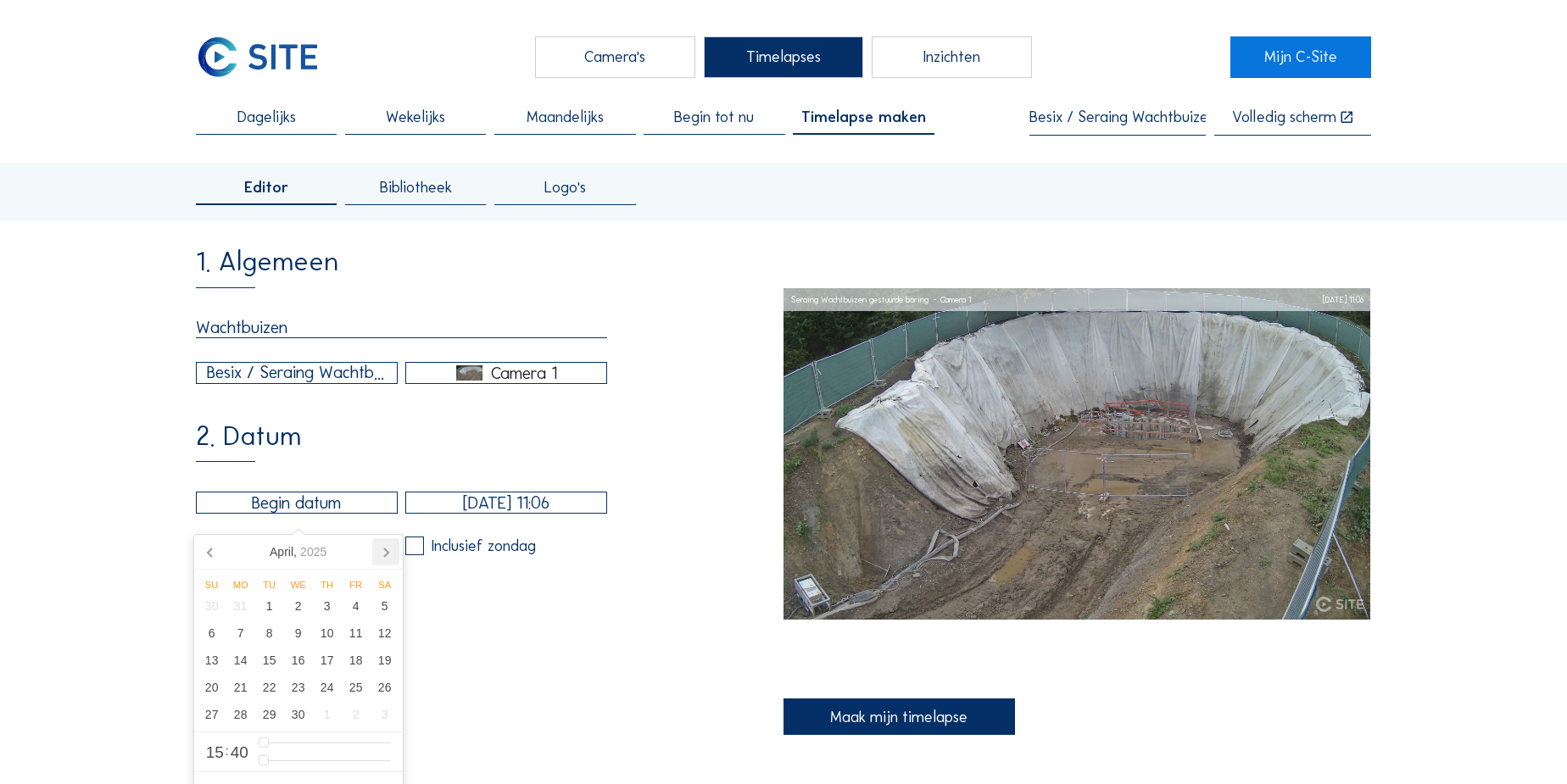
click at [380, 559] on icon at bounding box center [386, 551] width 27 height 27
click at [219, 551] on icon at bounding box center [211, 551] width 27 height 27
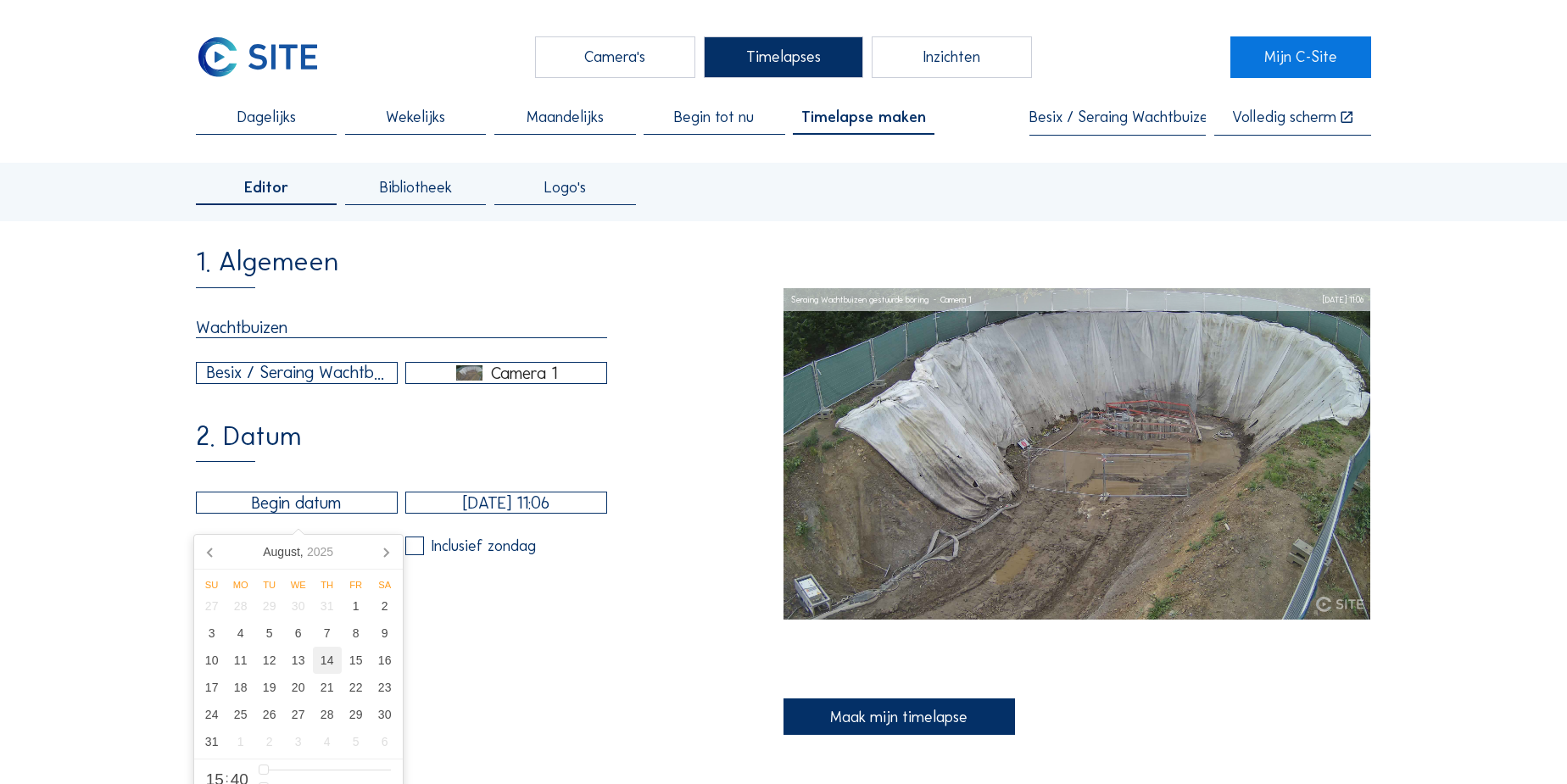
click at [328, 663] on div "14" at bounding box center [327, 660] width 29 height 27
type input "[DATE] 15:40"
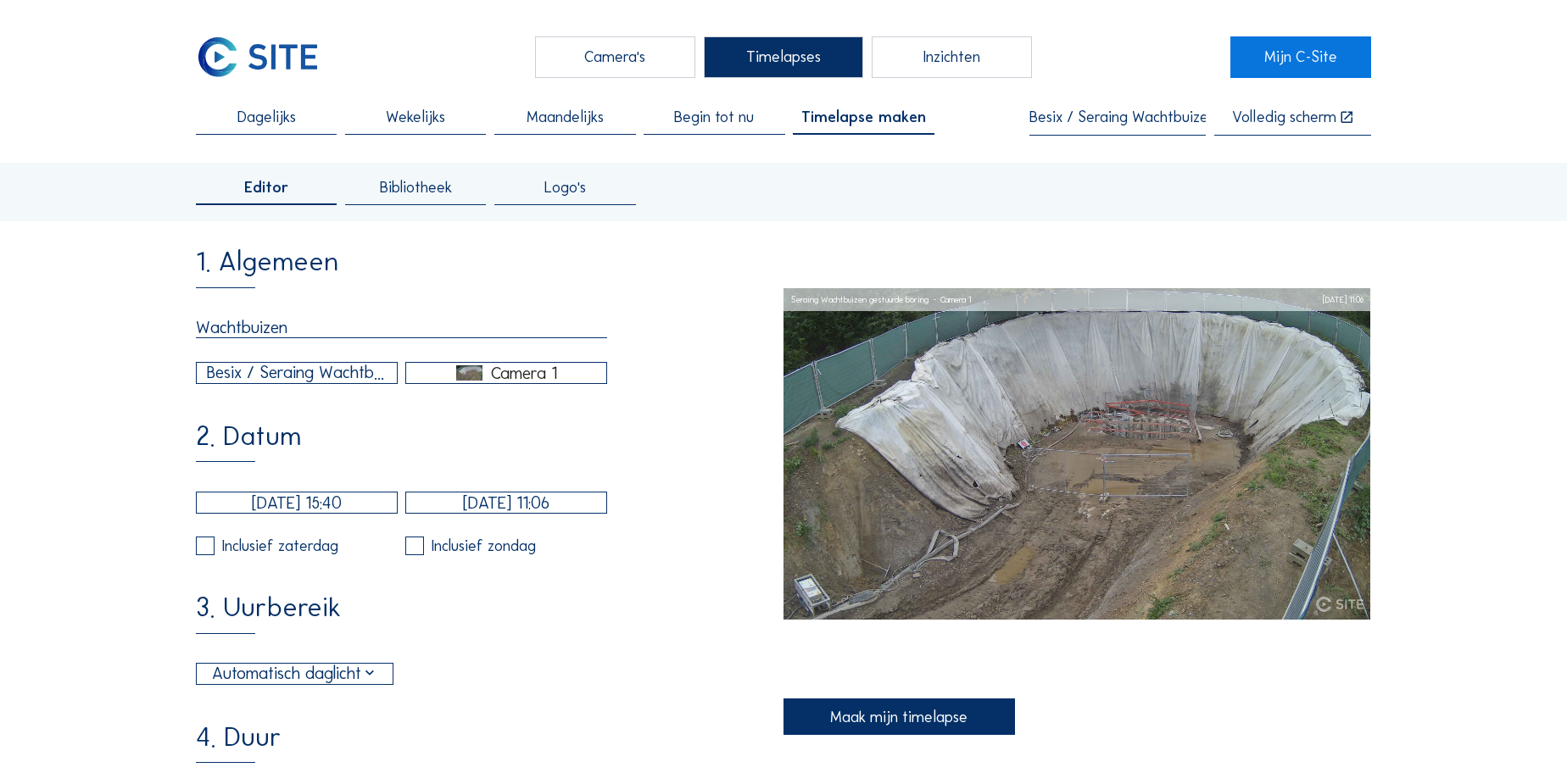
click at [535, 528] on div "[DATE] 15:40 [DATE] 11:06 Inclusief zaterdag Inclusief zondag" at bounding box center [401, 523] width 411 height 63
click at [204, 552] on input "checkbox" at bounding box center [201, 546] width 11 height 11
checkbox input "true"
click at [418, 550] on label at bounding box center [415, 545] width 18 height 18
click at [416, 550] on input "checkbox" at bounding box center [411, 546] width 11 height 11
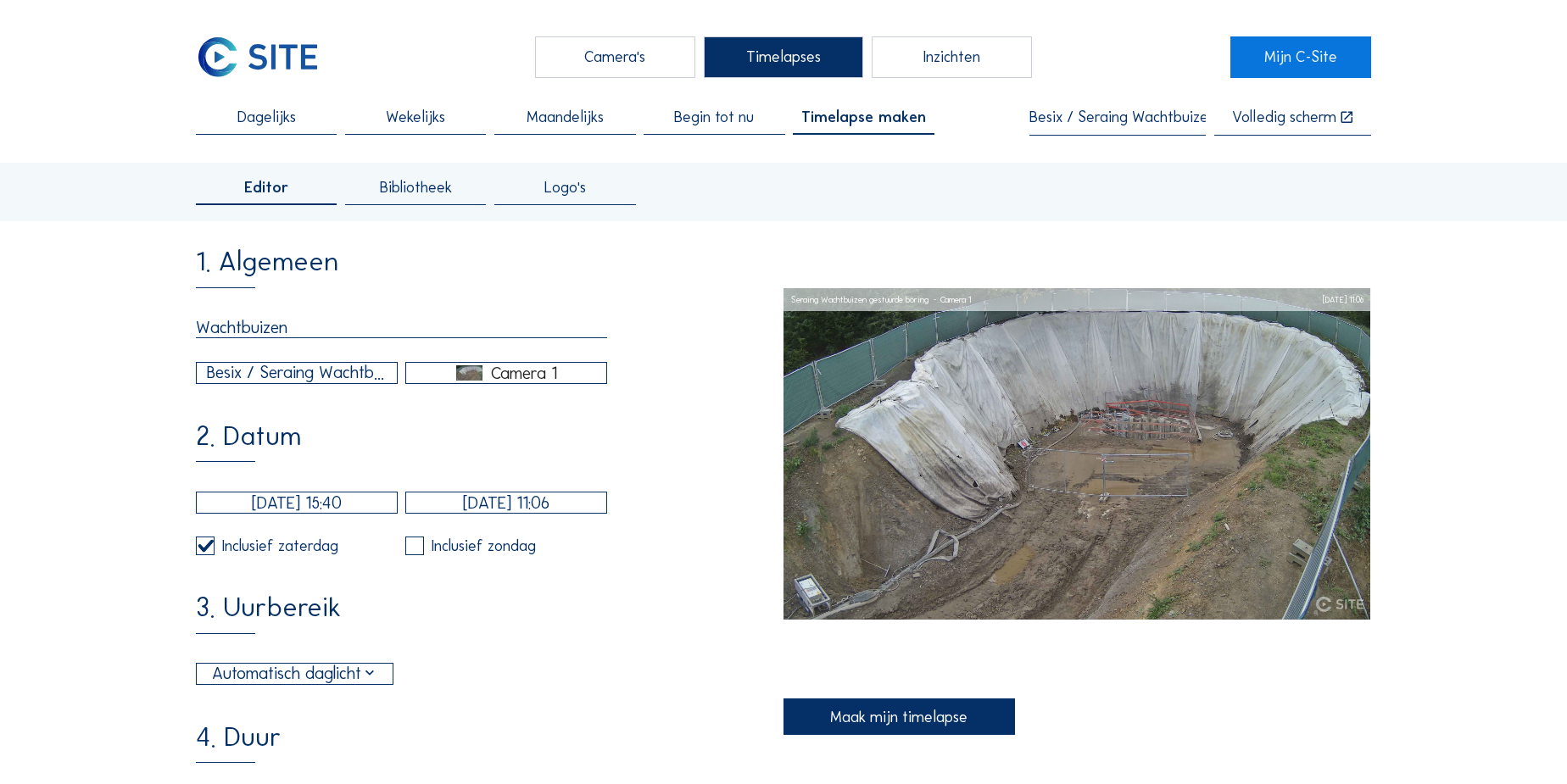
checkbox input "true"
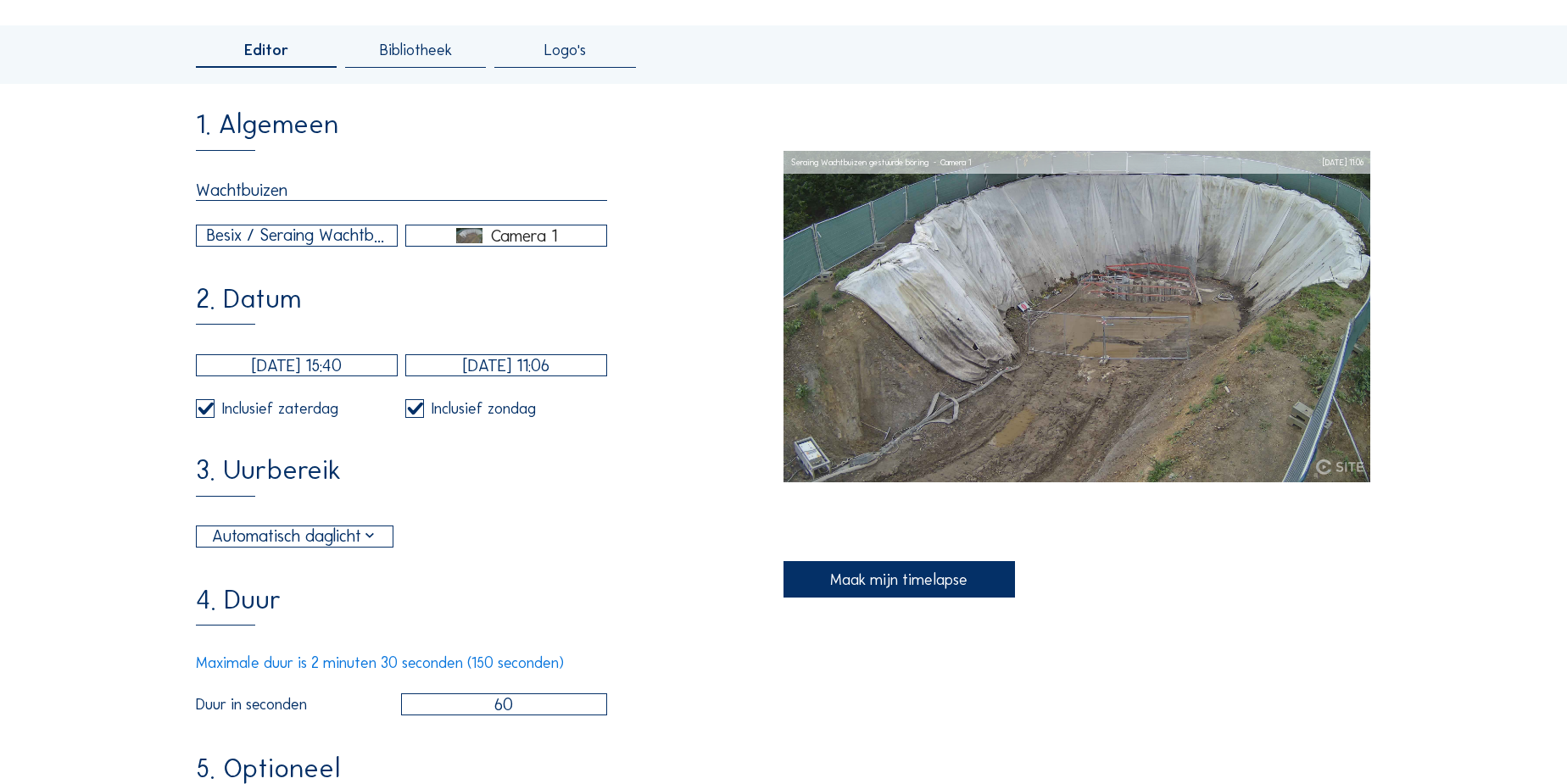
scroll to position [154, 0]
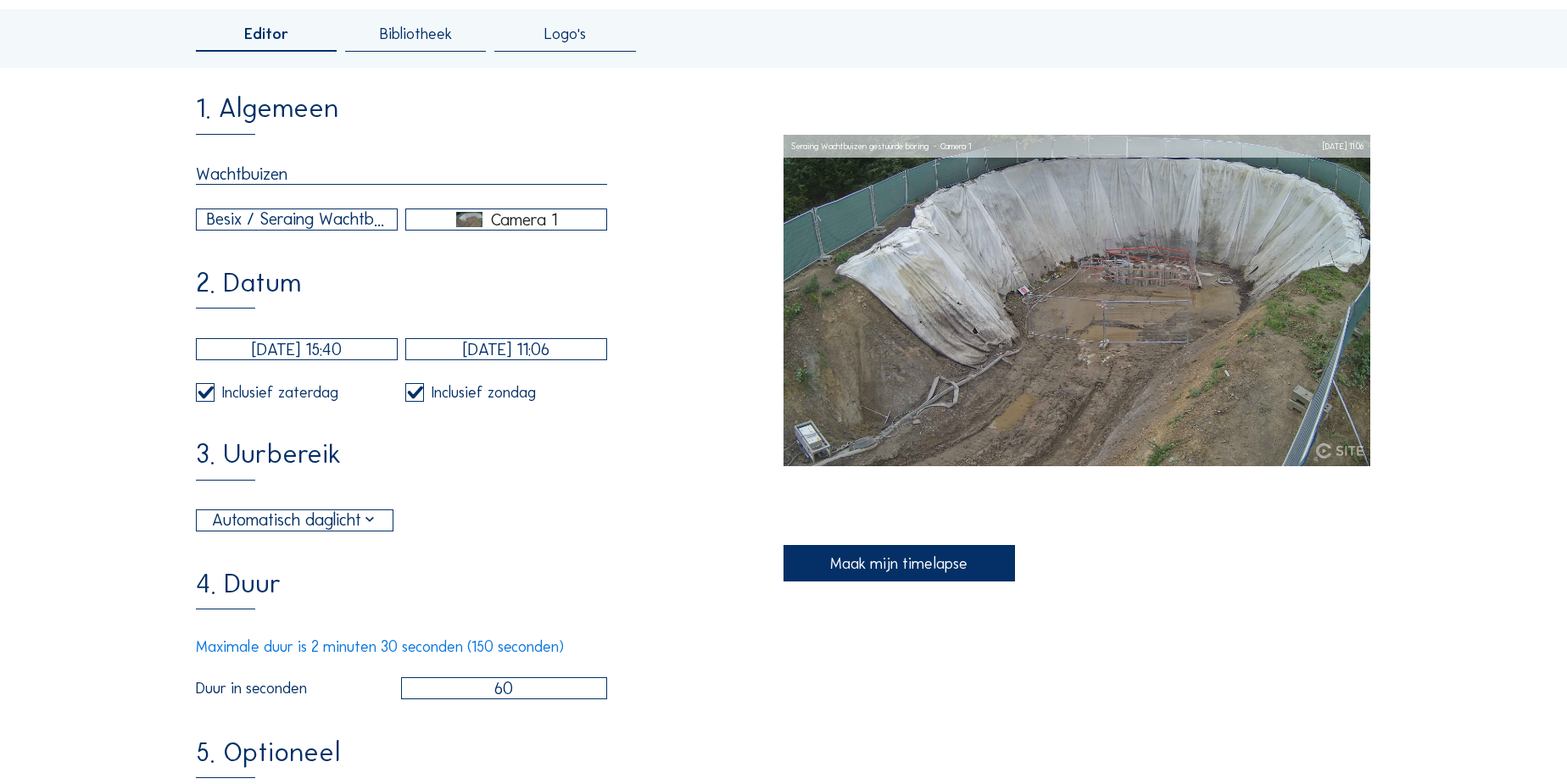
drag, startPoint x: 490, startPoint y: 710, endPoint x: 512, endPoint y: 710, distance: 22.0
click at [512, 700] on input "60" at bounding box center [505, 687] width 207 height 22
type input "120"
click at [504, 578] on div "1. Algemeen Wachtbuizen Besix / Seraing Wachtbuizen gestuurde boring Camera 1 2…" at bounding box center [489, 580] width 588 height 972
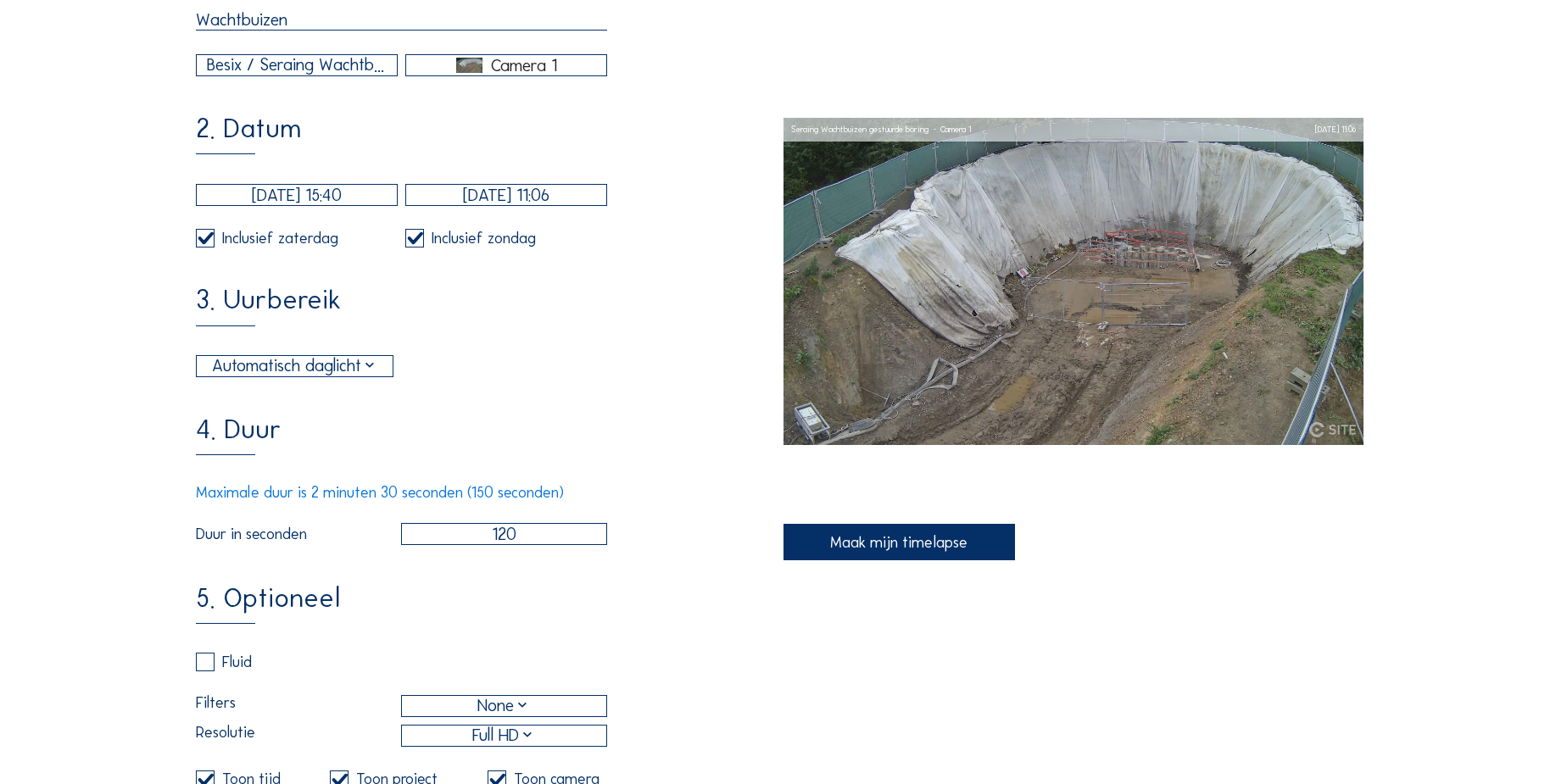
scroll to position [385, 0]
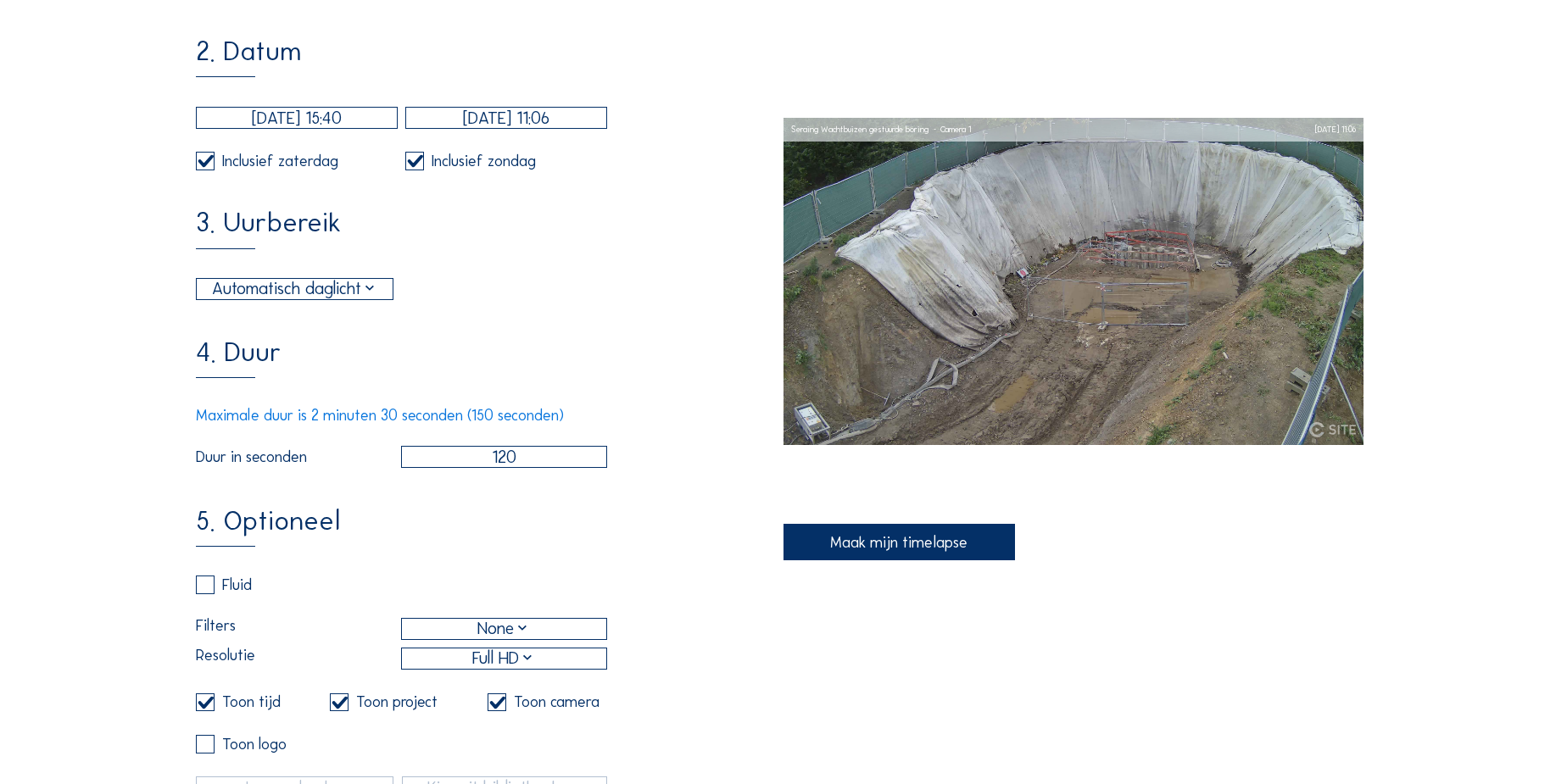
click at [533, 639] on div "None" at bounding box center [505, 629] width 206 height 20
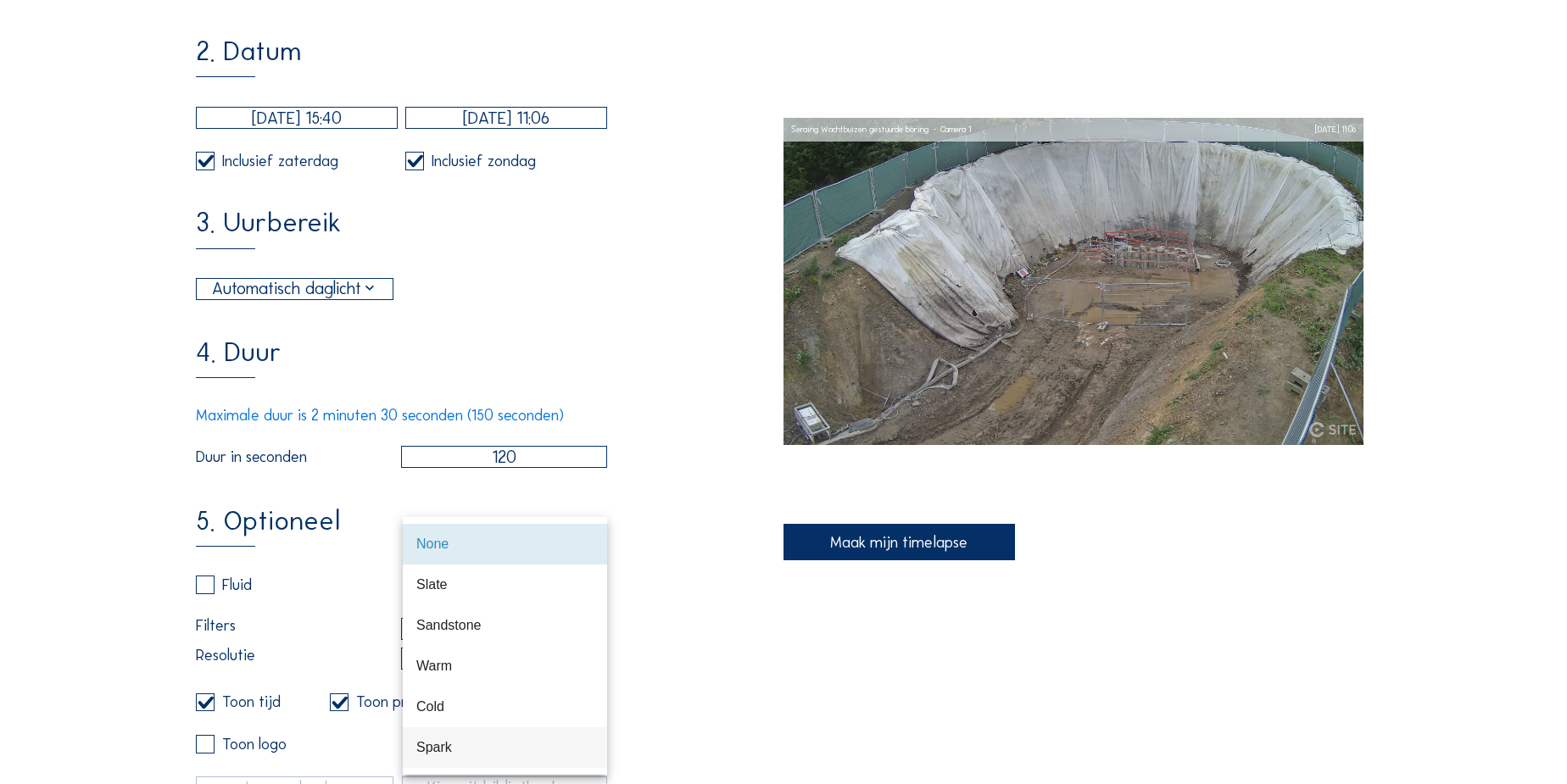
click at [486, 749] on div "Spark" at bounding box center [505, 747] width 177 height 16
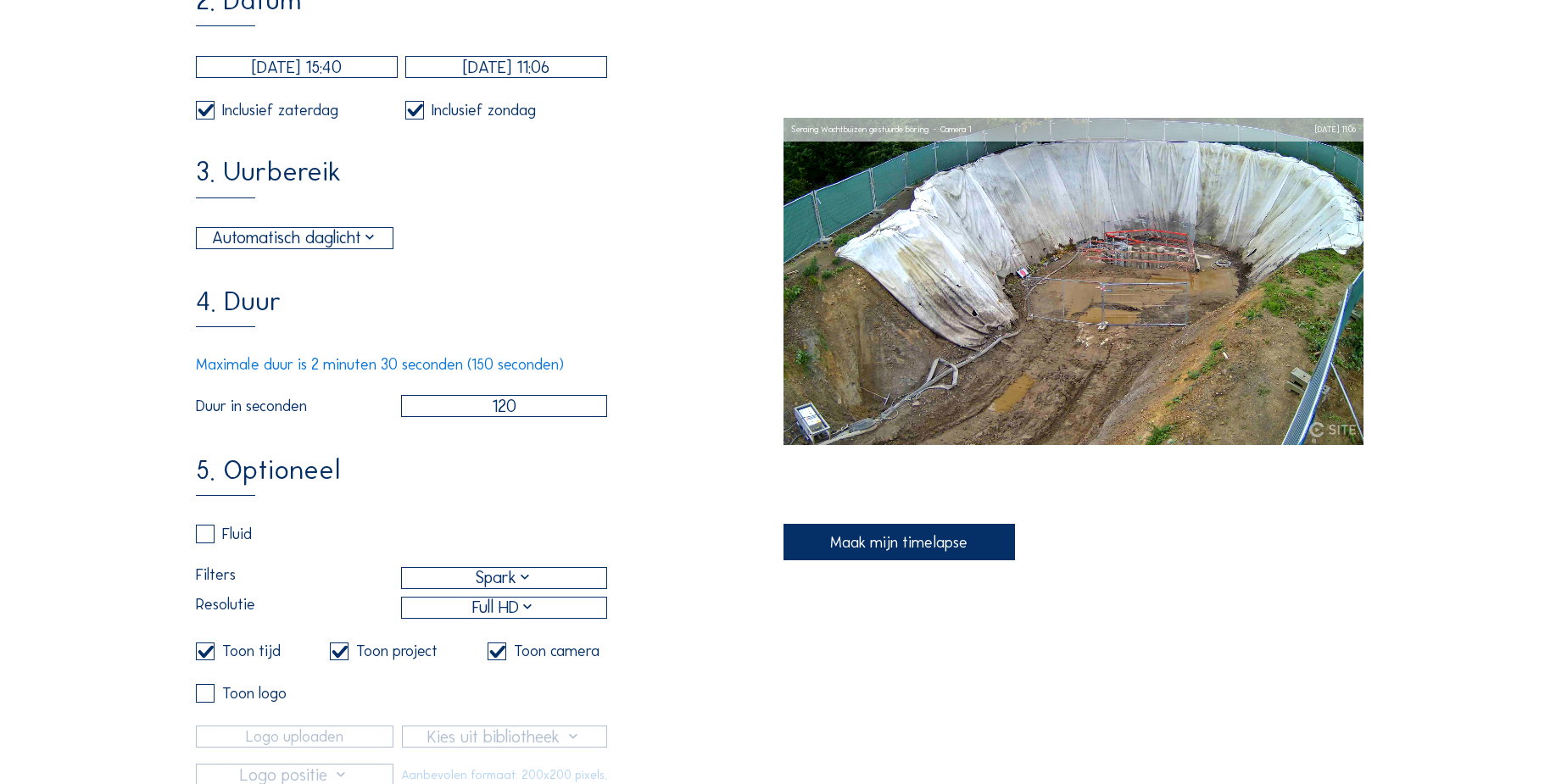
scroll to position [462, 0]
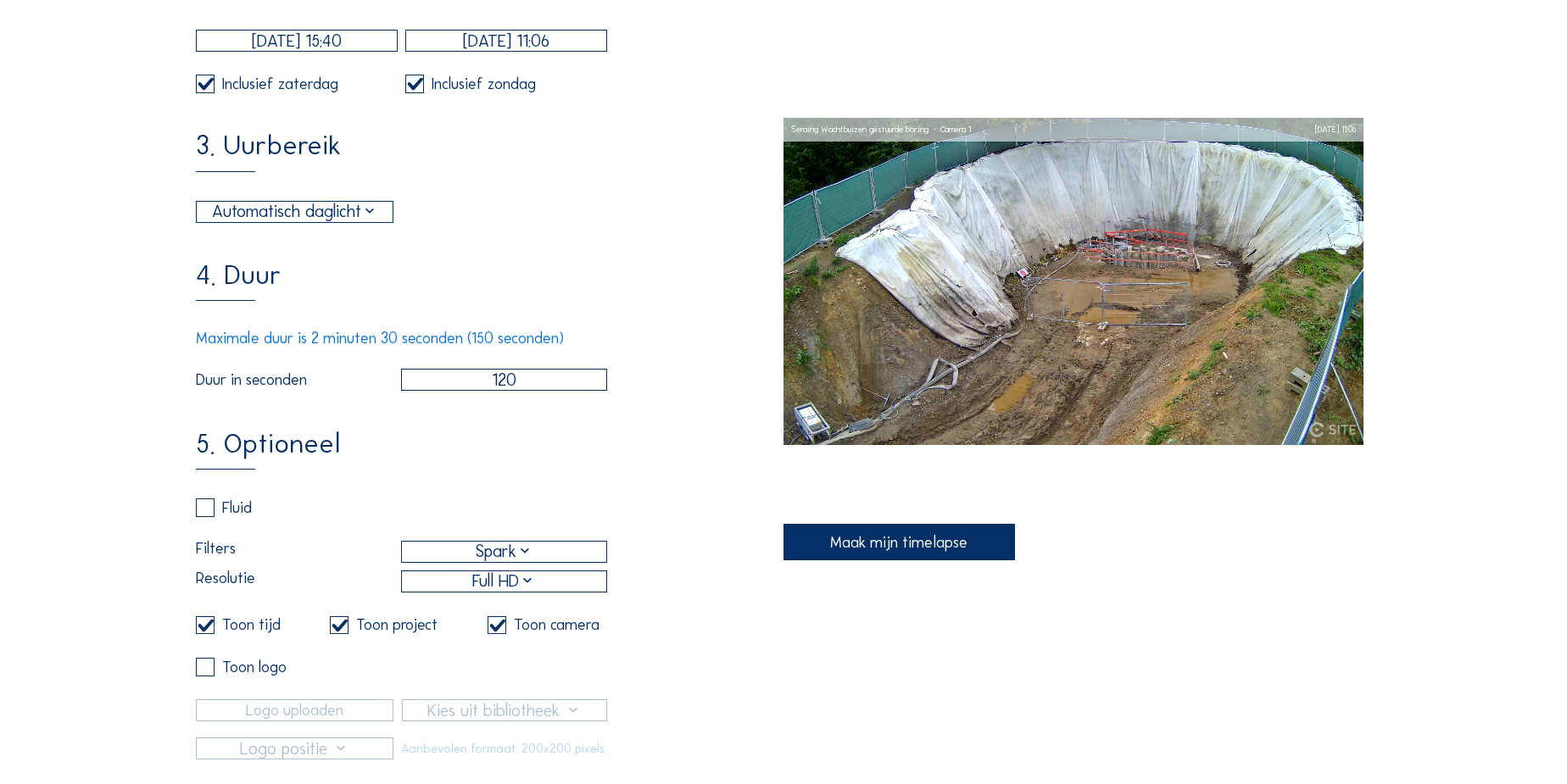
click at [199, 630] on input "checkbox" at bounding box center [201, 625] width 11 height 11
checkbox input "false"
click at [348, 635] on label at bounding box center [339, 625] width 18 height 18
click at [341, 630] on input "checkbox" at bounding box center [336, 625] width 11 height 11
checkbox input "false"
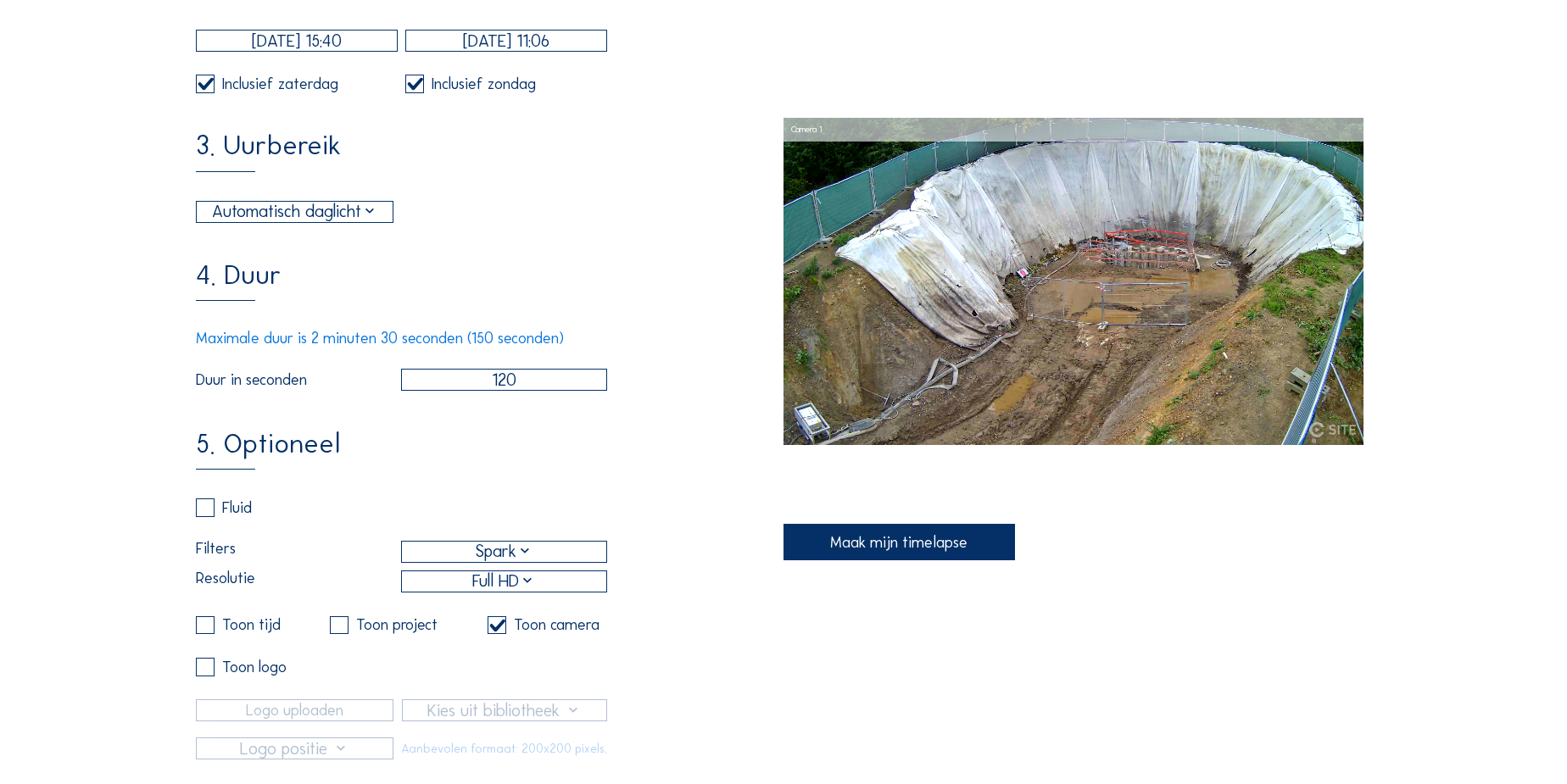
click at [501, 635] on label at bounding box center [496, 625] width 18 height 18
click at [499, 630] on input "checkbox" at bounding box center [493, 625] width 11 height 11
checkbox input "false"
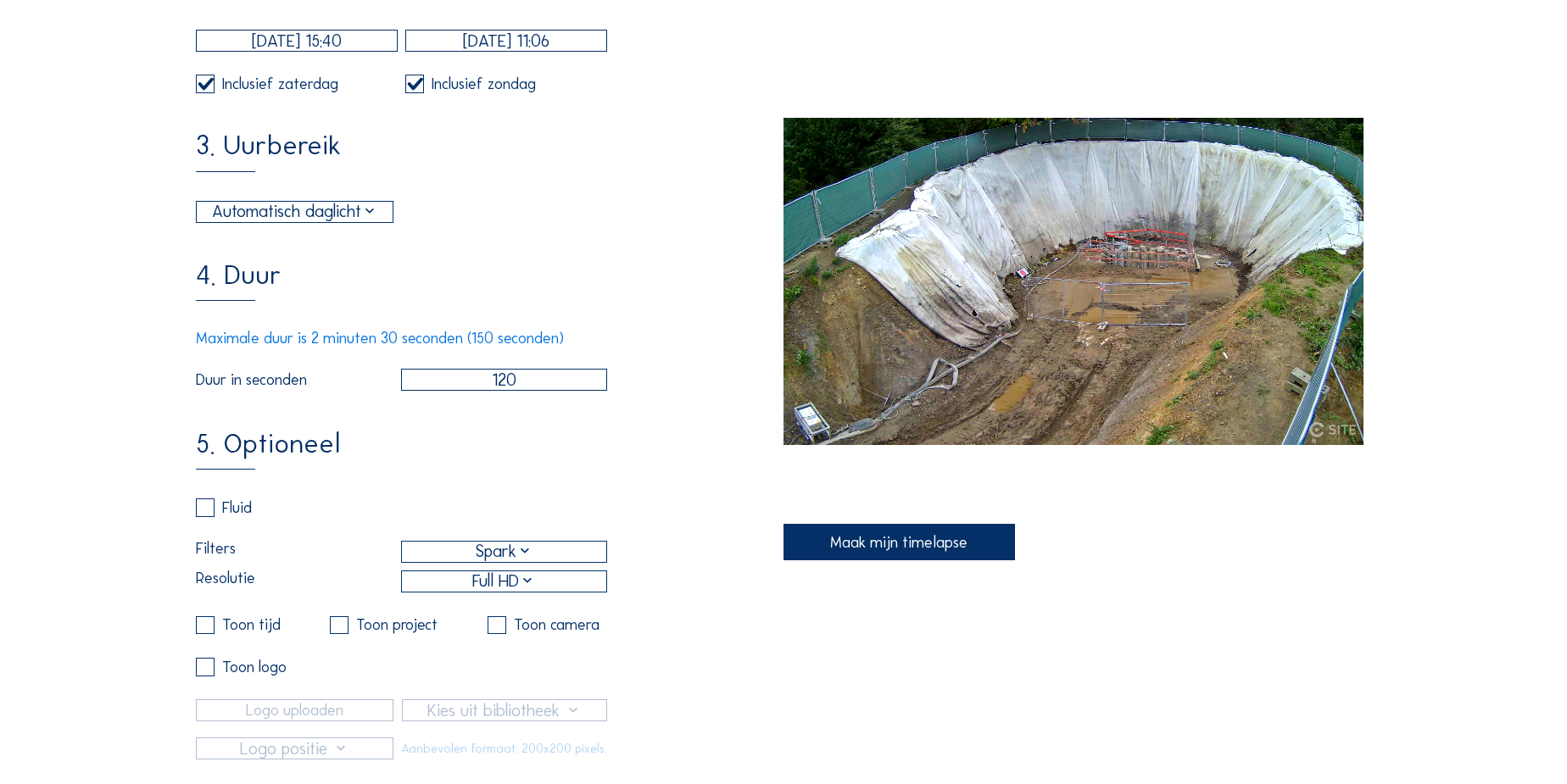
scroll to position [539, 0]
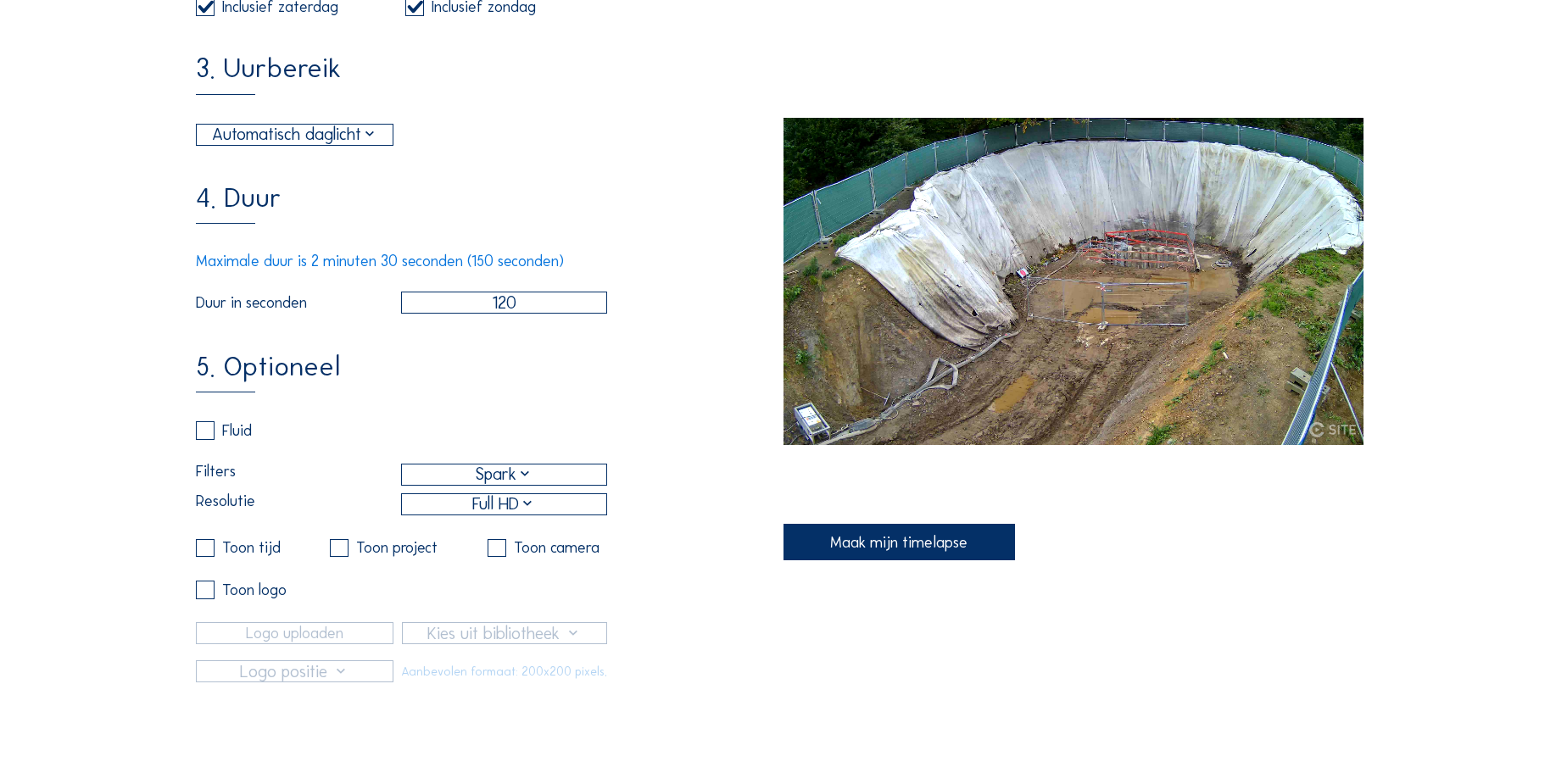
click at [896, 553] on div "Maak mijn timelapse" at bounding box center [899, 543] width 232 height 37
